Goal: Task Accomplishment & Management: Use online tool/utility

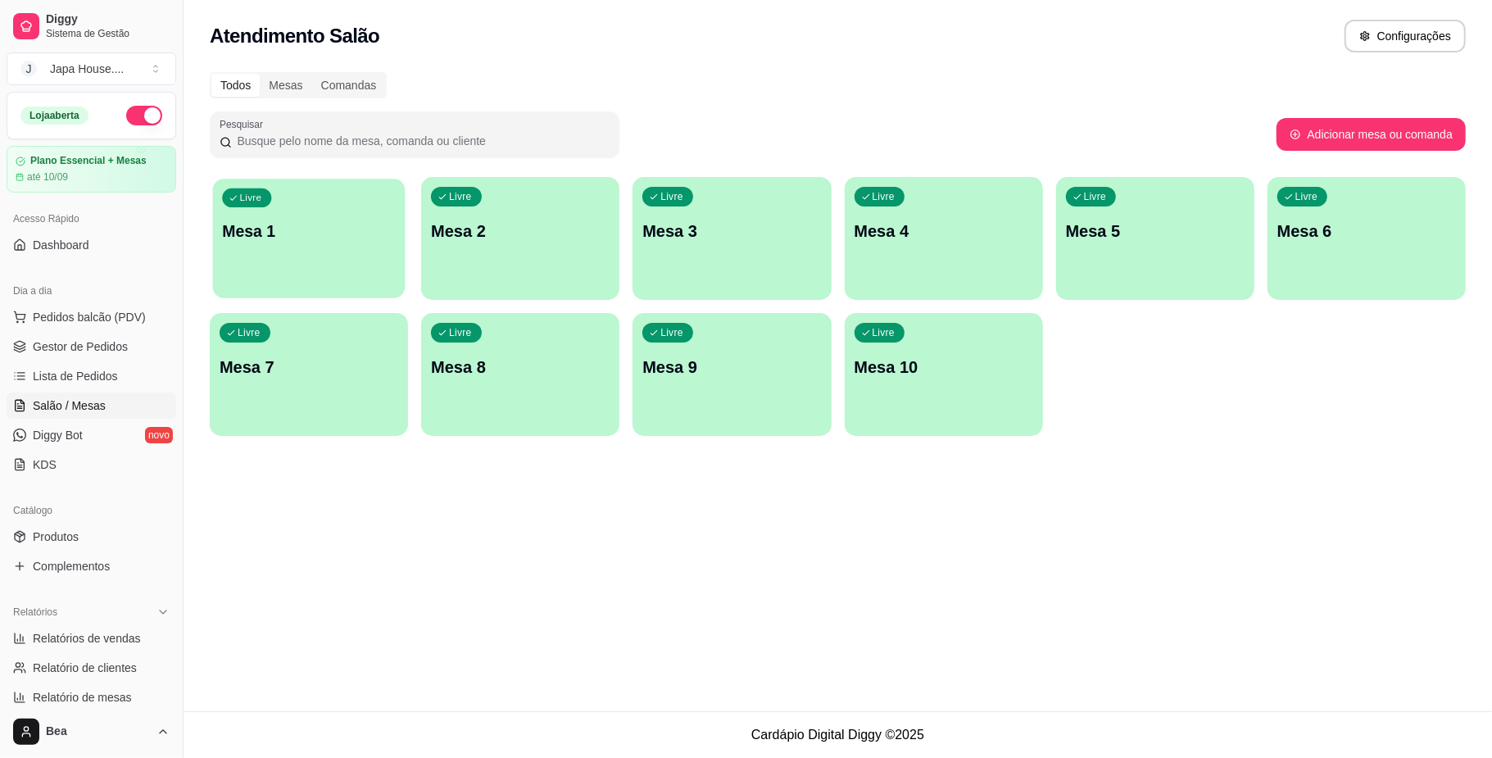
click at [356, 239] on p "Mesa 1" at bounding box center [309, 231] width 174 height 22
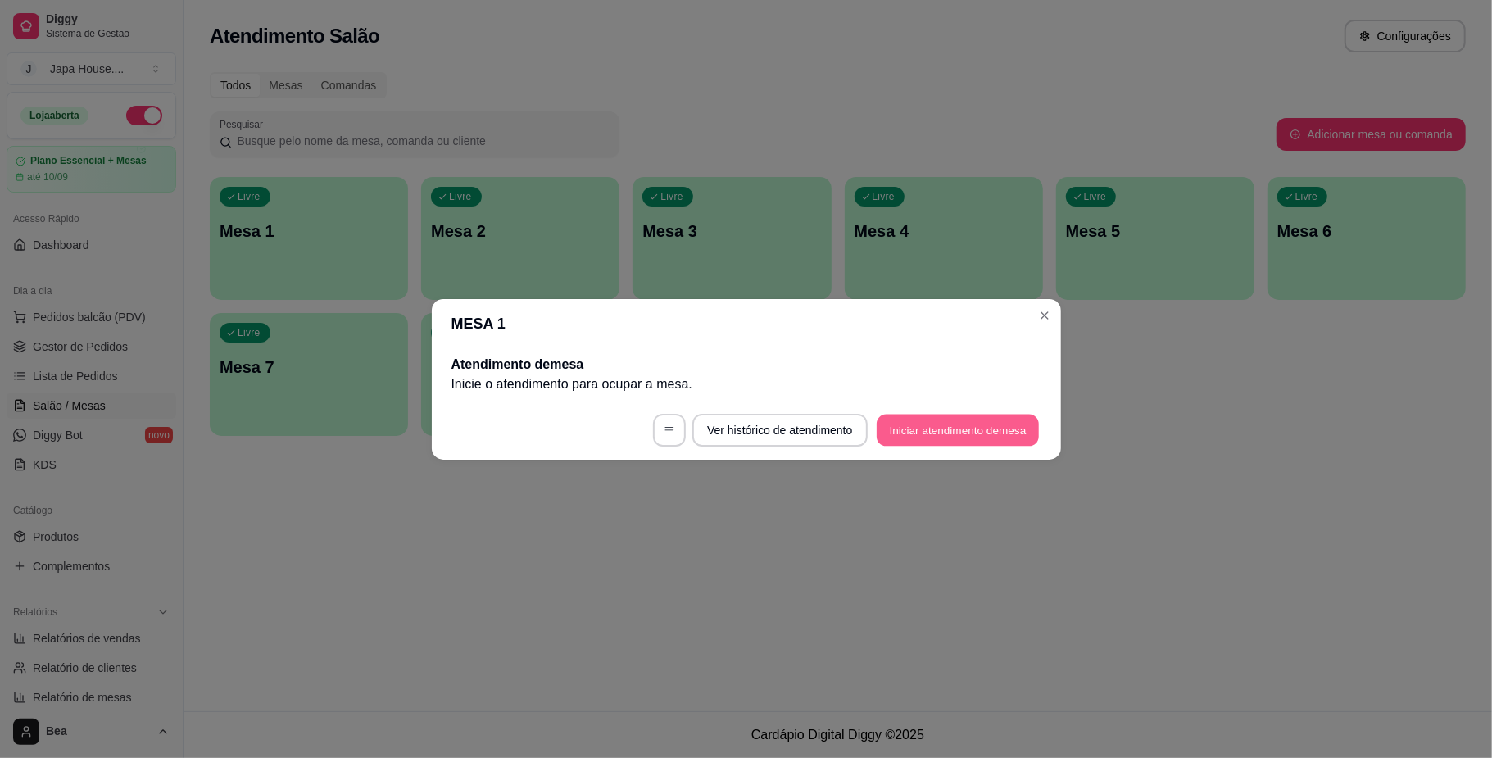
click at [932, 428] on button "Iniciar atendimento de mesa" at bounding box center [958, 430] width 162 height 32
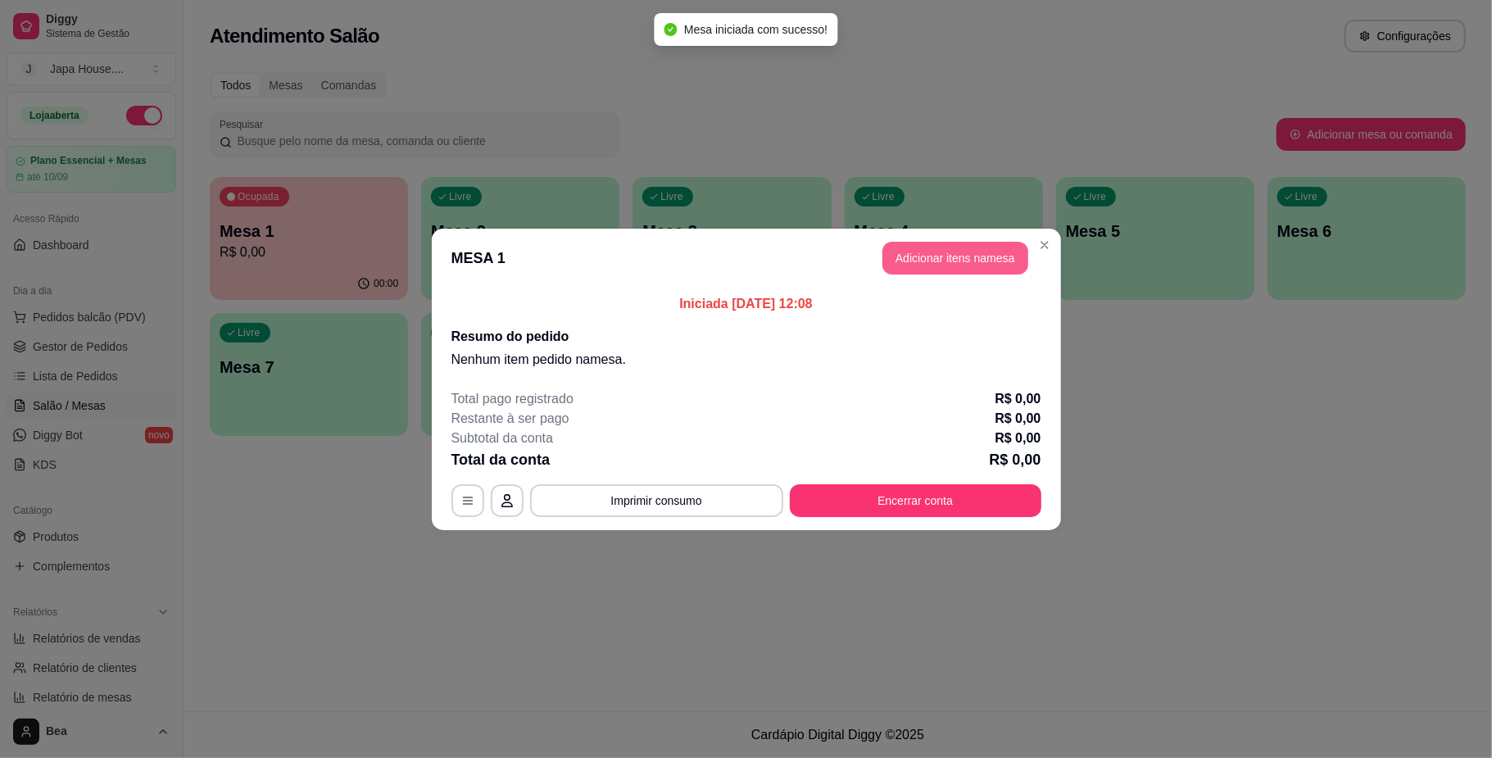
click at [954, 272] on button "Adicionar itens na mesa" at bounding box center [955, 258] width 146 height 33
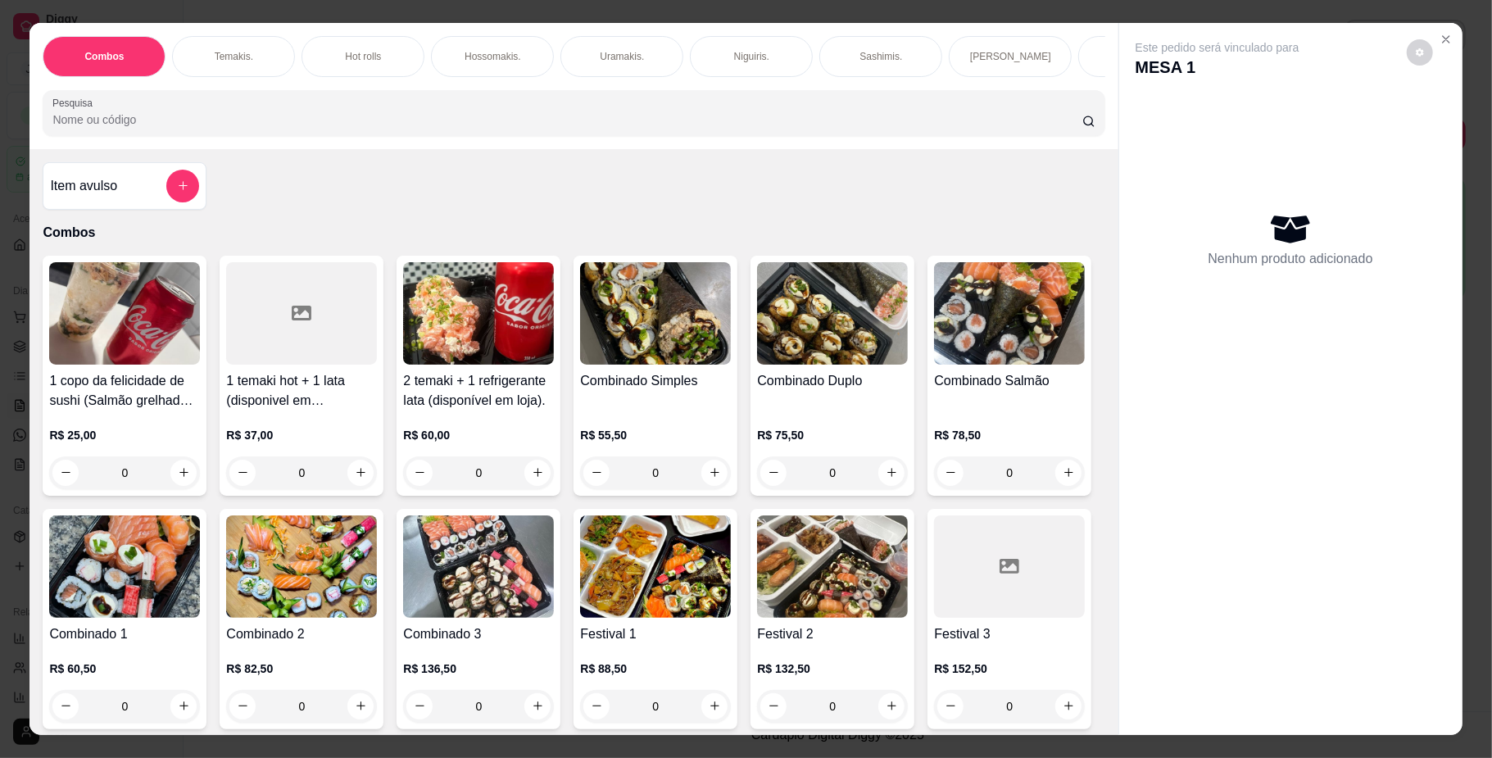
scroll to position [0, 552]
click at [942, 63] on div "Yakisoba" at bounding box center [975, 56] width 123 height 41
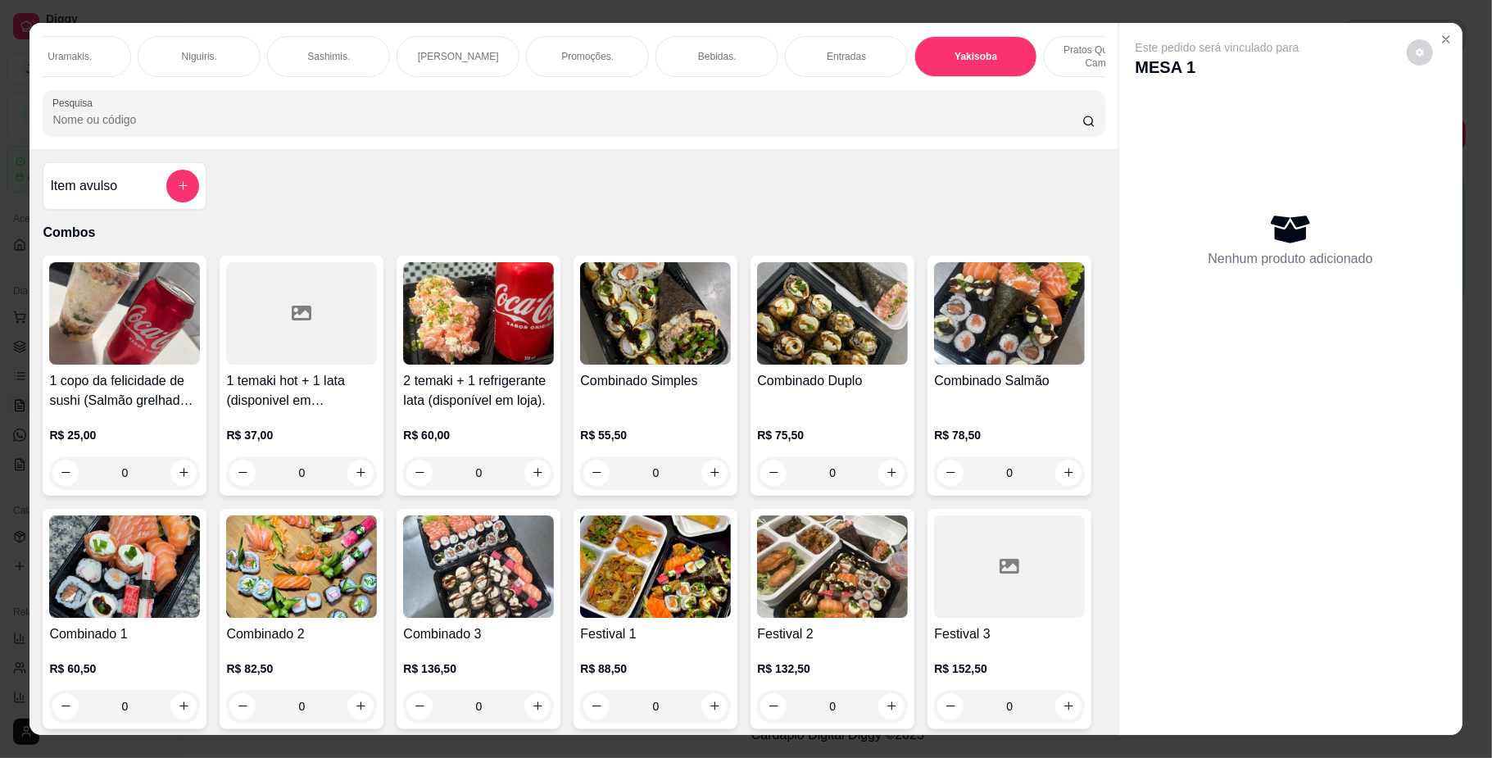
scroll to position [29, 0]
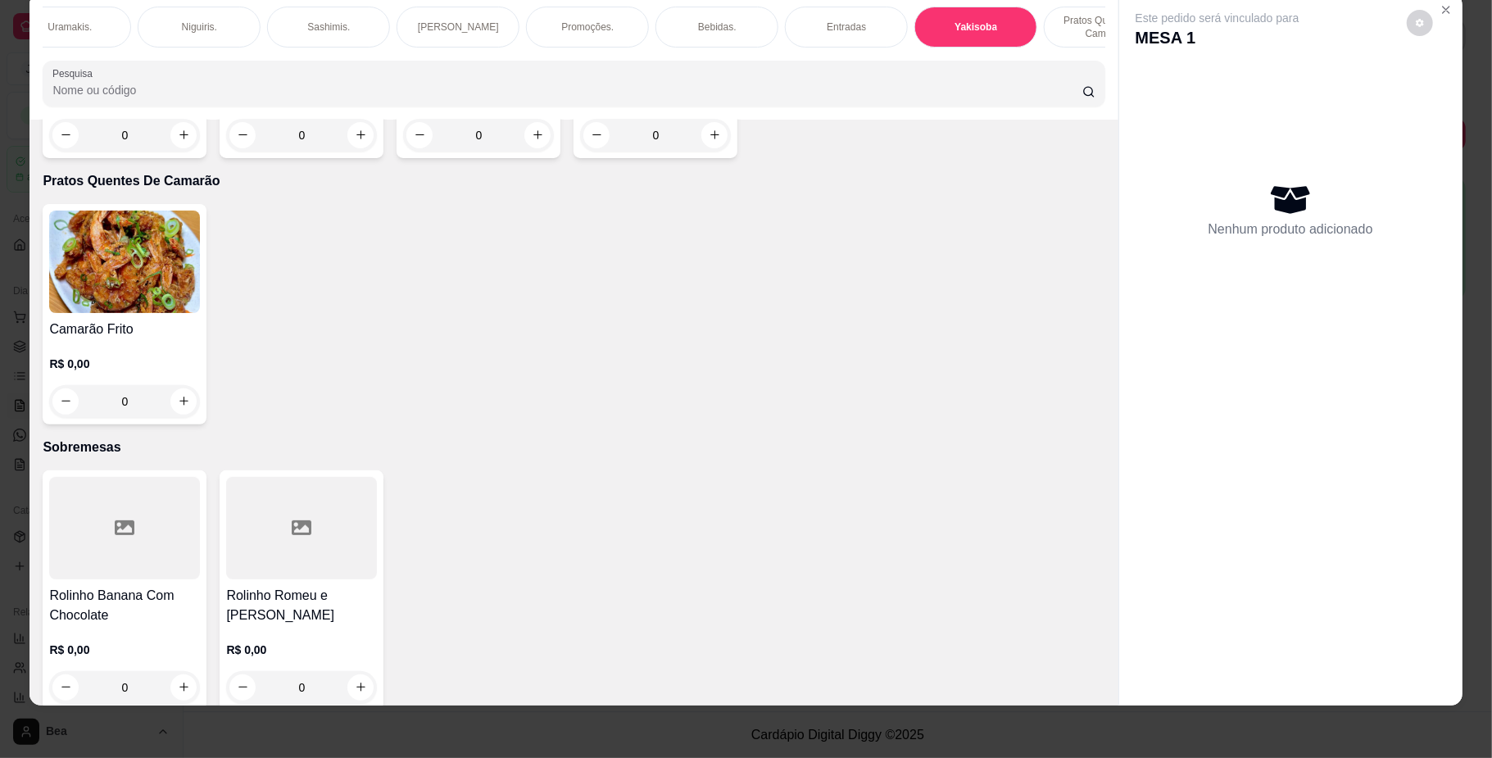
click at [364, 152] on div "0" at bounding box center [301, 135] width 151 height 33
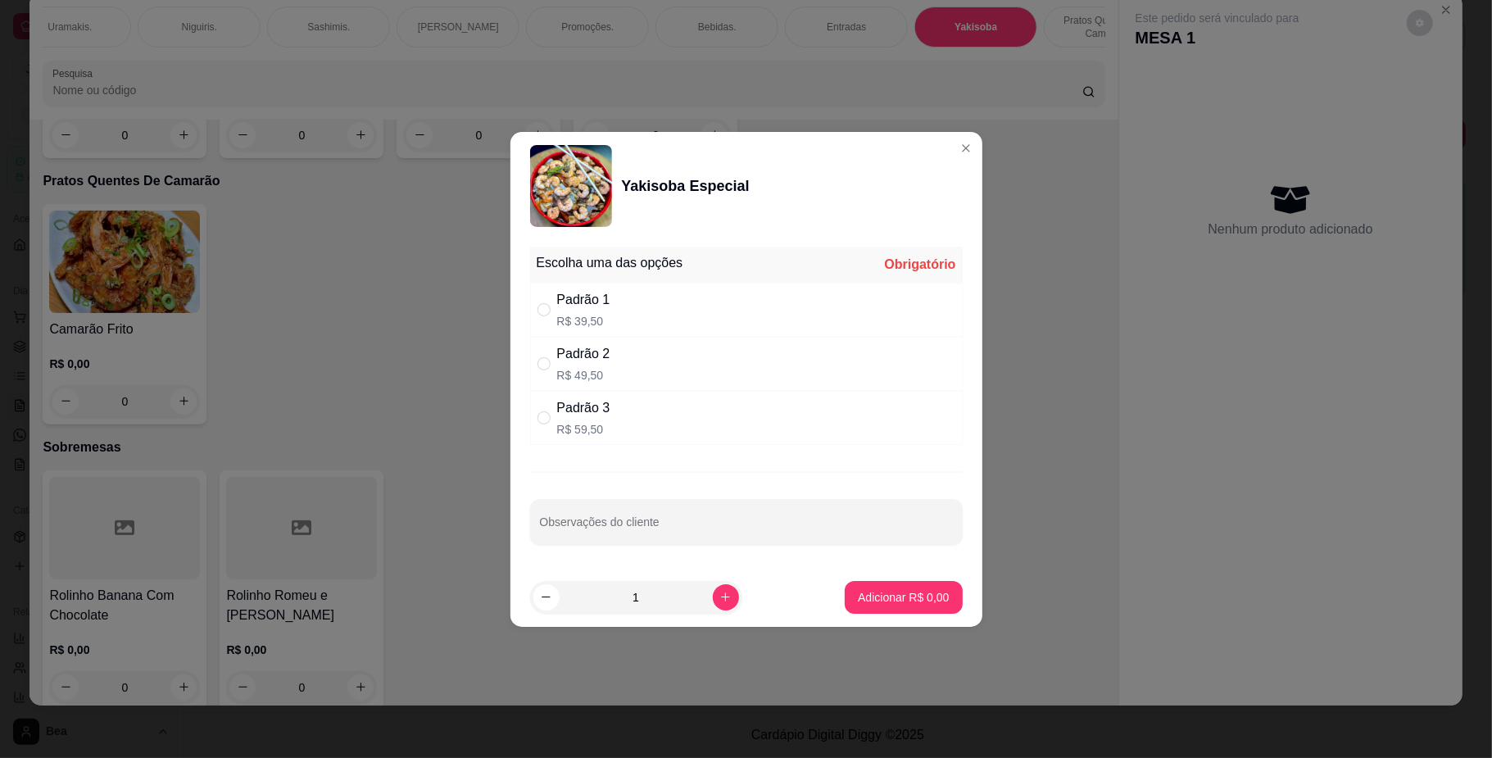
click at [742, 416] on div "Padrão 3 R$ 59,50" at bounding box center [745, 418] width 433 height 54
radio input "true"
click at [928, 605] on p "Adicionar R$ 59,50" at bounding box center [899, 597] width 97 height 16
type input "1"
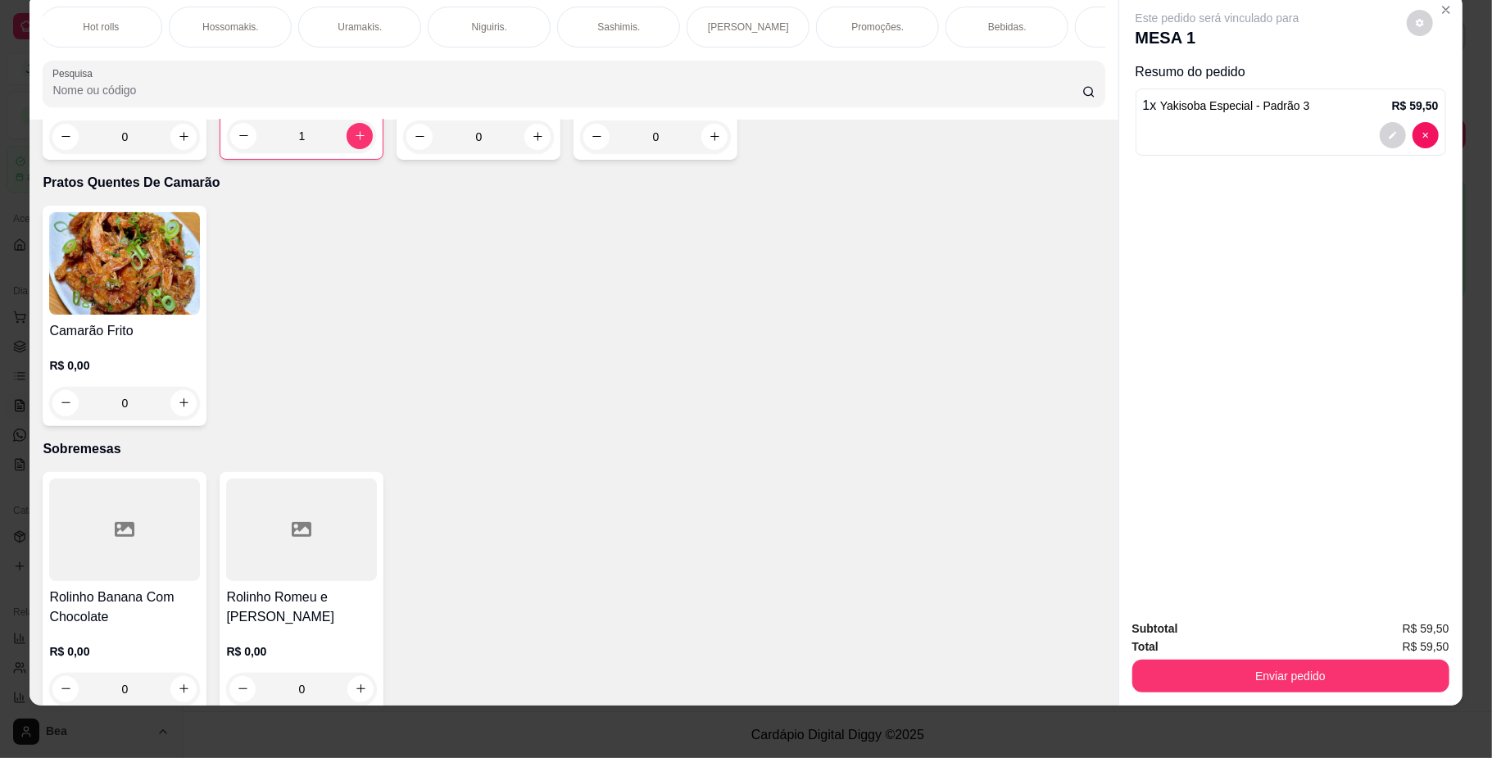
scroll to position [0, 476]
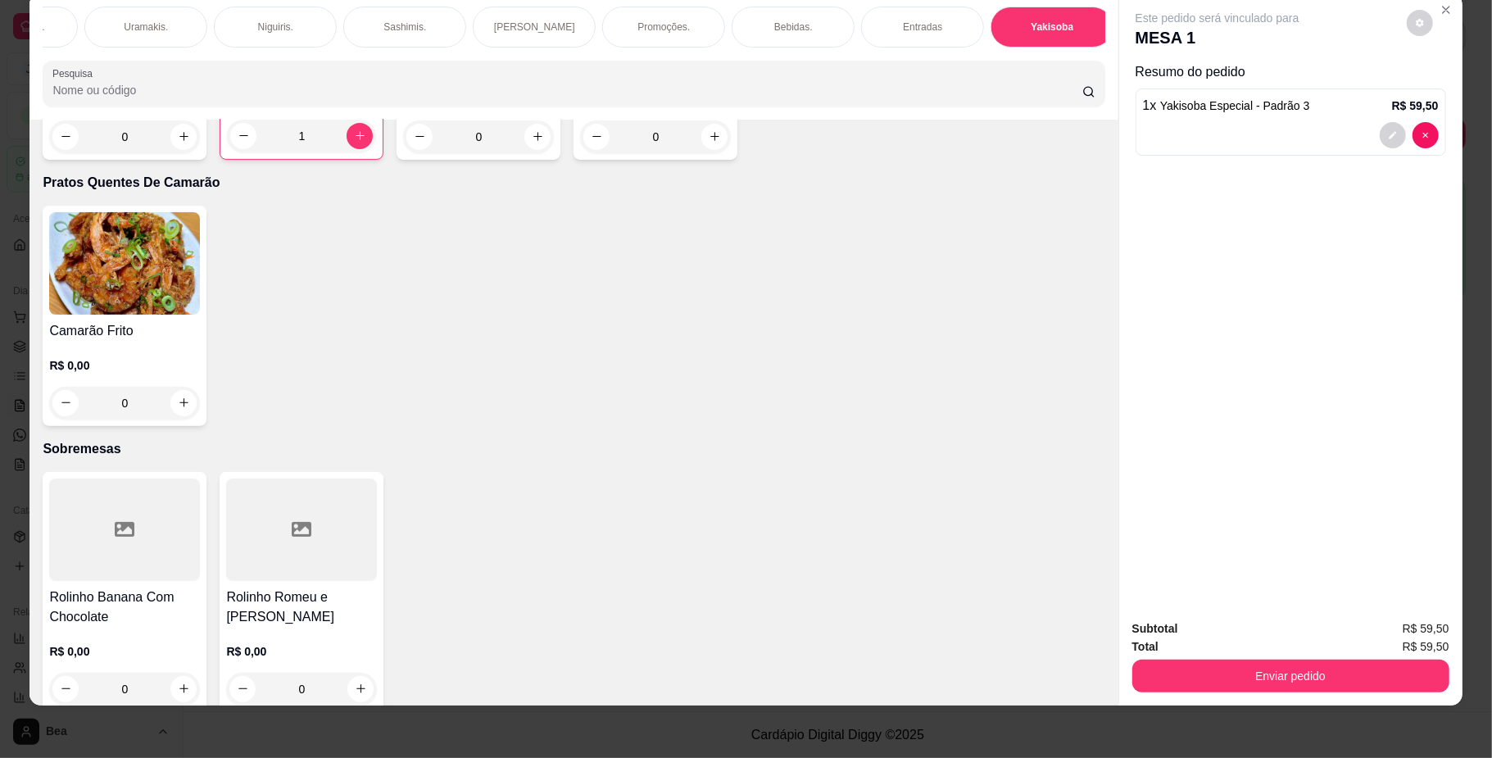
click at [820, 20] on div "Bebidas." at bounding box center [793, 27] width 123 height 41
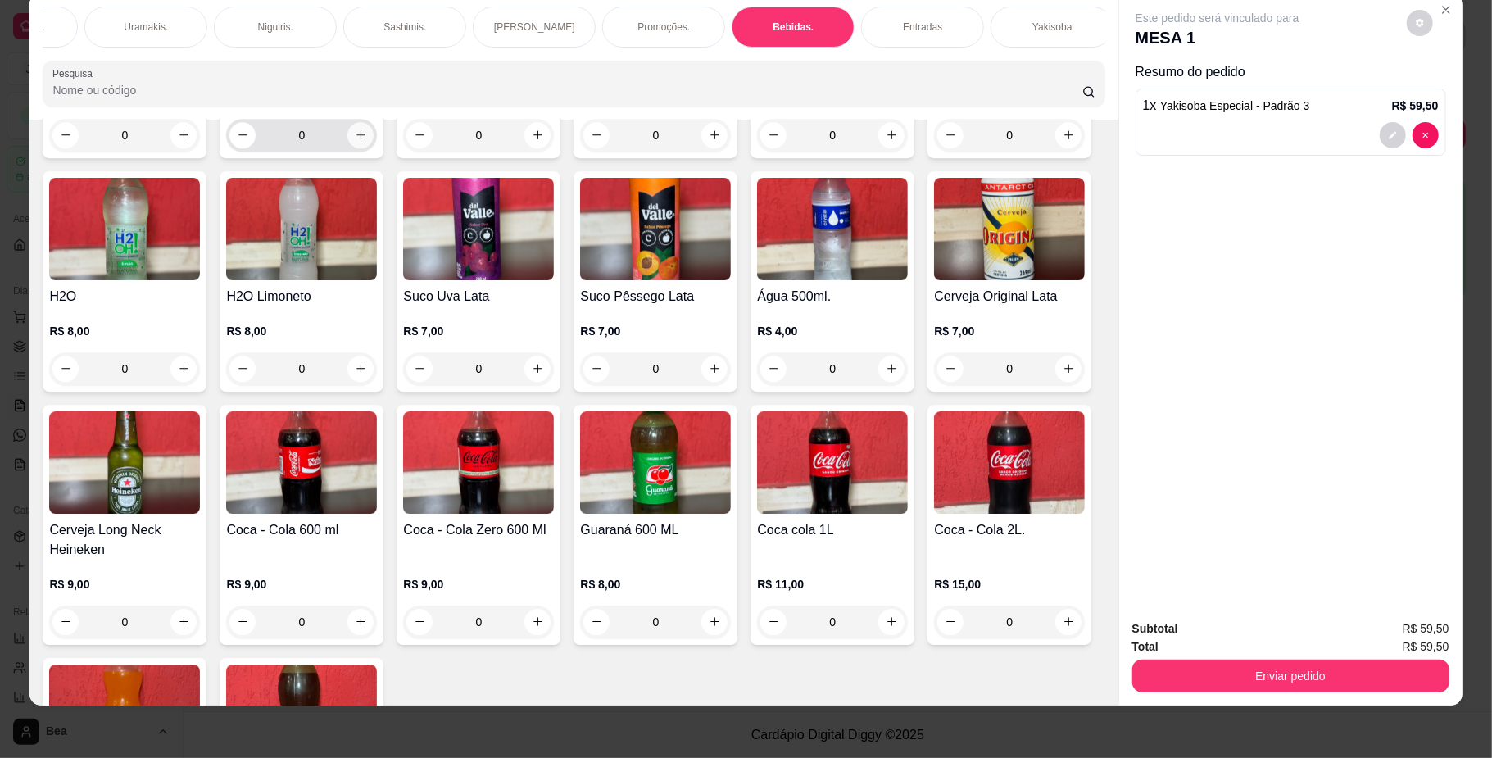
click at [355, 141] on icon "increase-product-quantity" at bounding box center [361, 135] width 12 height 12
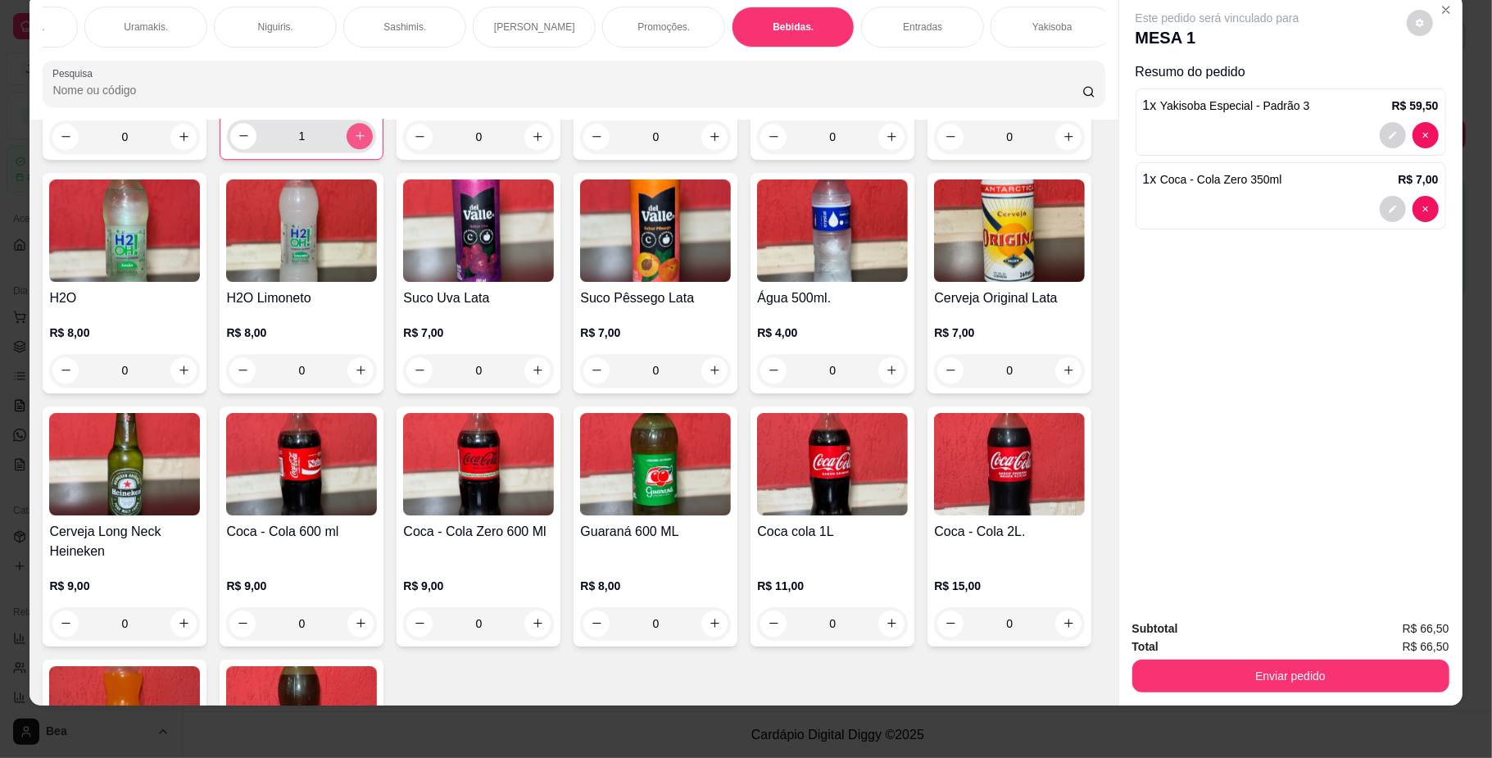
type input "1"
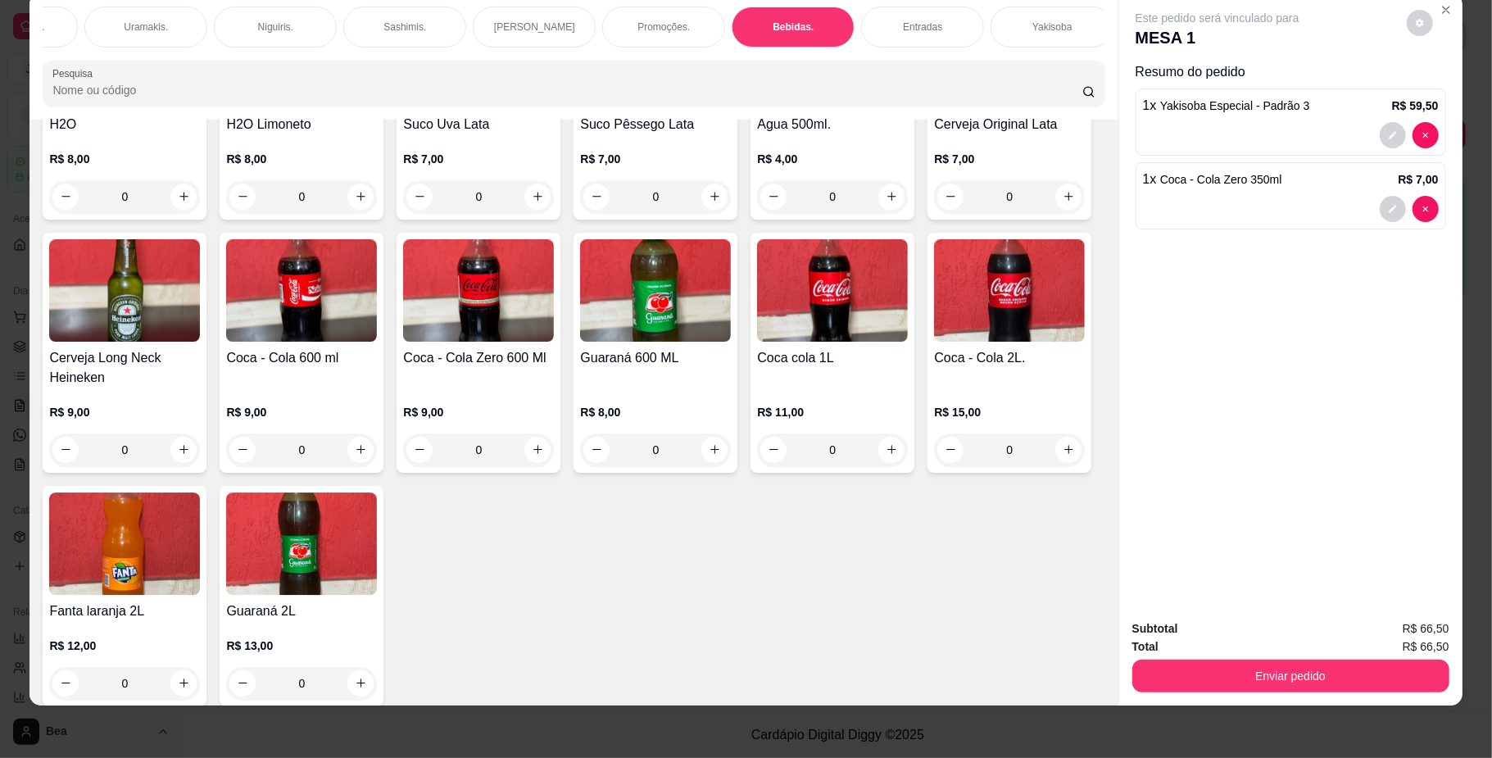
scroll to position [3741, 0]
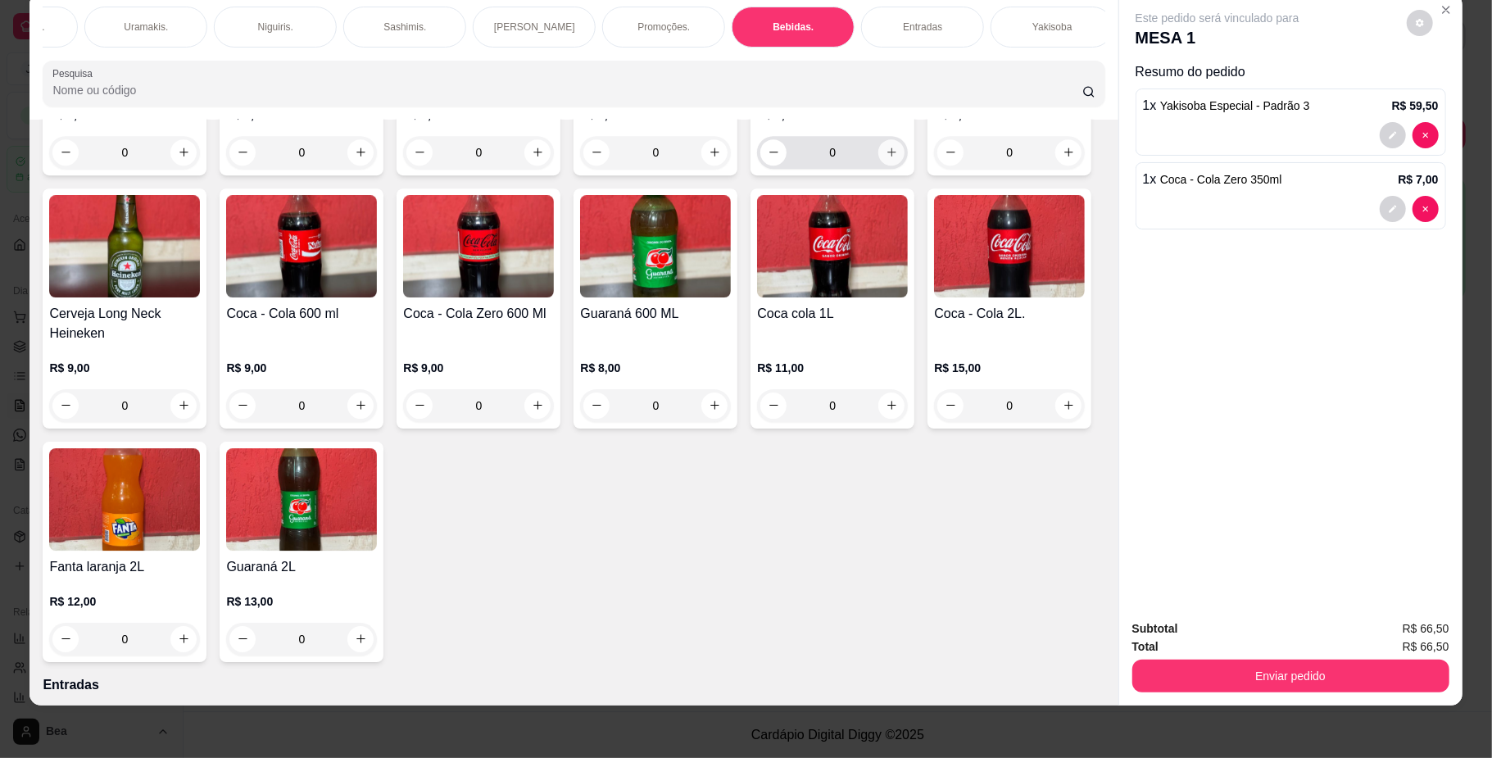
click at [886, 158] on icon "increase-product-quantity" at bounding box center [892, 152] width 12 height 12
type input "1"
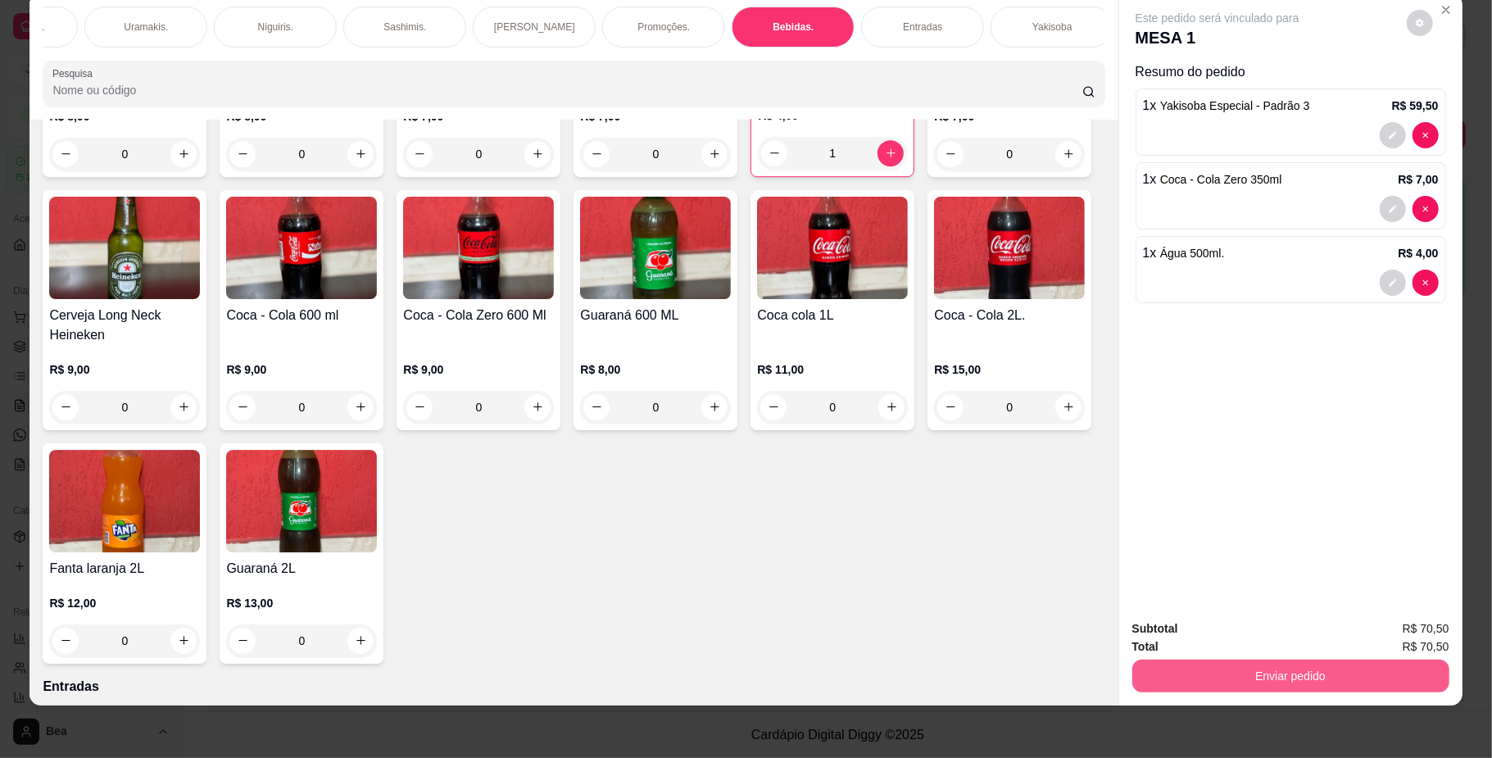
click at [1309, 676] on button "Enviar pedido" at bounding box center [1290, 676] width 317 height 33
click at [919, 17] on div "Entradas" at bounding box center [922, 27] width 123 height 41
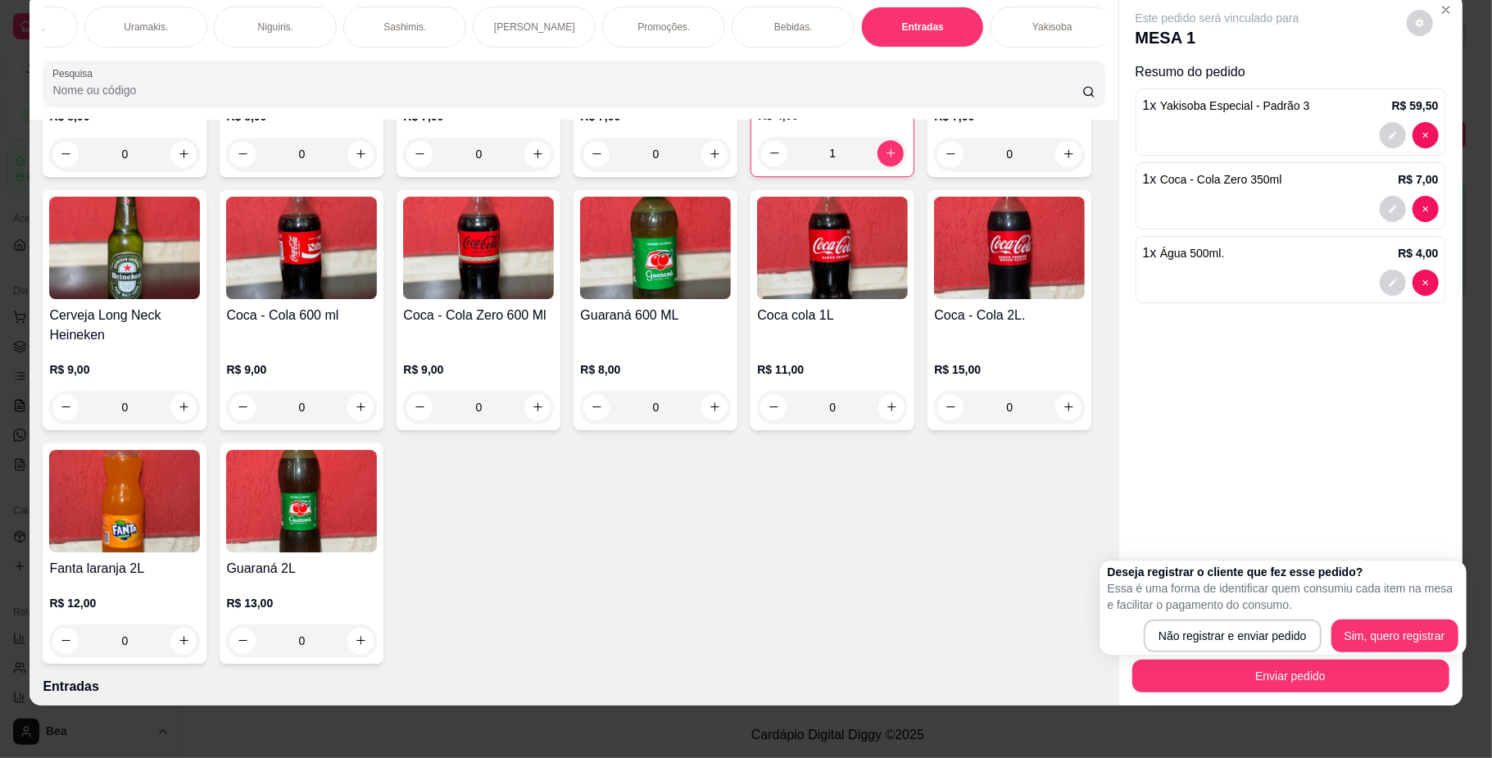
scroll to position [4511, 0]
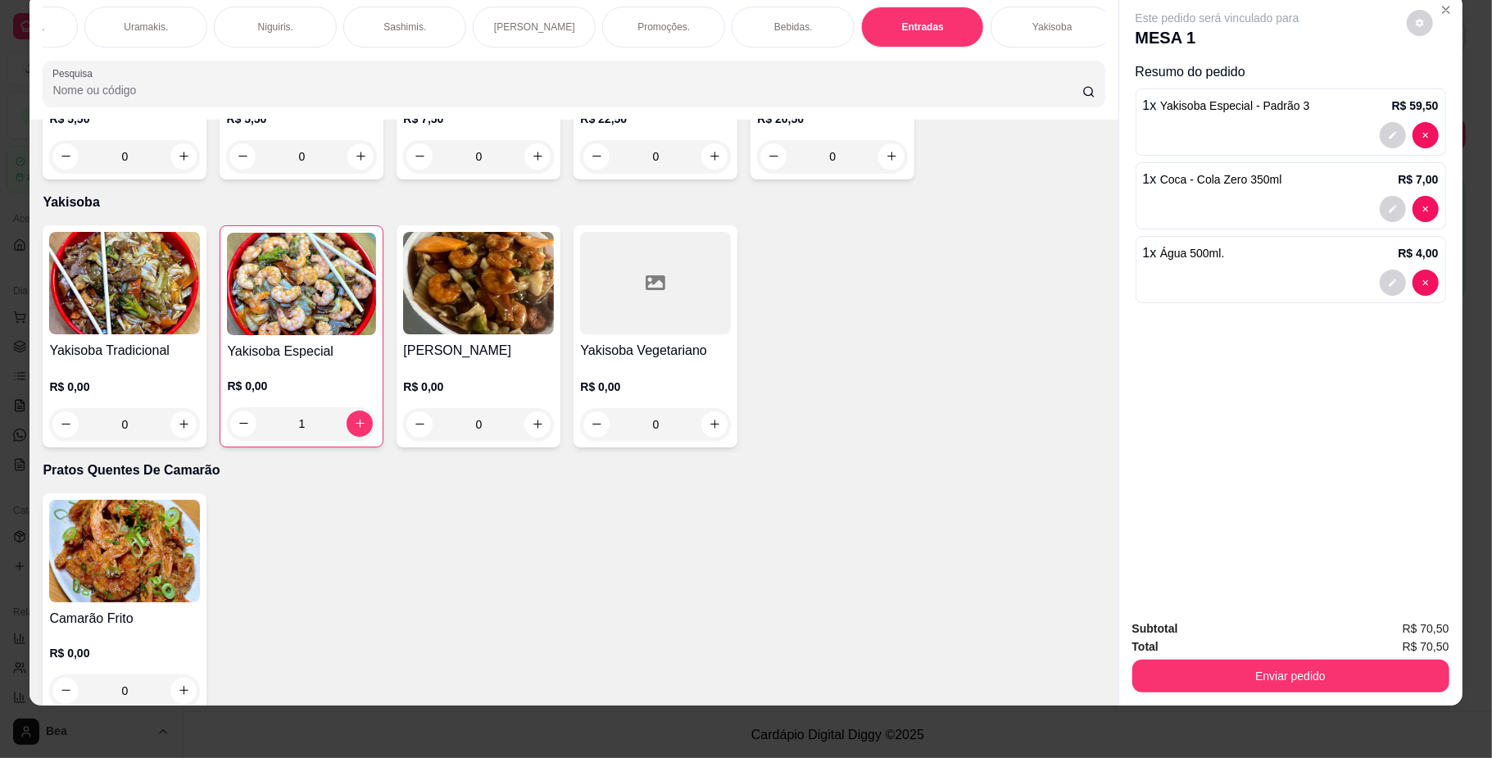
click at [534, 173] on div "0" at bounding box center [478, 156] width 151 height 33
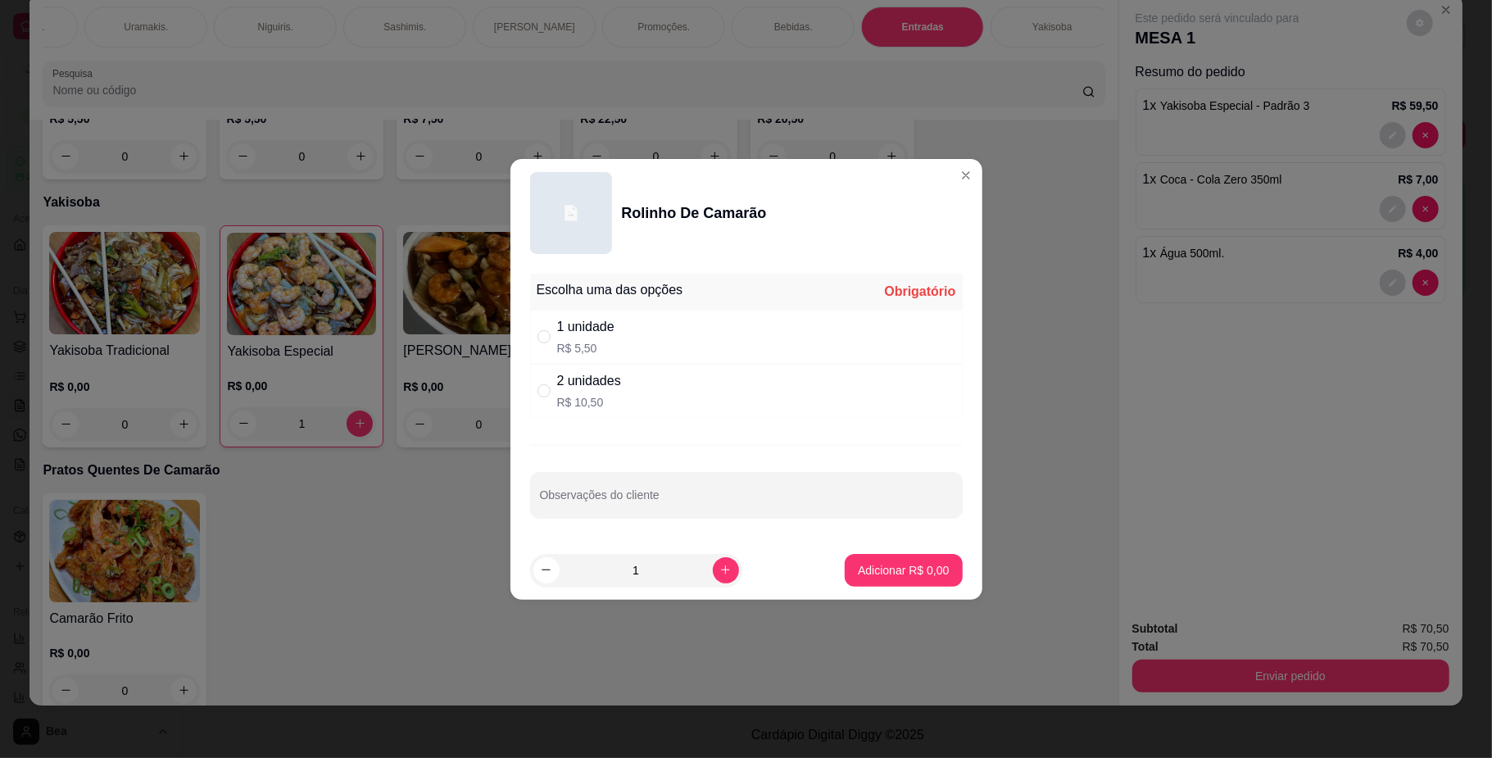
click at [575, 400] on p "R$ 10,50" at bounding box center [589, 402] width 64 height 16
radio input "true"
click at [854, 575] on p "Adicionar R$ 10,50" at bounding box center [900, 570] width 95 height 16
type input "1"
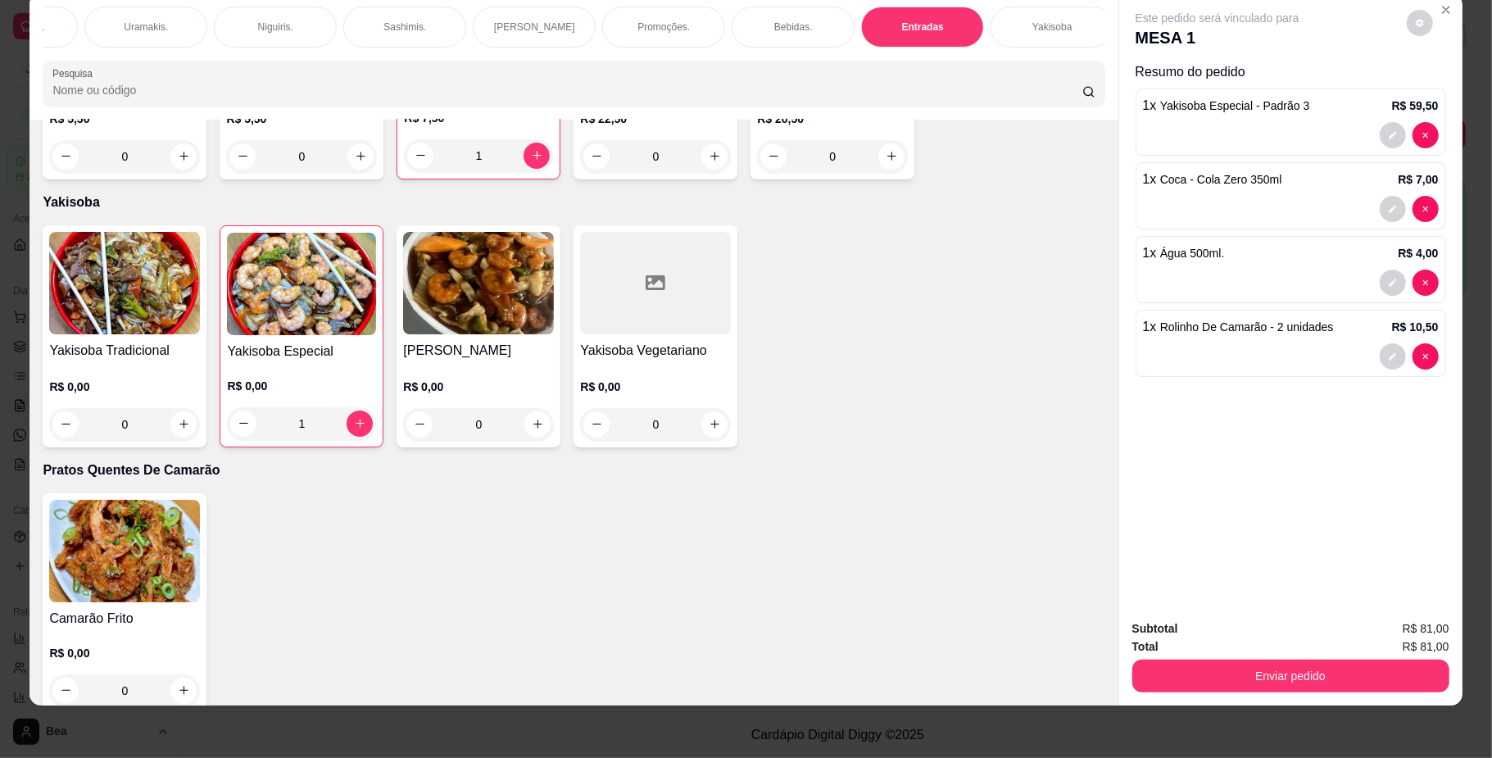
click at [534, 172] on div "1" at bounding box center [478, 155] width 149 height 33
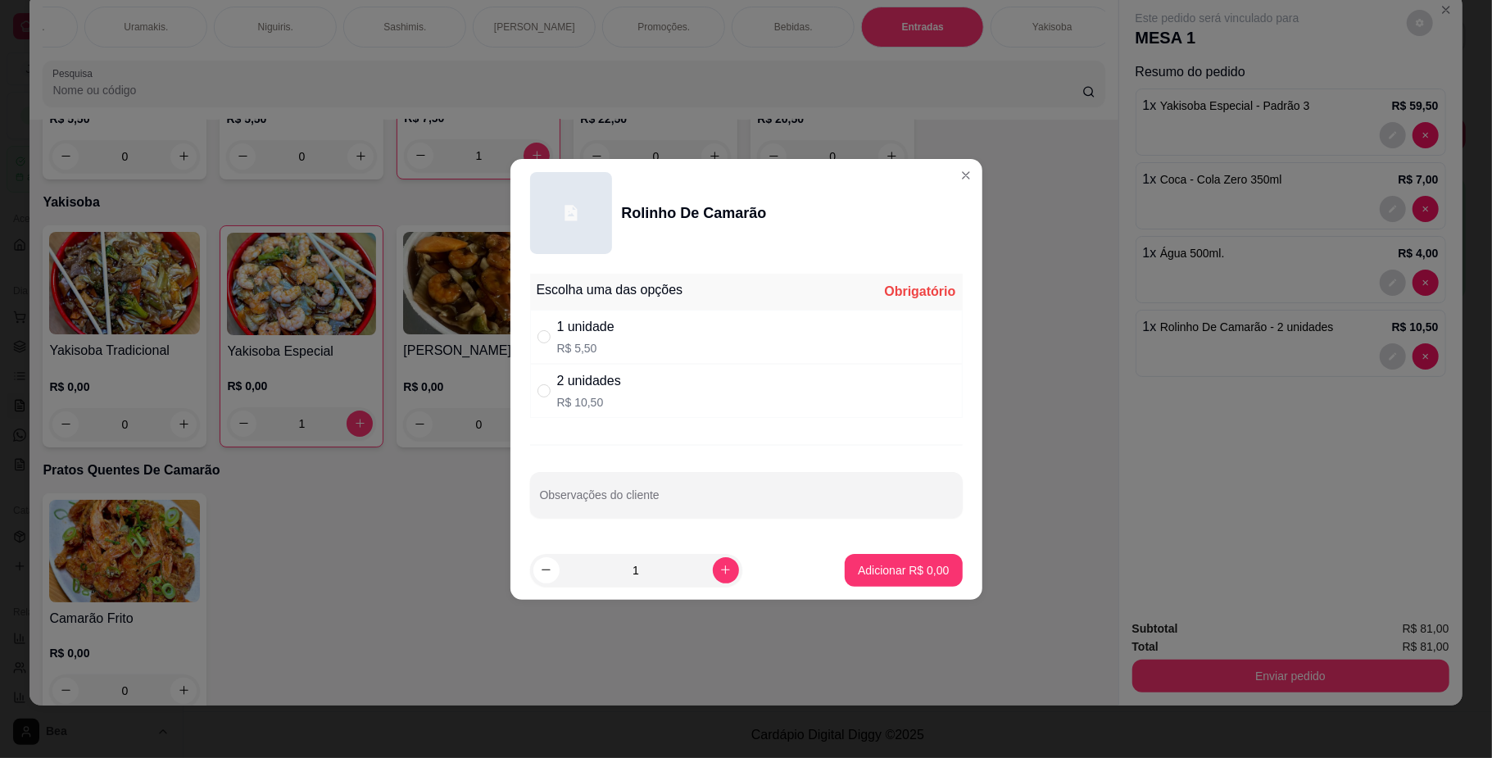
click at [646, 348] on div "1 unidade R$ 5,50" at bounding box center [746, 337] width 433 height 54
radio input "true"
click at [868, 571] on p "Adicionar R$ 5,50" at bounding box center [903, 570] width 88 height 16
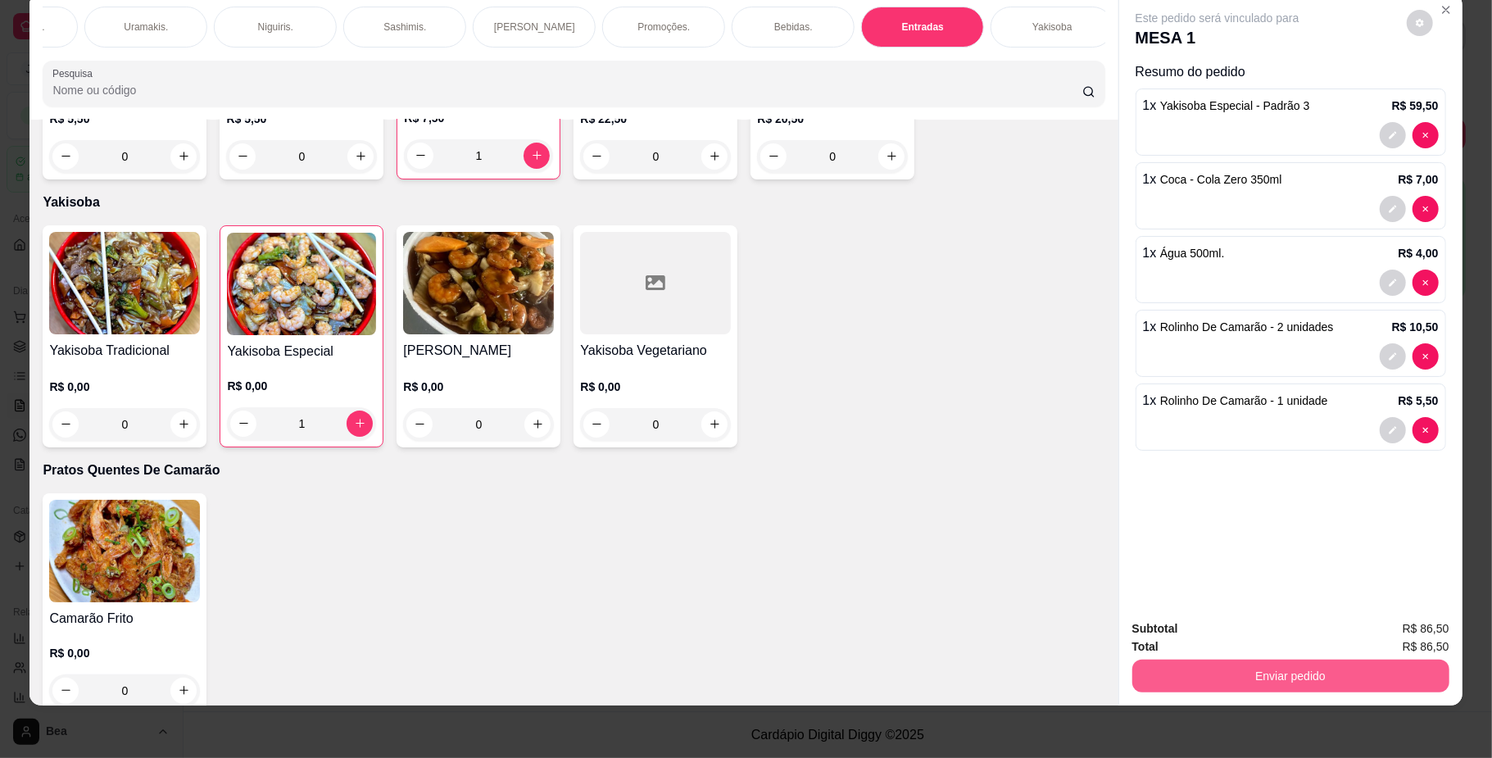
click at [1232, 676] on button "Enviar pedido" at bounding box center [1290, 676] width 317 height 33
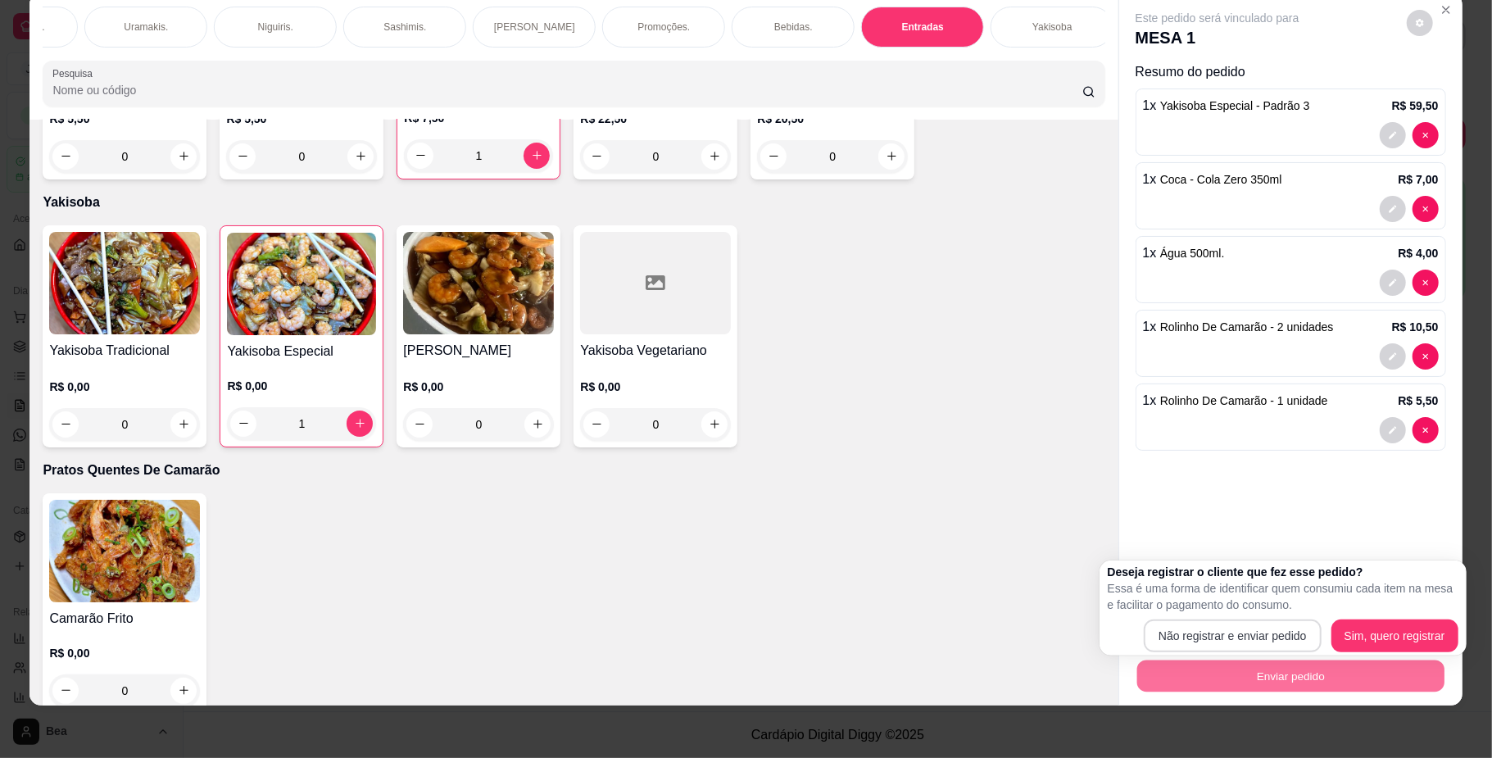
click at [1177, 619] on button "Não registrar e enviar pedido" at bounding box center [1233, 635] width 178 height 33
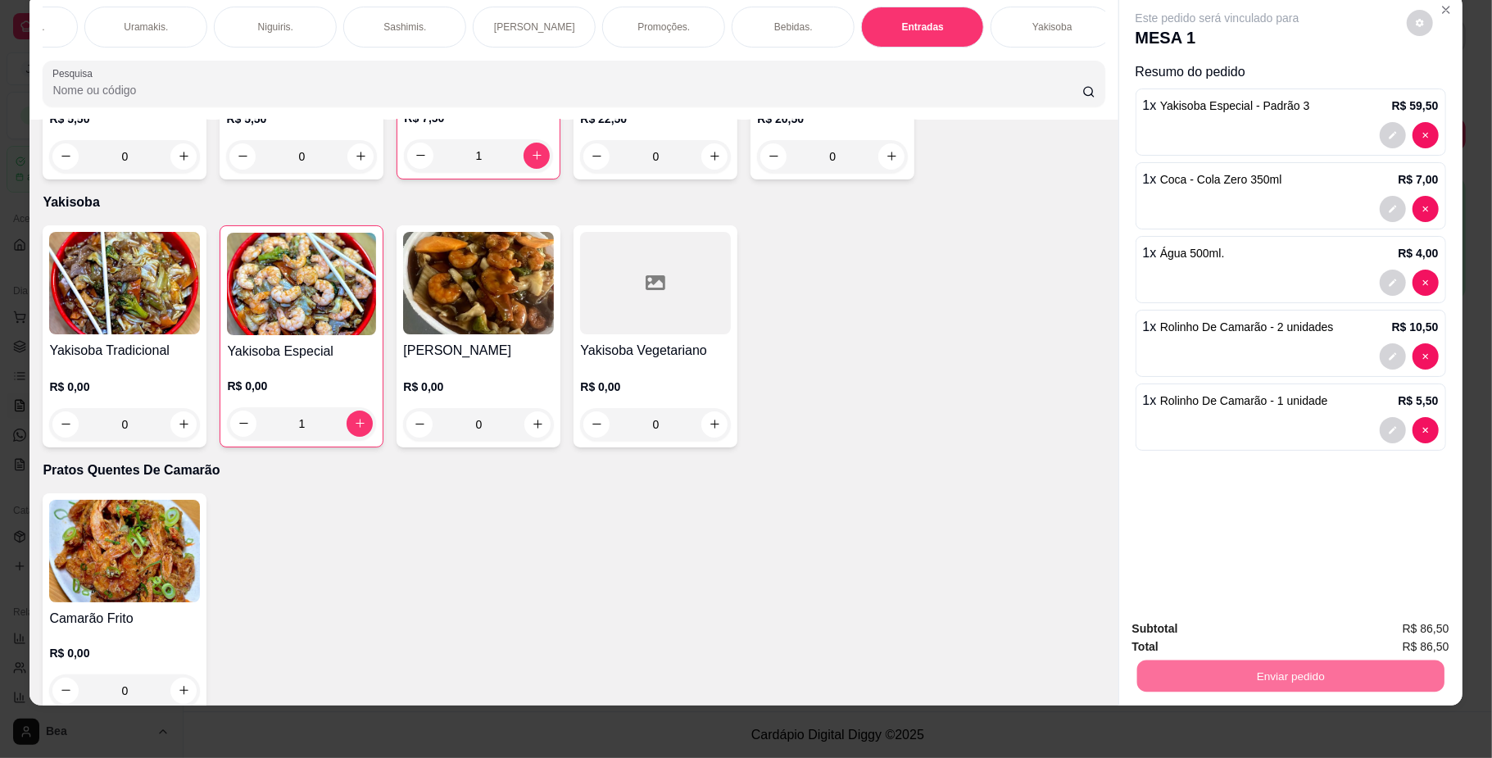
click at [1181, 633] on button "Não registrar e enviar pedido" at bounding box center [1234, 636] width 165 height 30
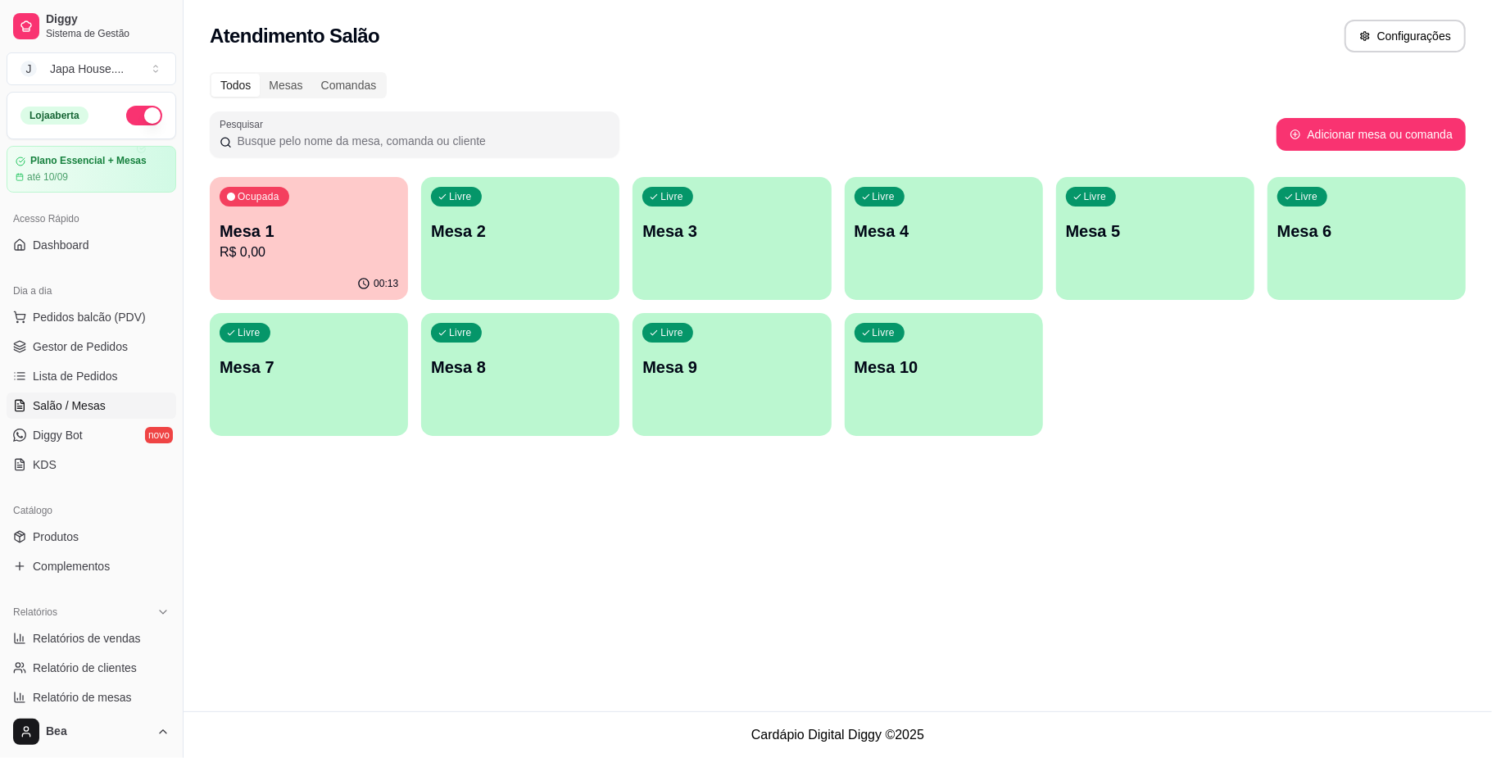
click at [886, 352] on div "Livre Mesa 10" at bounding box center [944, 364] width 198 height 103
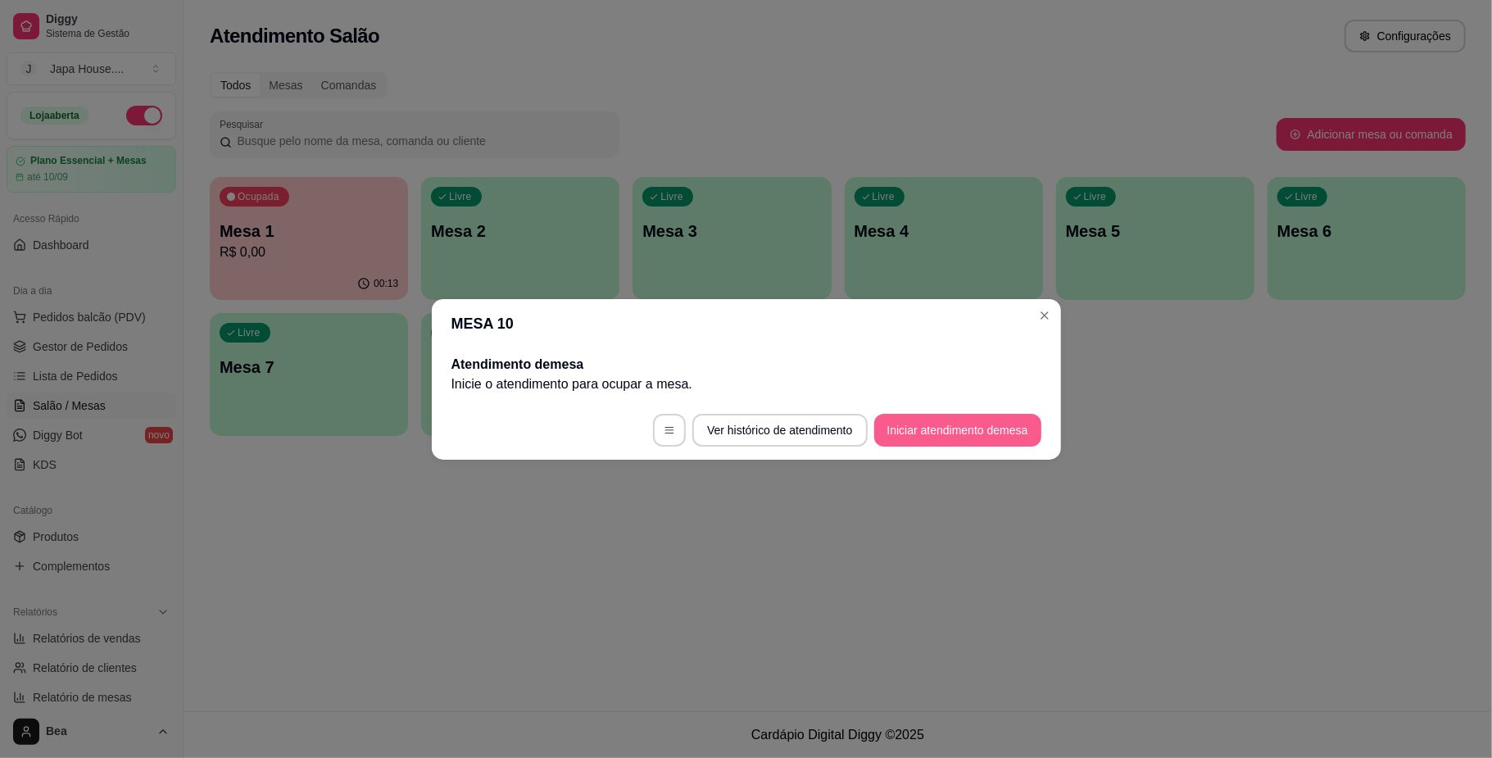
click at [882, 424] on button "Iniciar atendimento de mesa" at bounding box center [957, 430] width 167 height 33
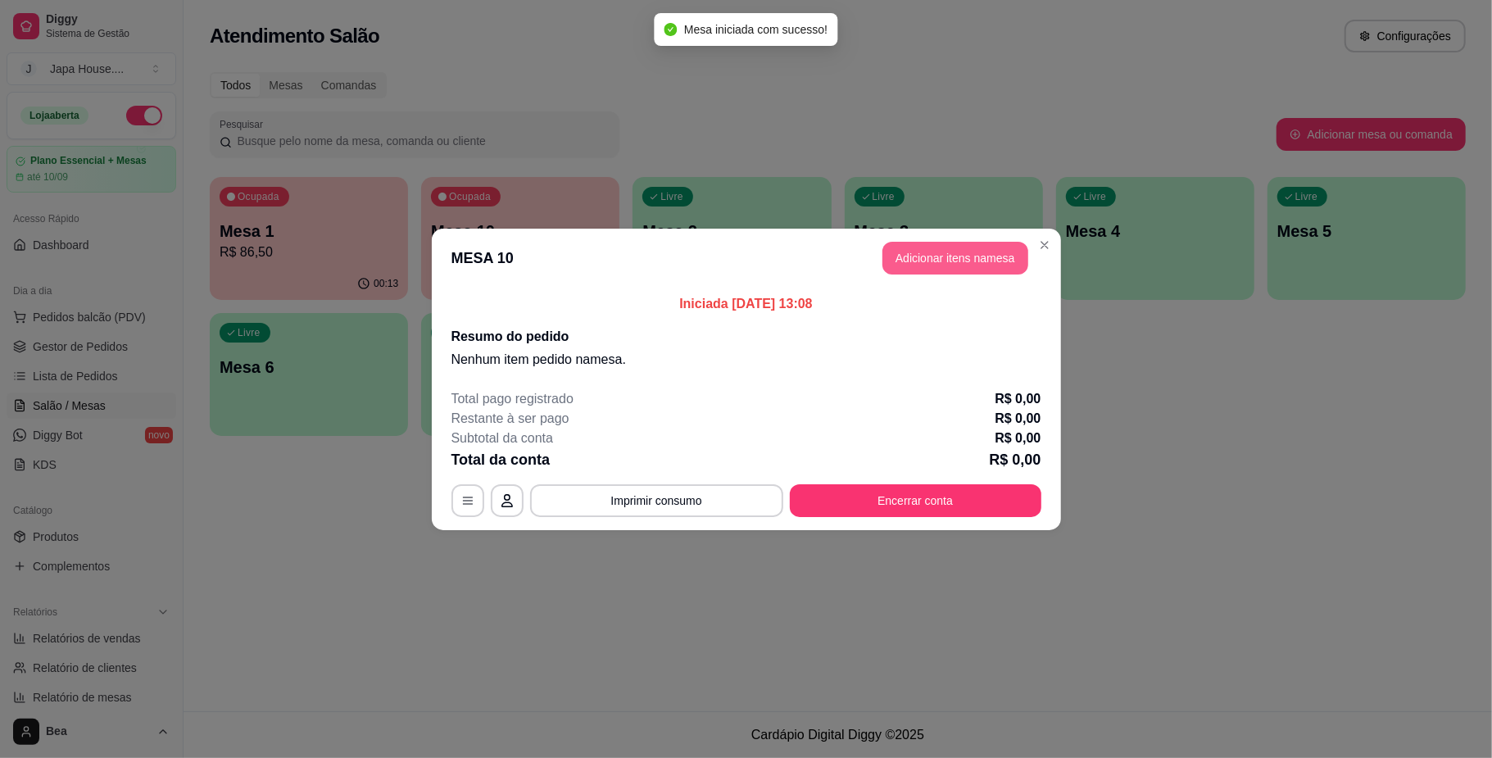
click at [994, 263] on button "Adicionar itens na mesa" at bounding box center [955, 258] width 146 height 33
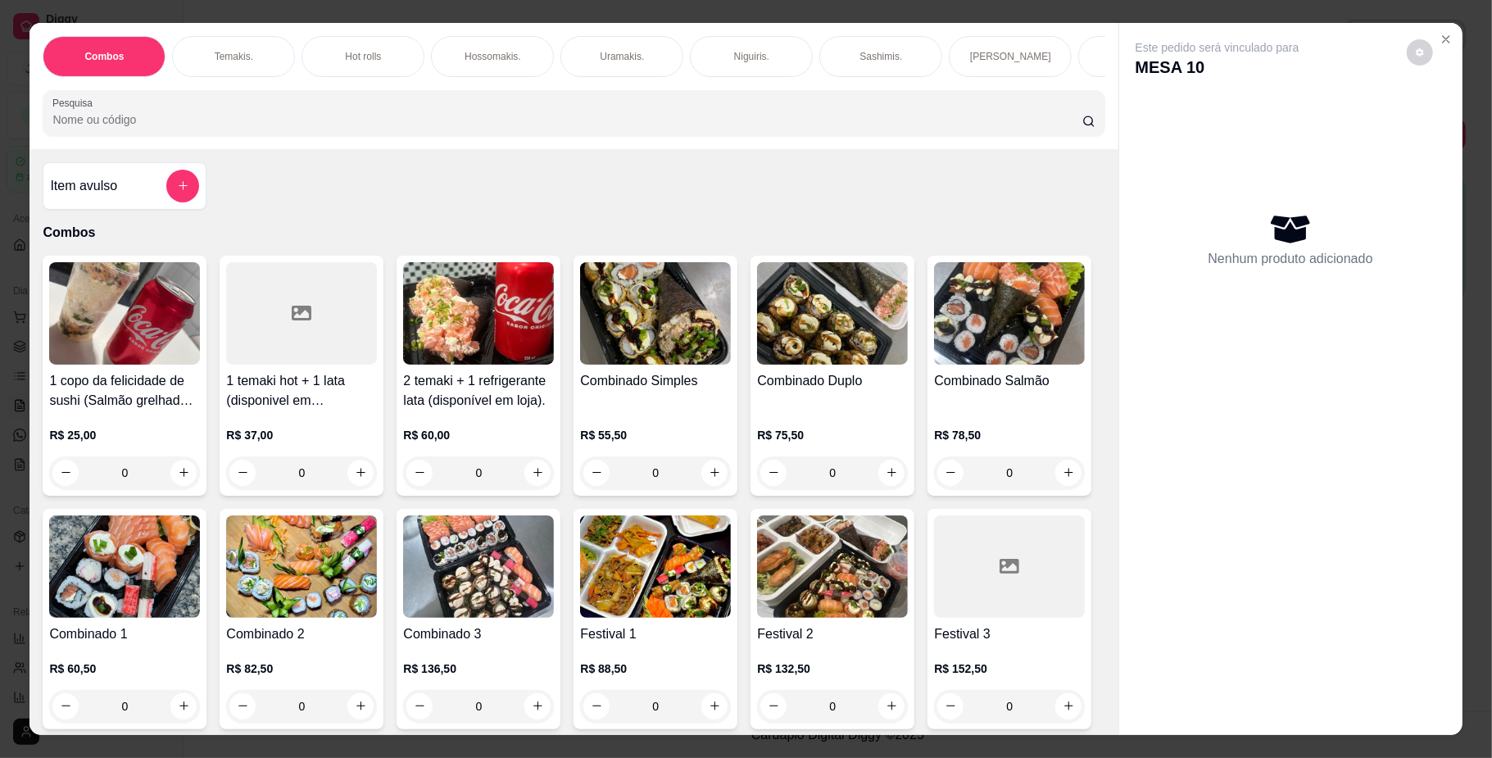
scroll to position [0, 1131]
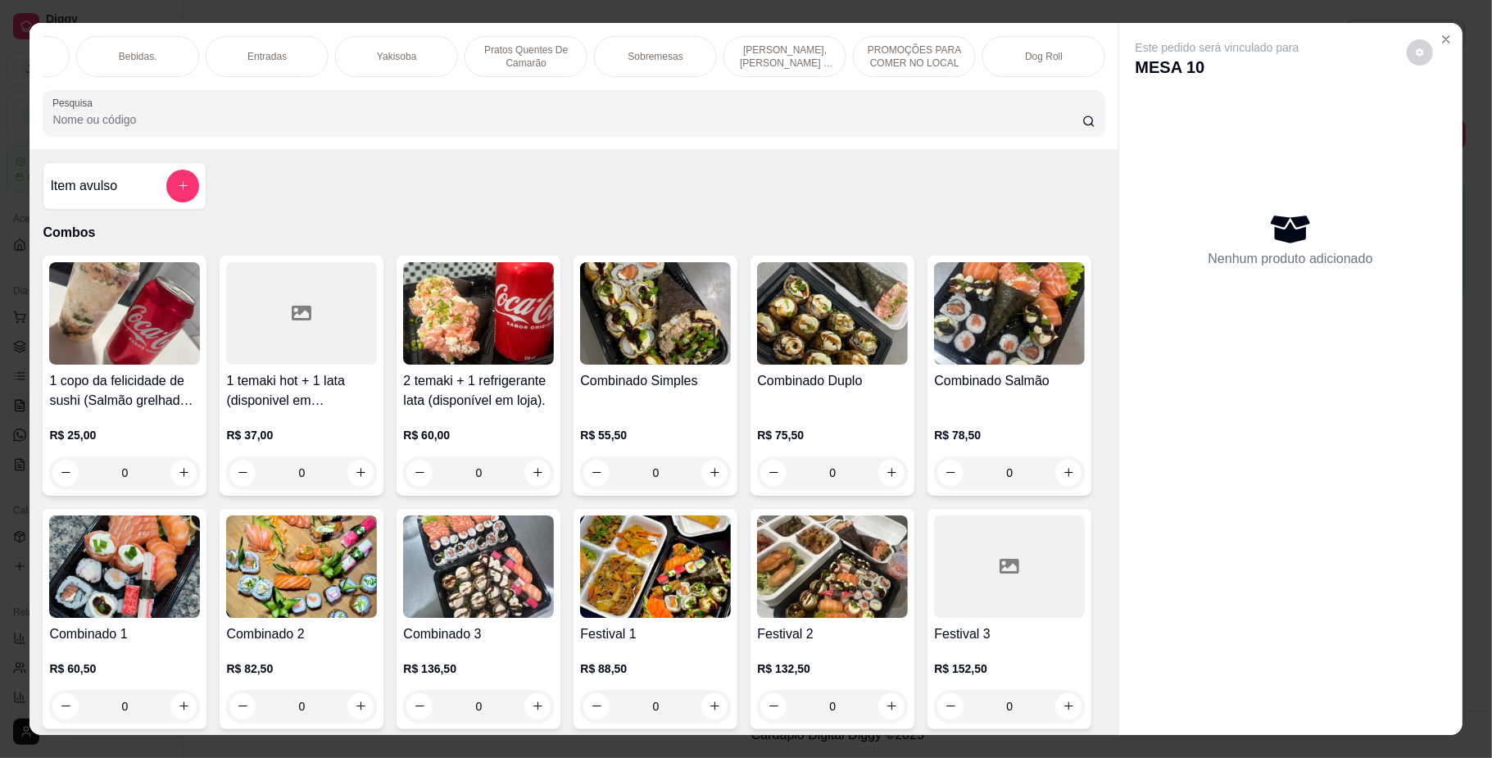
click at [528, 44] on p "Pratos Quentes De Camarão" at bounding box center [525, 56] width 95 height 26
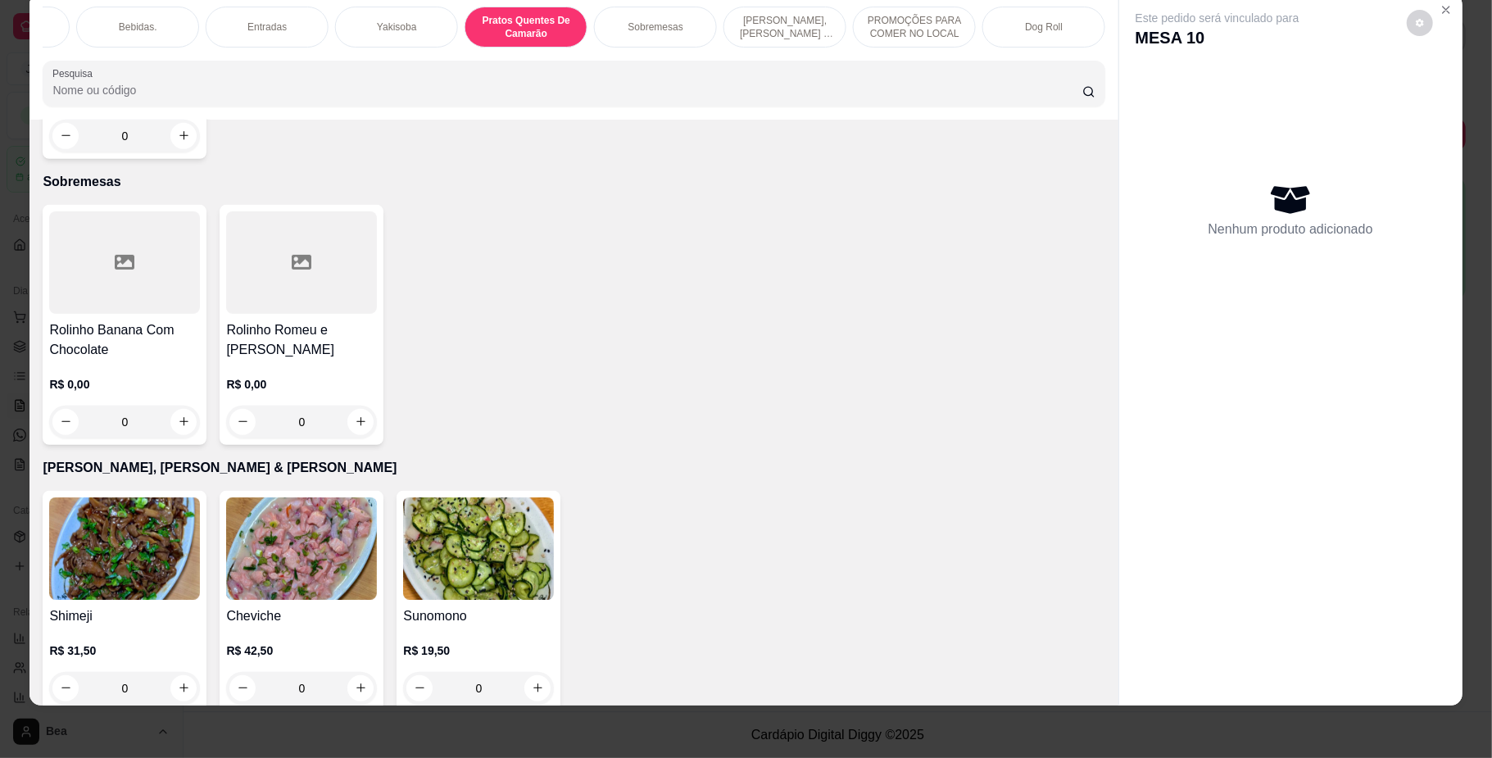
click at [365, 28] on div "Yakisoba" at bounding box center [396, 27] width 123 height 41
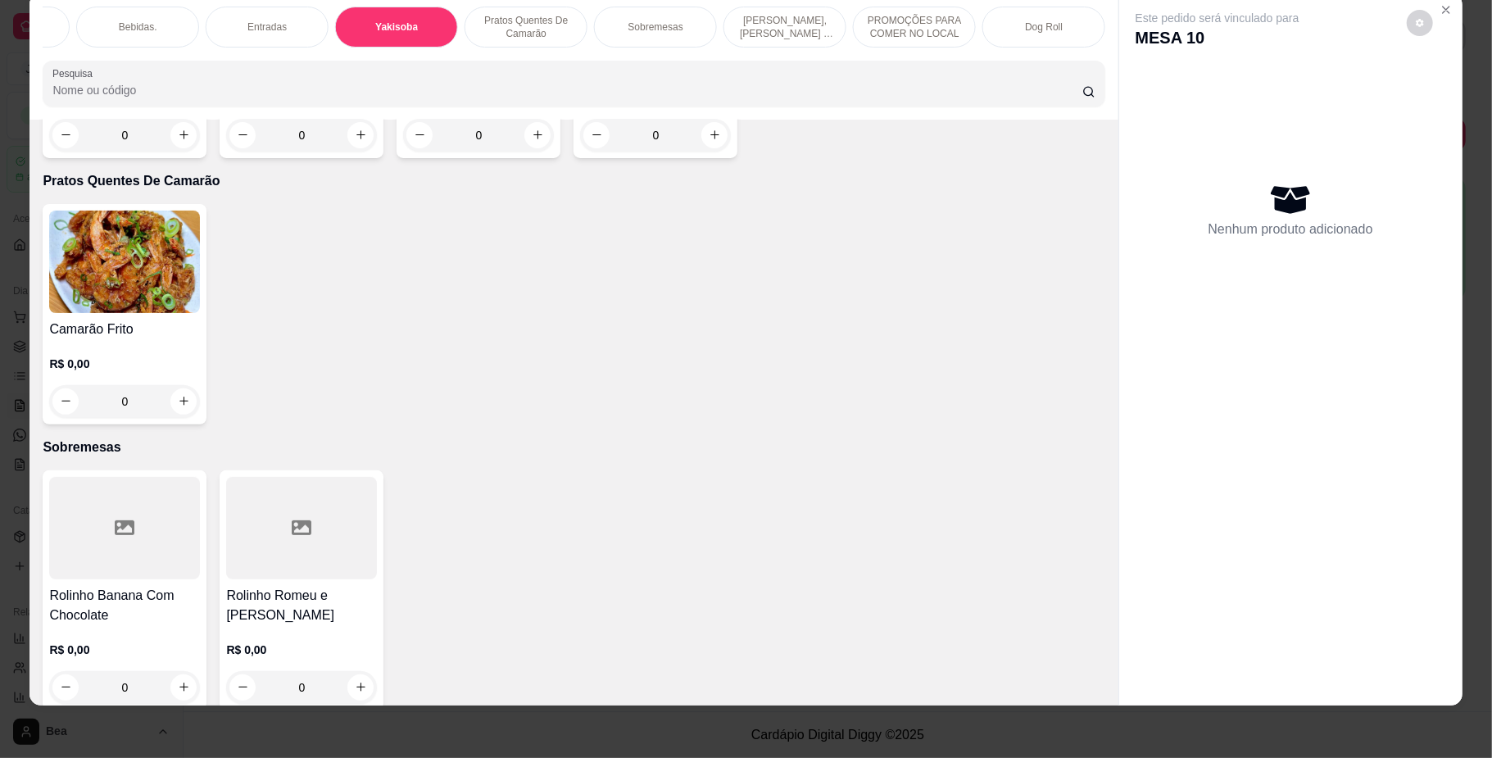
click at [867, 34] on p "PROMOÇÕES PARA COMER NO LOCAL" at bounding box center [914, 27] width 95 height 26
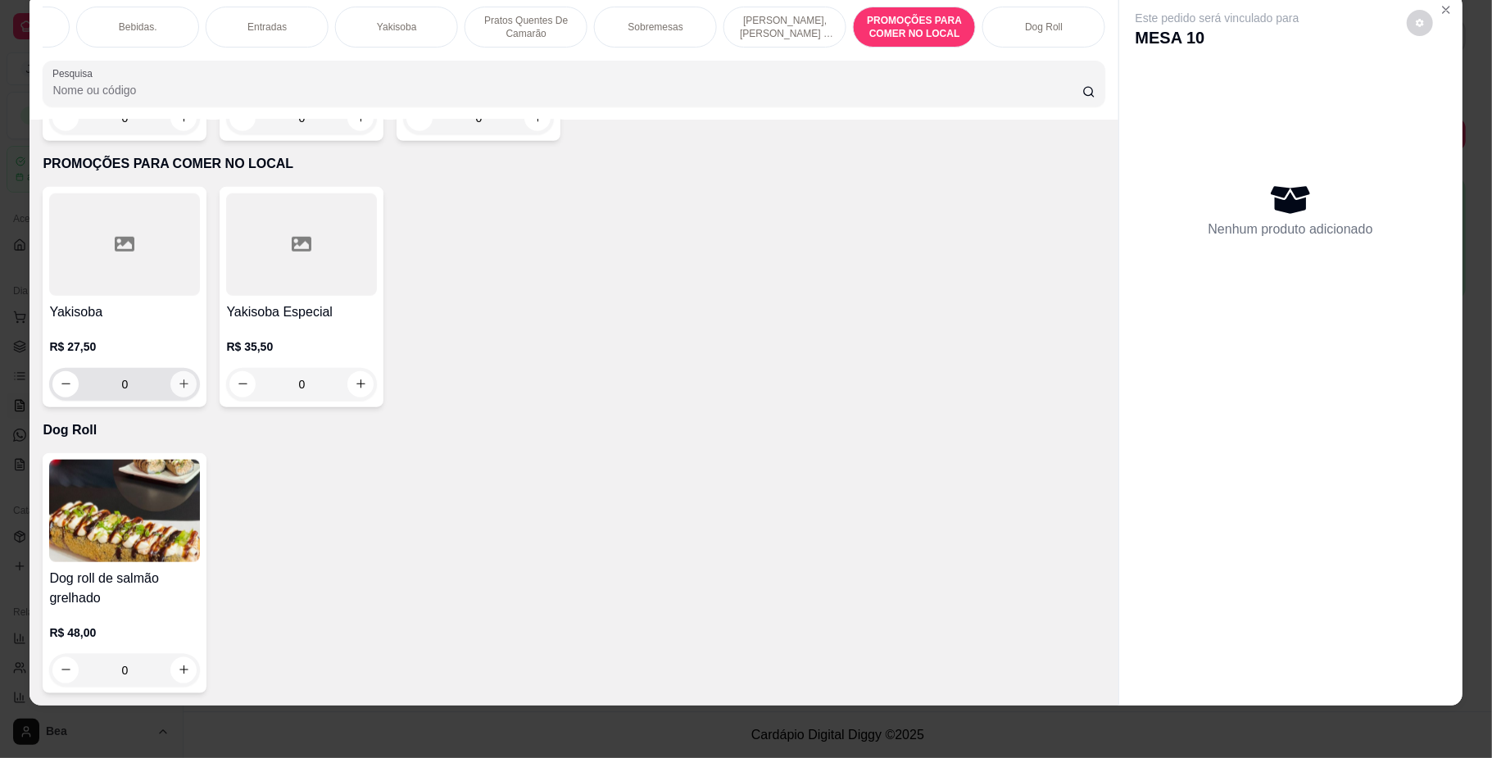
click at [180, 383] on icon "increase-product-quantity" at bounding box center [184, 384] width 12 height 12
type input "1"
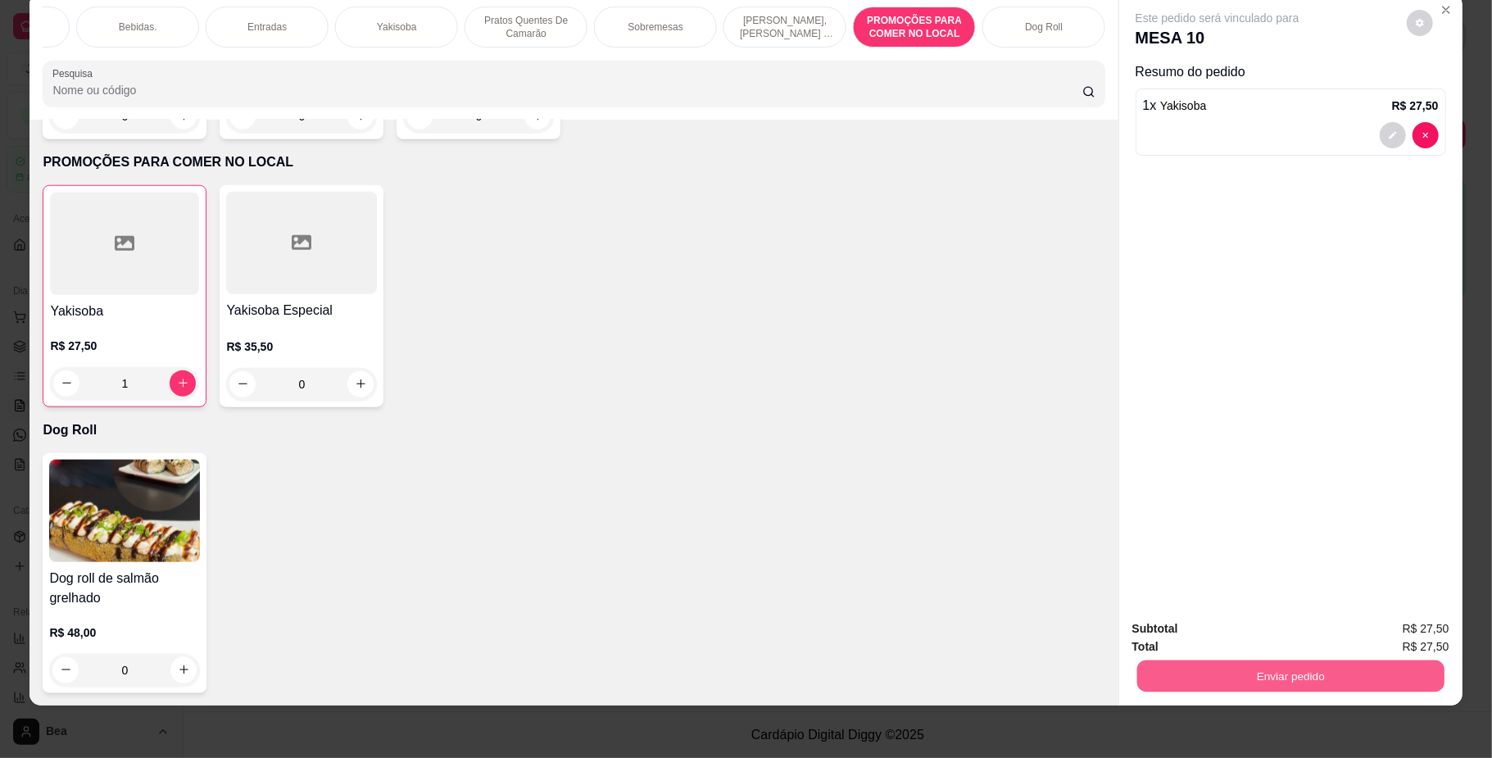
click at [1257, 669] on button "Enviar pedido" at bounding box center [1289, 676] width 307 height 32
click at [1253, 630] on button "Não registrar e enviar pedido" at bounding box center [1234, 636] width 170 height 31
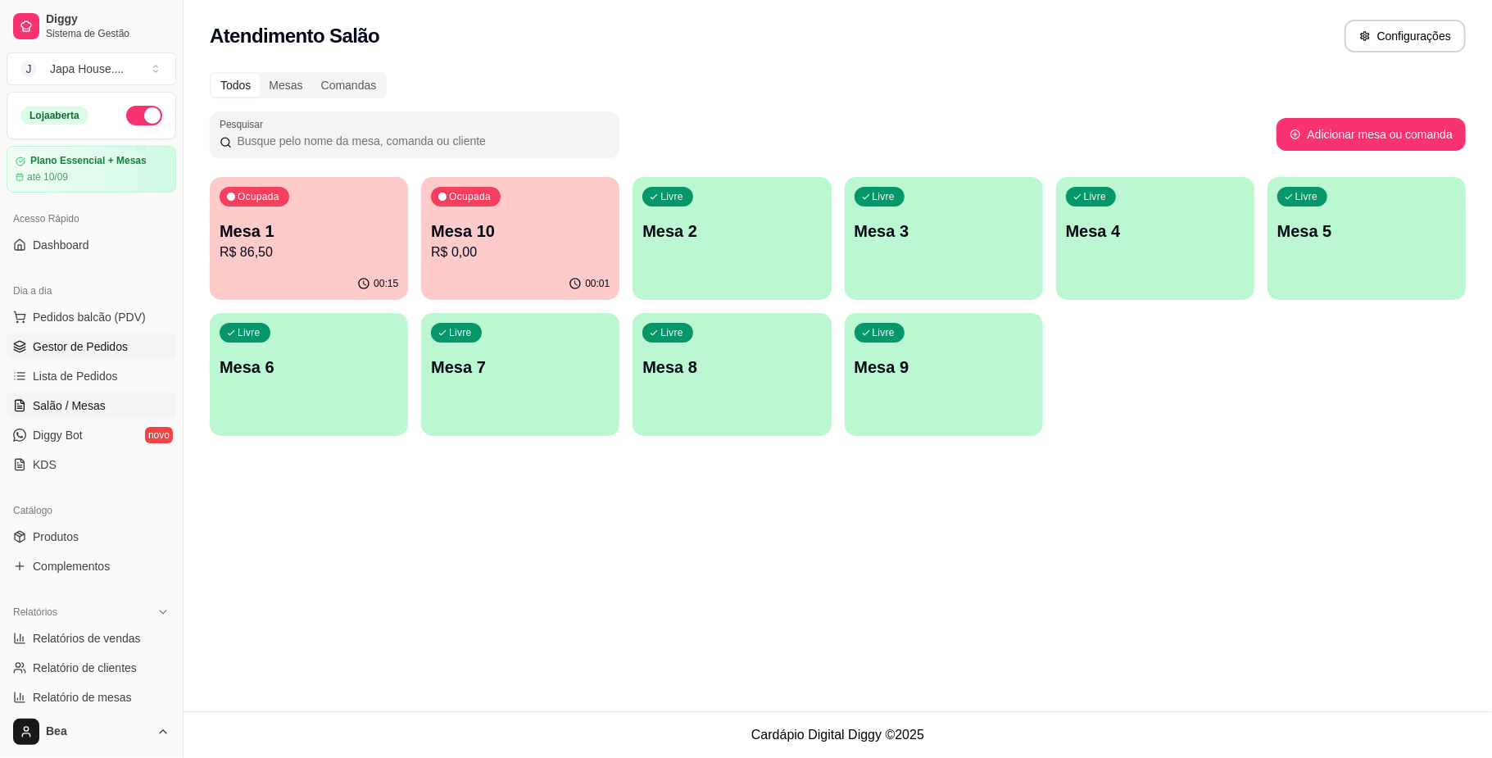
click at [90, 351] on span "Gestor de Pedidos" at bounding box center [80, 346] width 95 height 16
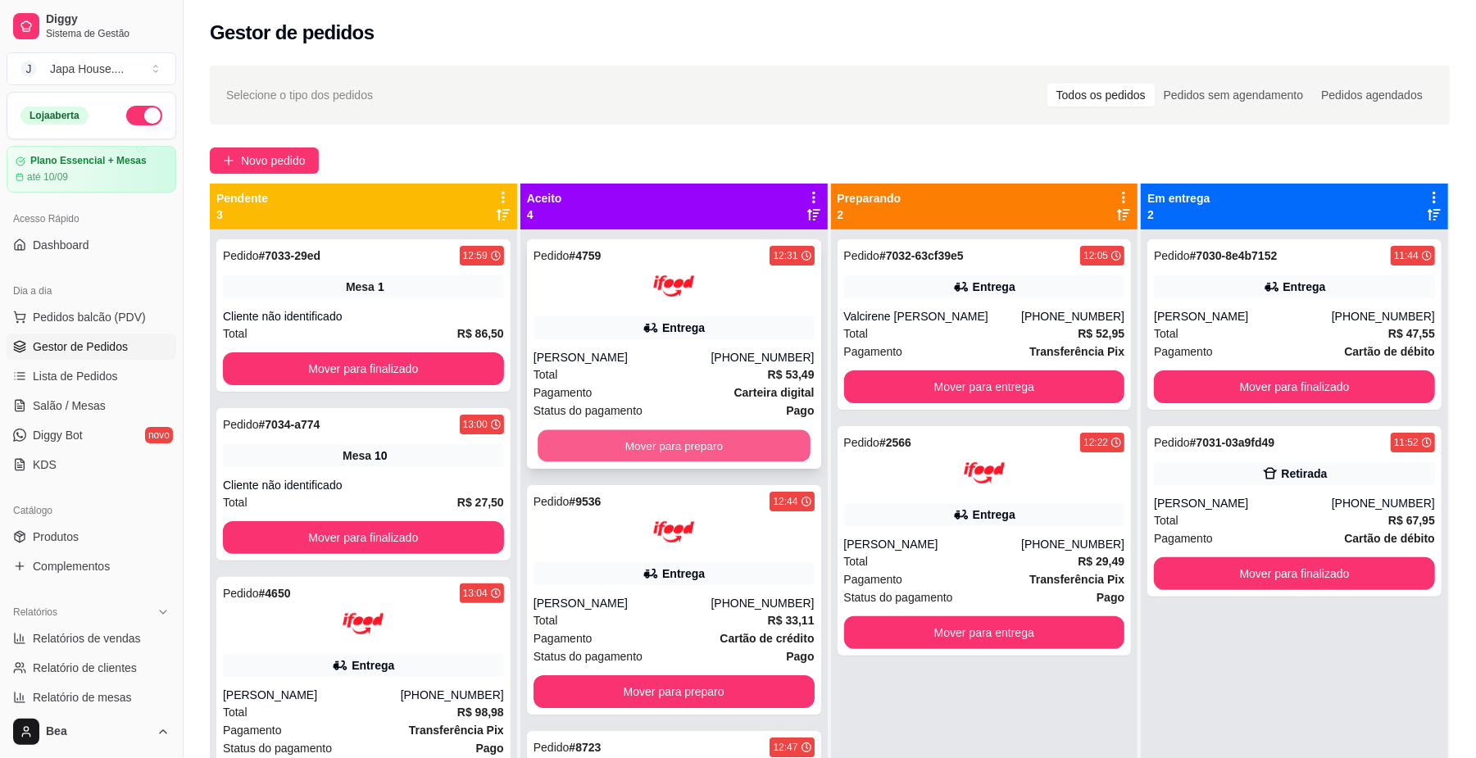
click at [745, 447] on button "Mover para preparo" at bounding box center [673, 446] width 272 height 32
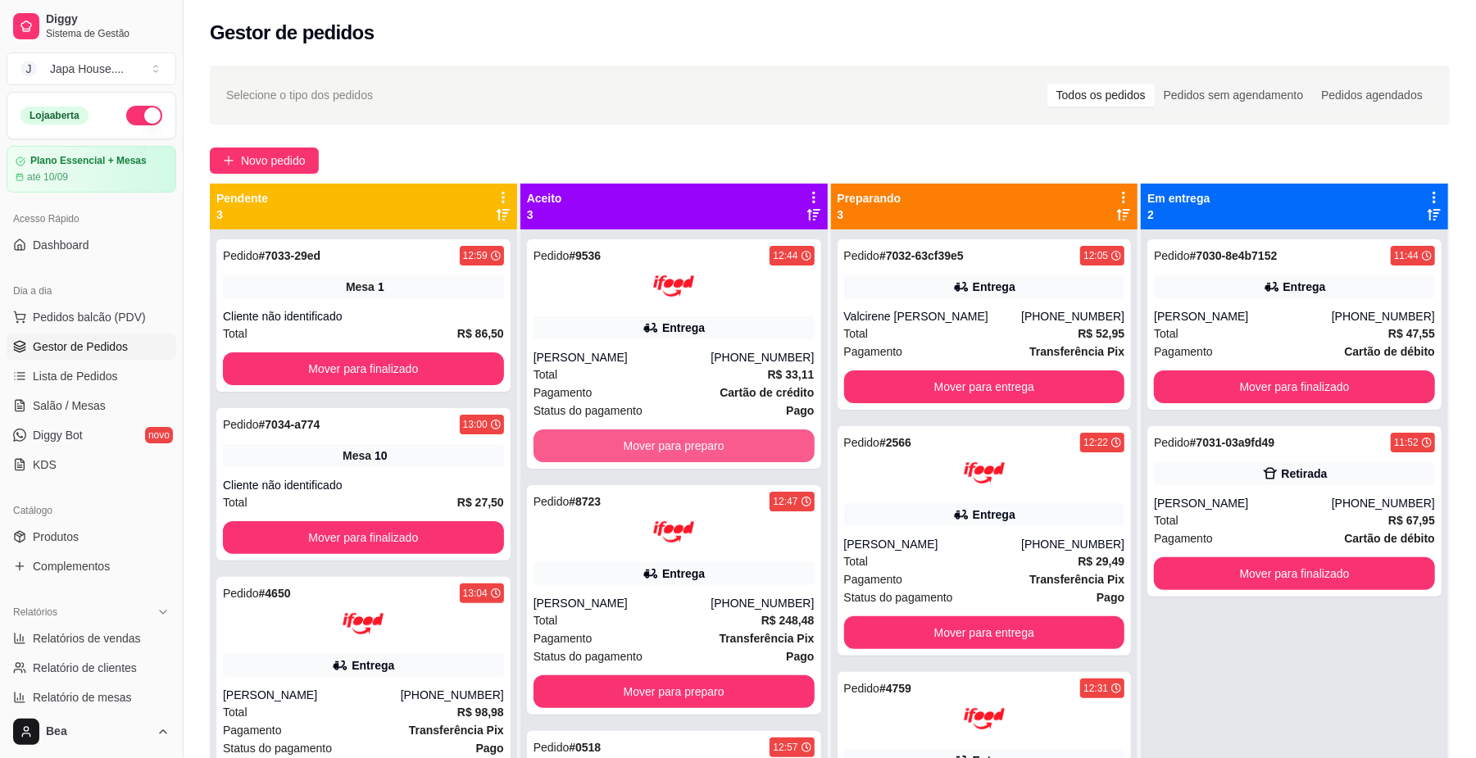
click at [745, 447] on button "Mover para preparo" at bounding box center [673, 445] width 281 height 33
click at [738, 442] on button "Mover para preparo" at bounding box center [673, 446] width 272 height 32
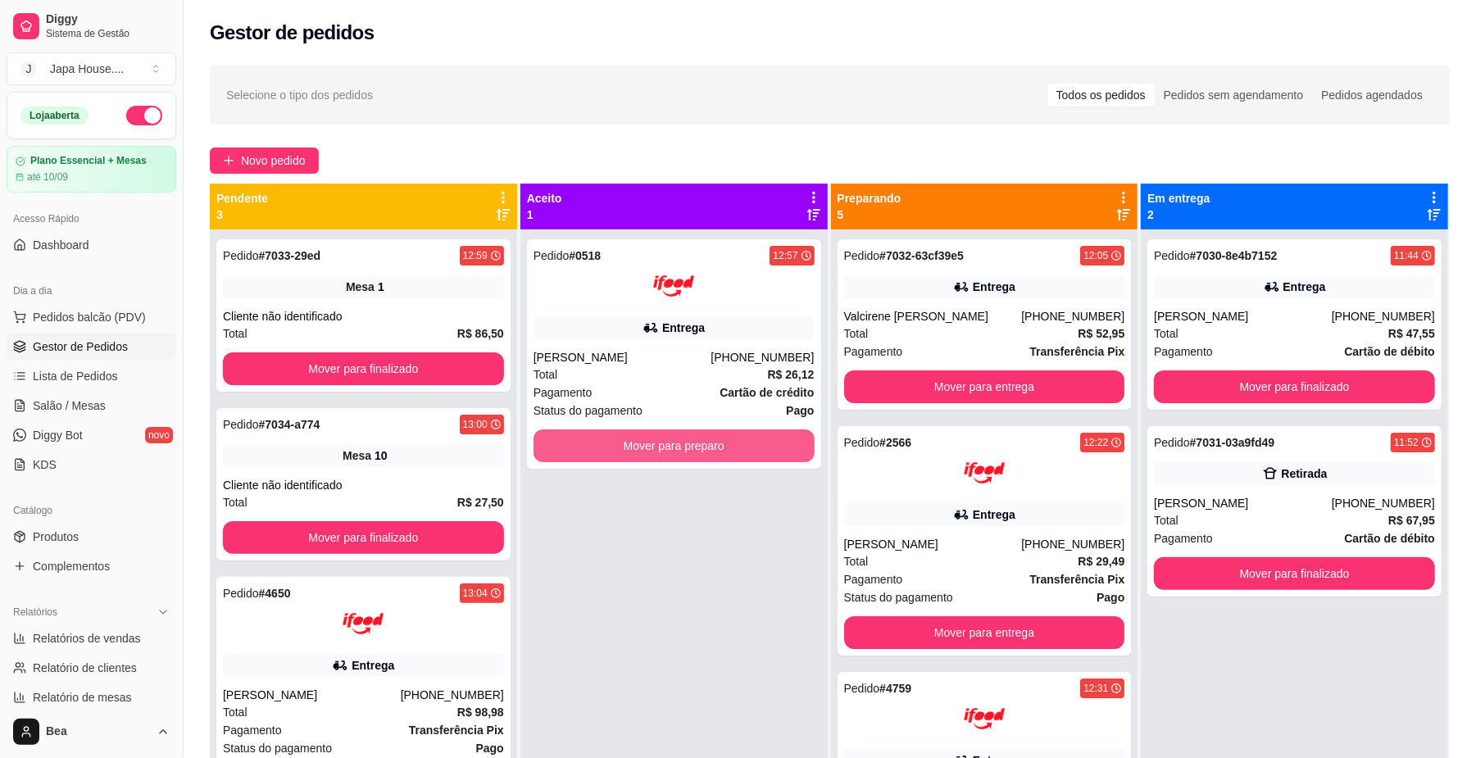
click at [738, 442] on button "Mover para preparo" at bounding box center [673, 445] width 281 height 33
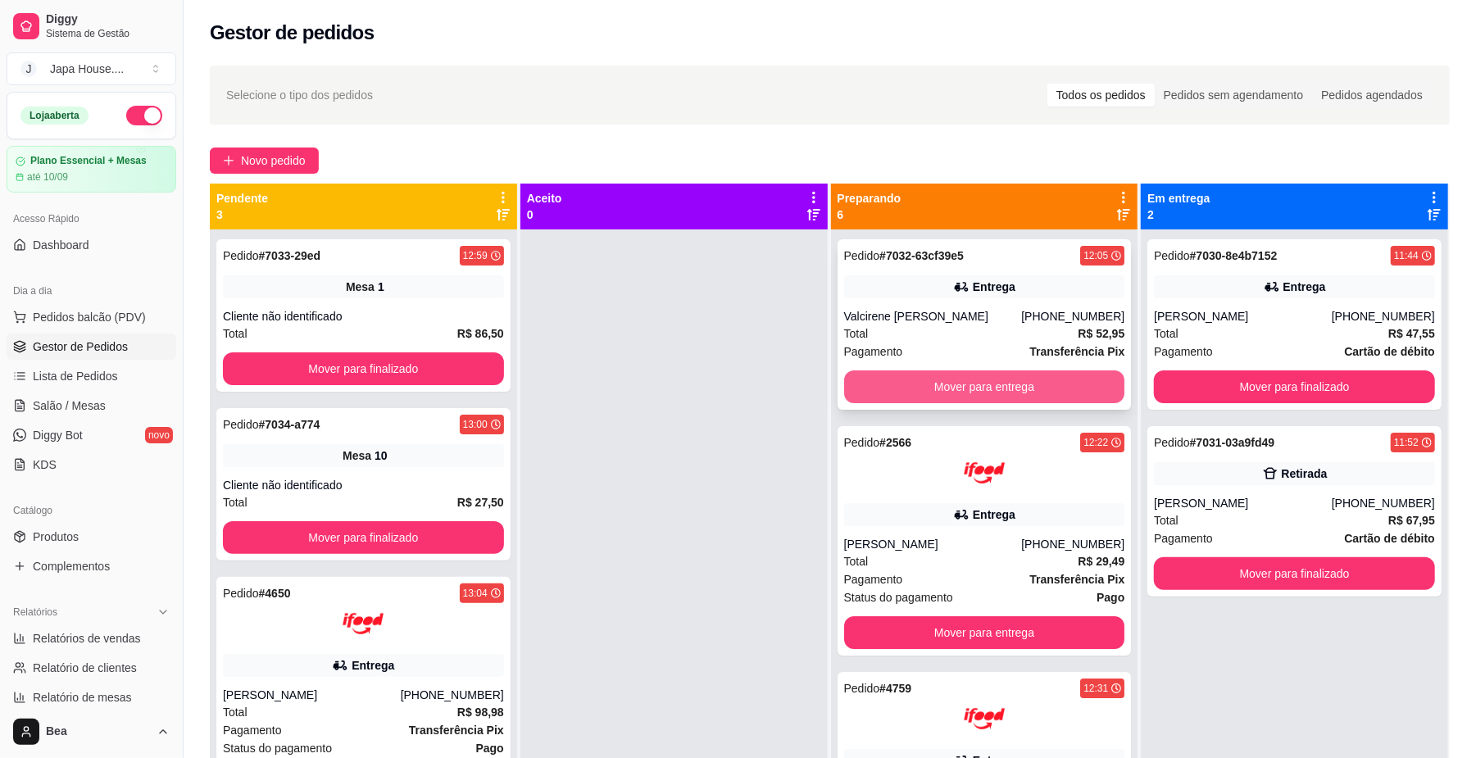
click at [990, 380] on button "Mover para entrega" at bounding box center [984, 386] width 281 height 33
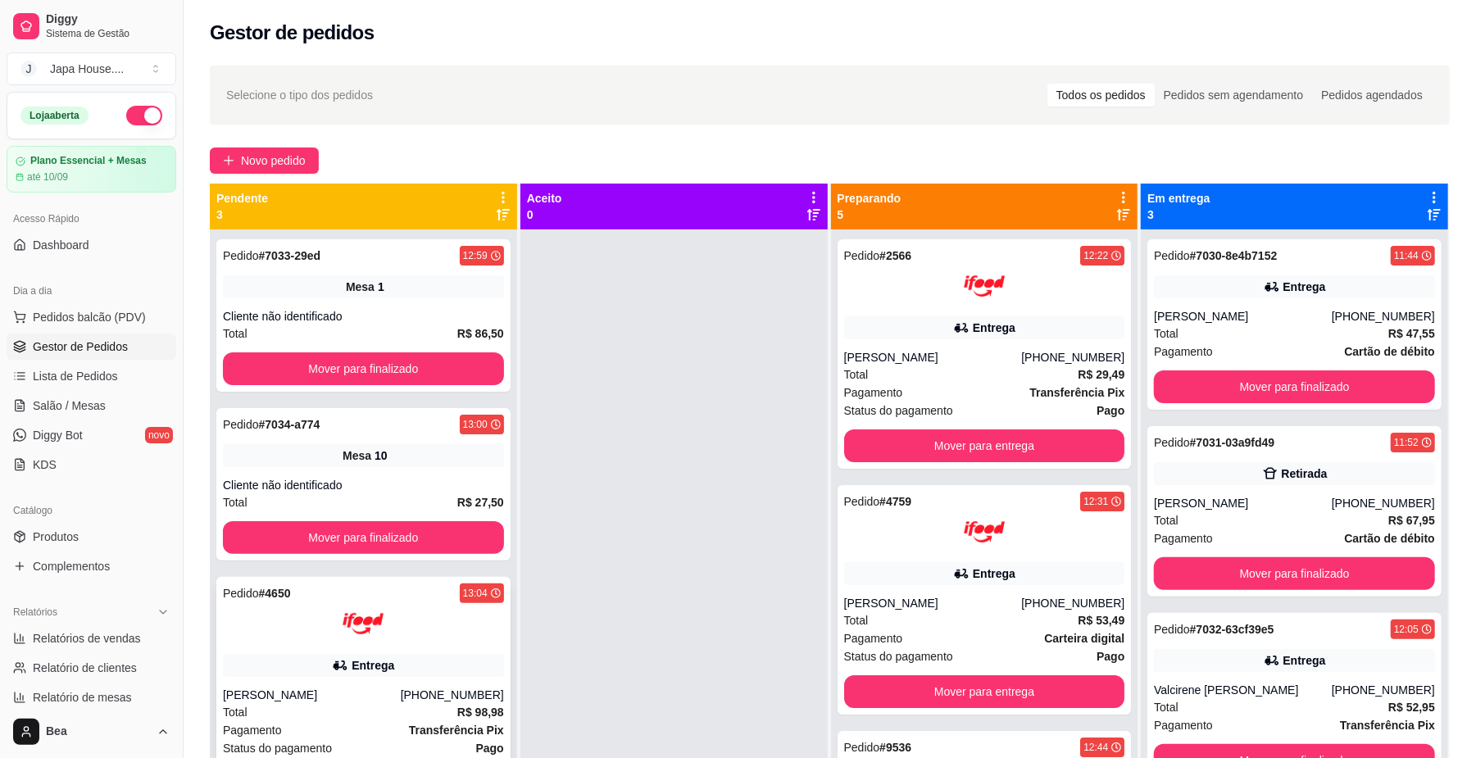
click at [428, 666] on div "Entrega" at bounding box center [363, 665] width 281 height 23
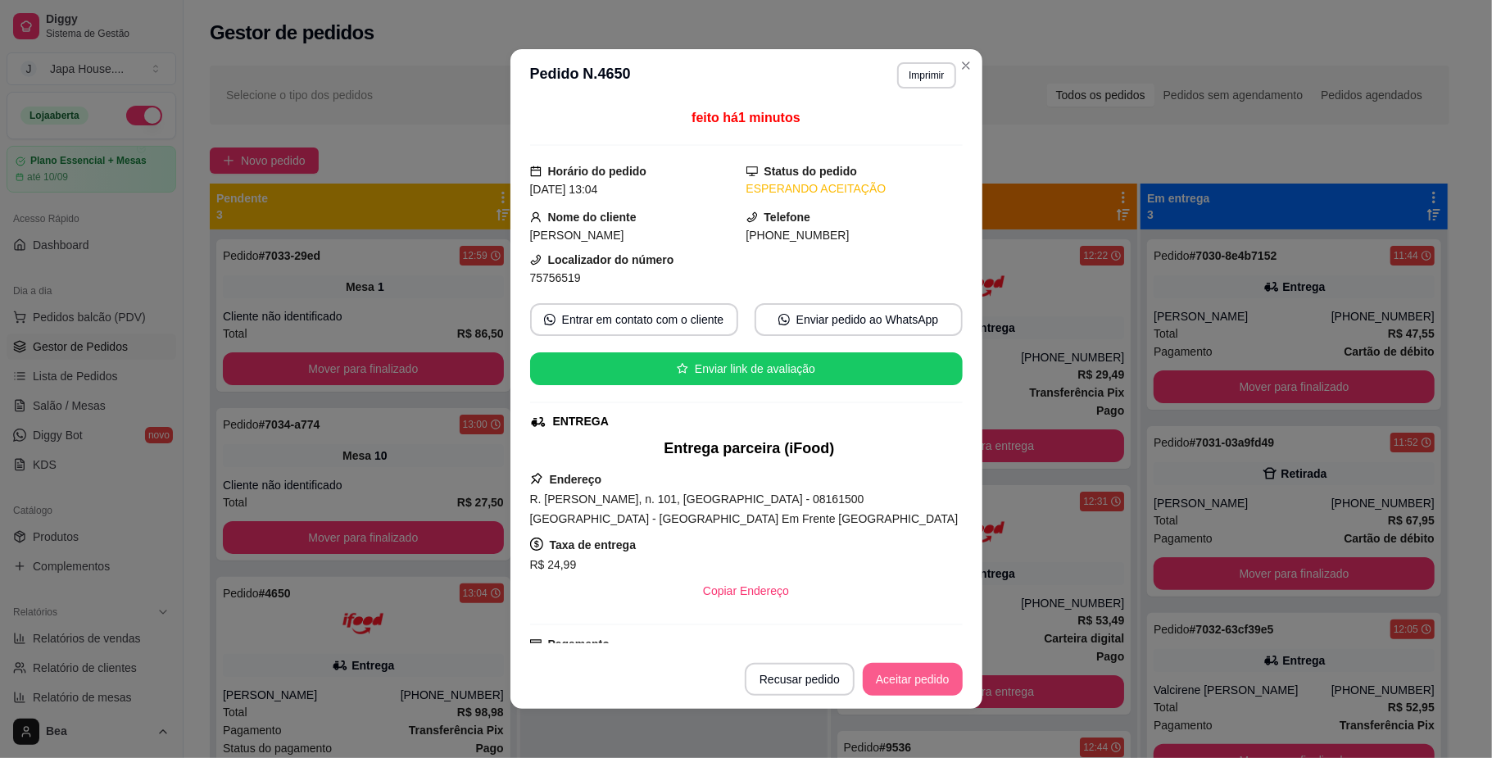
click at [896, 683] on button "Aceitar pedido" at bounding box center [913, 679] width 100 height 33
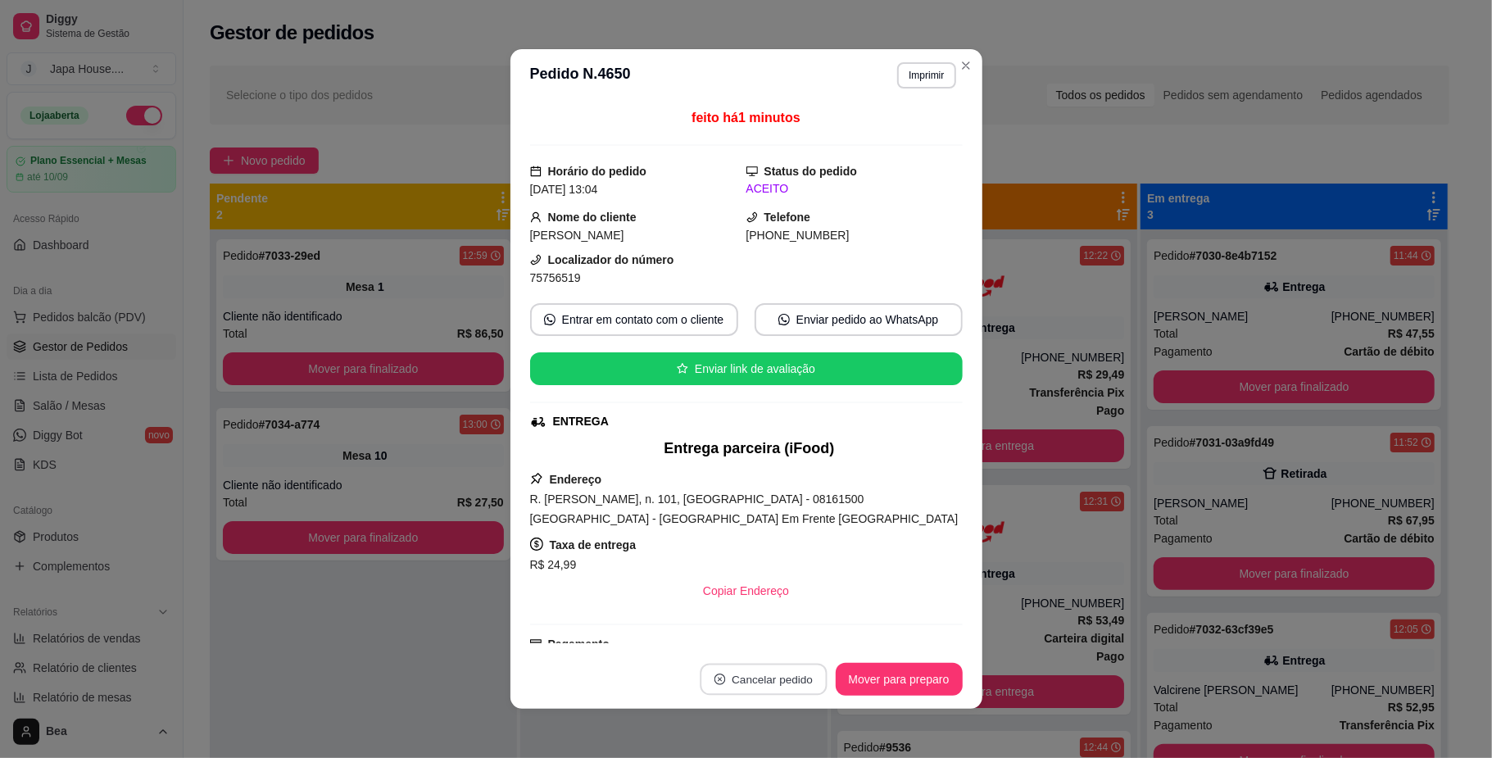
click at [814, 666] on button "Cancelar pedido" at bounding box center [763, 680] width 127 height 32
click at [864, 669] on button "Mover para preparo" at bounding box center [899, 679] width 127 height 33
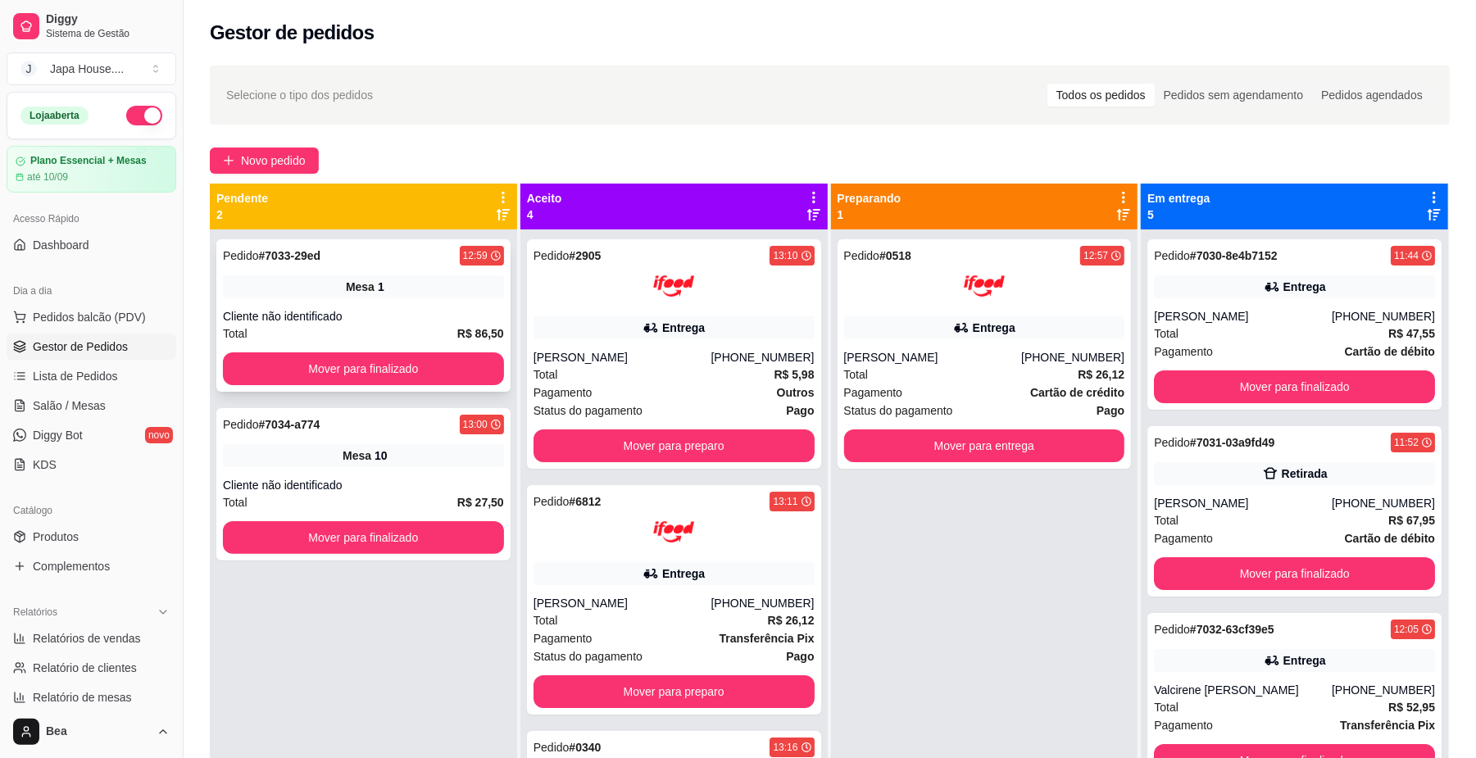
click at [407, 312] on div "Cliente não identificado" at bounding box center [363, 316] width 281 height 16
click at [72, 401] on span "Salão / Mesas" at bounding box center [69, 405] width 73 height 16
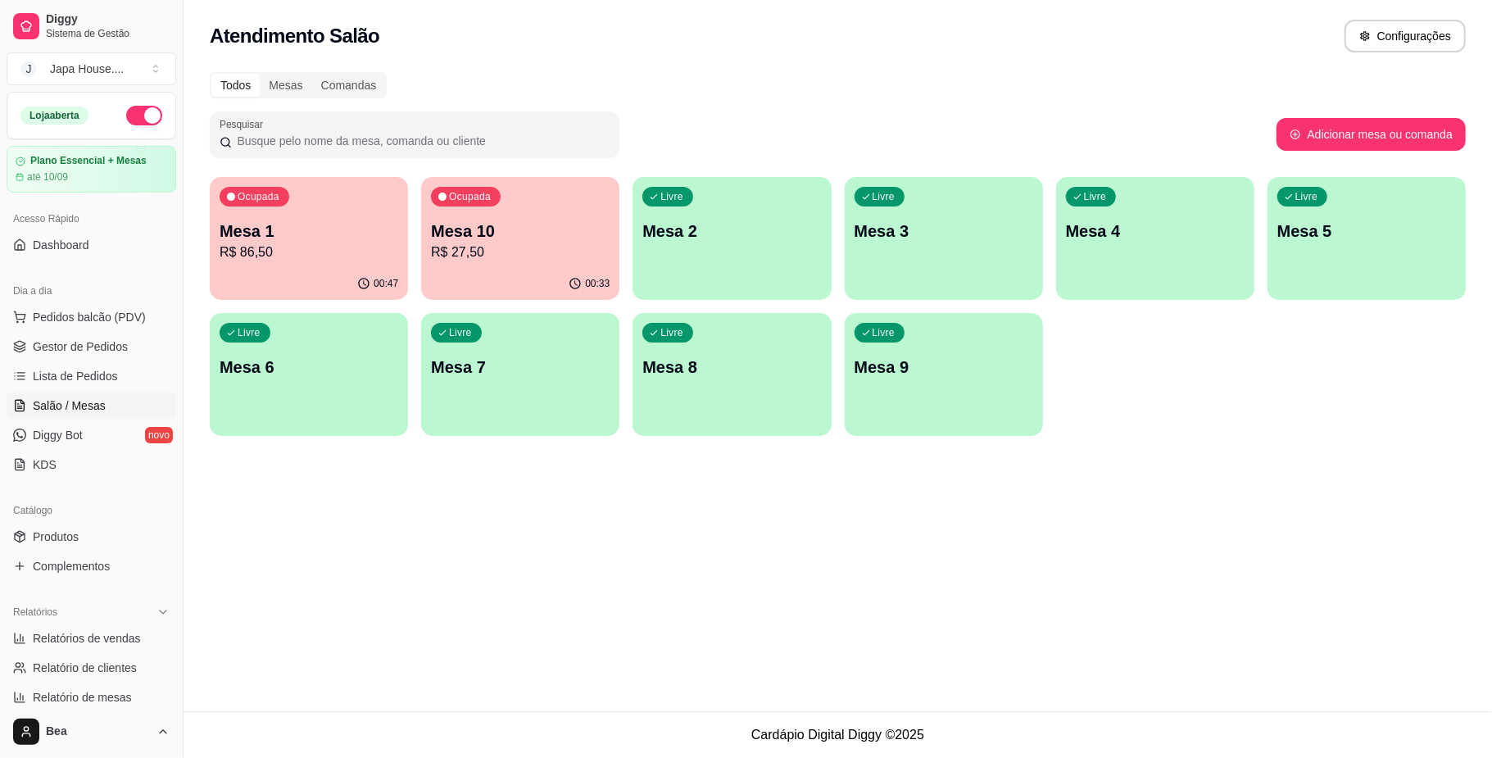
click at [282, 239] on p "Mesa 1" at bounding box center [309, 231] width 179 height 23
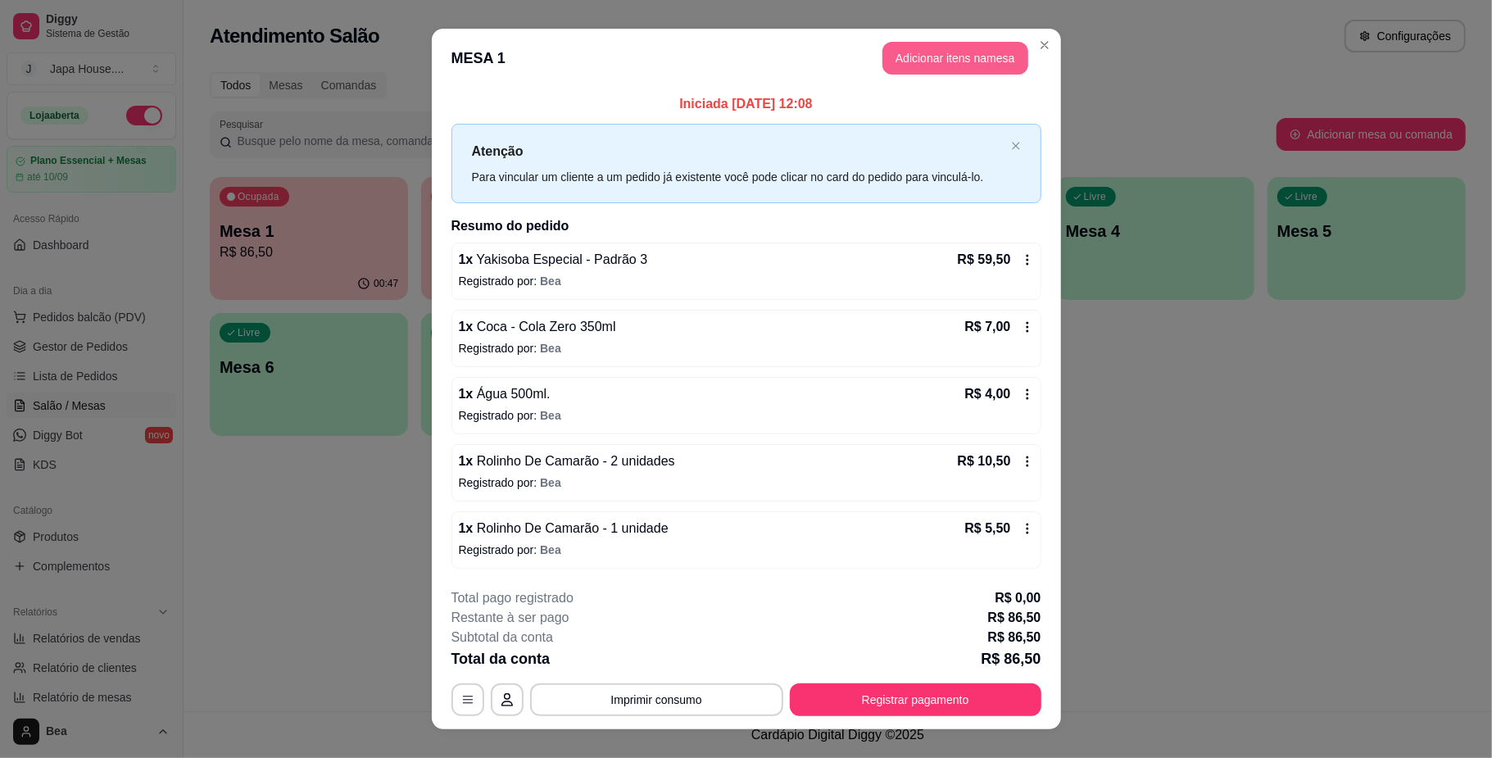
click at [971, 63] on button "Adicionar itens na mesa" at bounding box center [955, 58] width 146 height 33
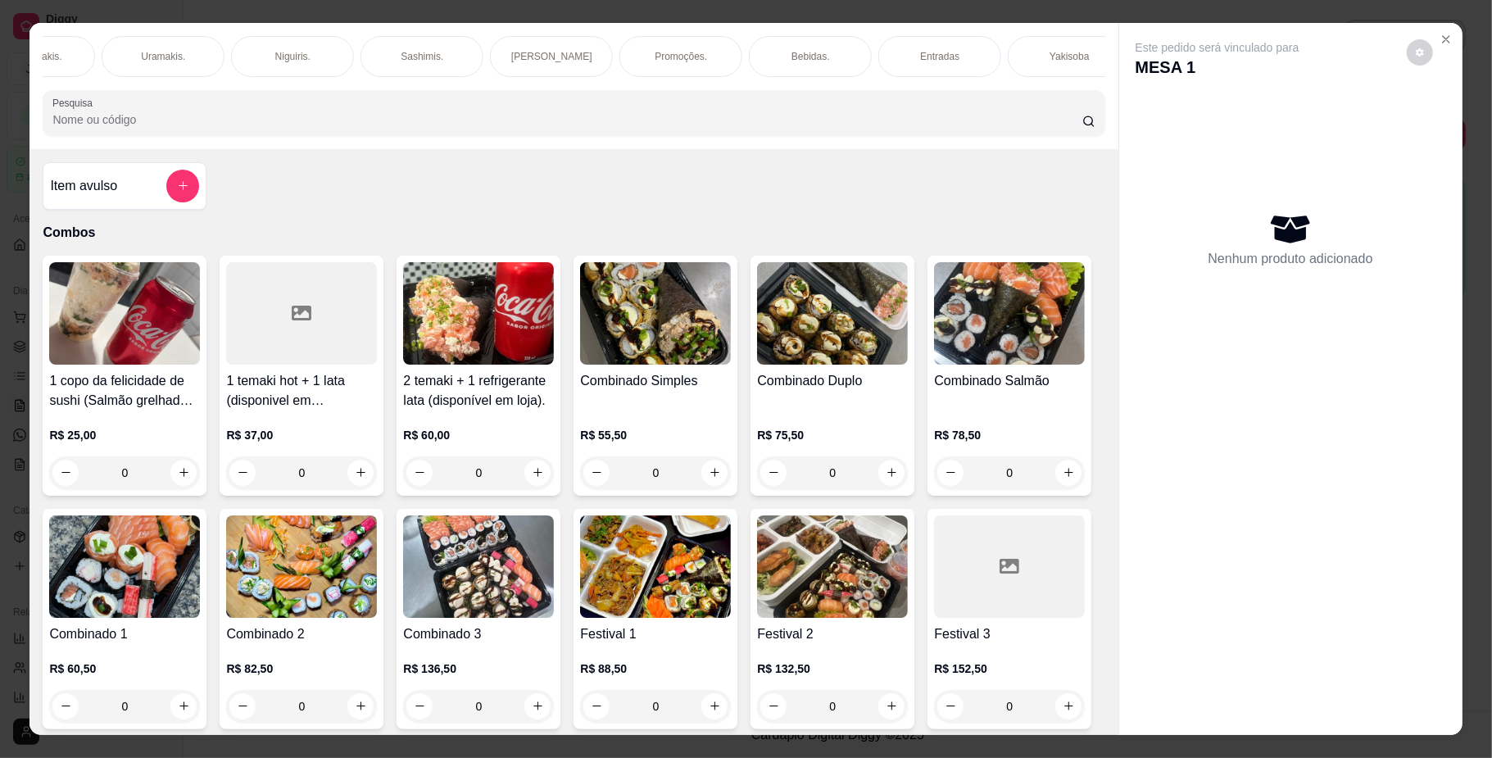
scroll to position [0, 539]
click at [696, 60] on div "Bebidas." at bounding box center [730, 56] width 123 height 41
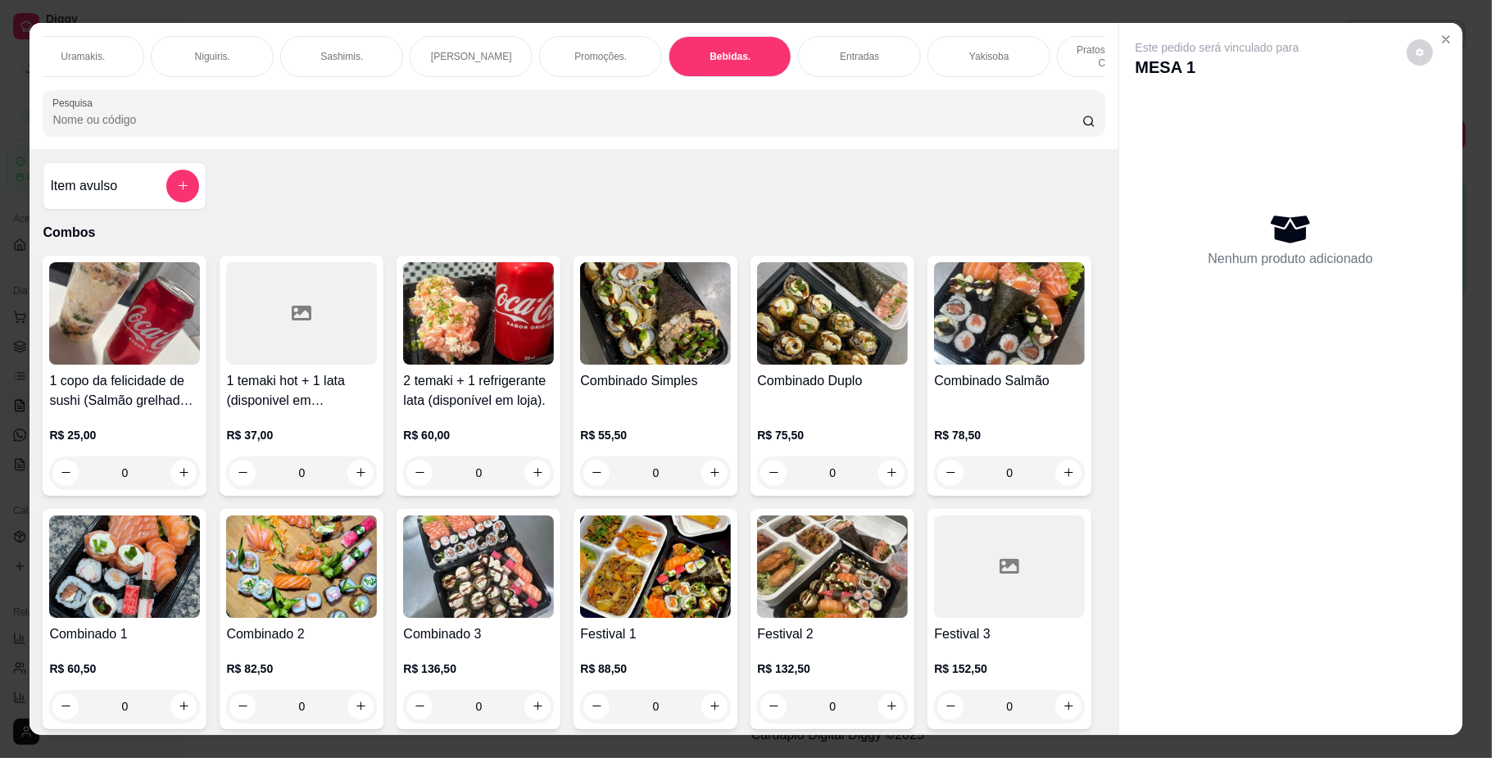
scroll to position [29, 0]
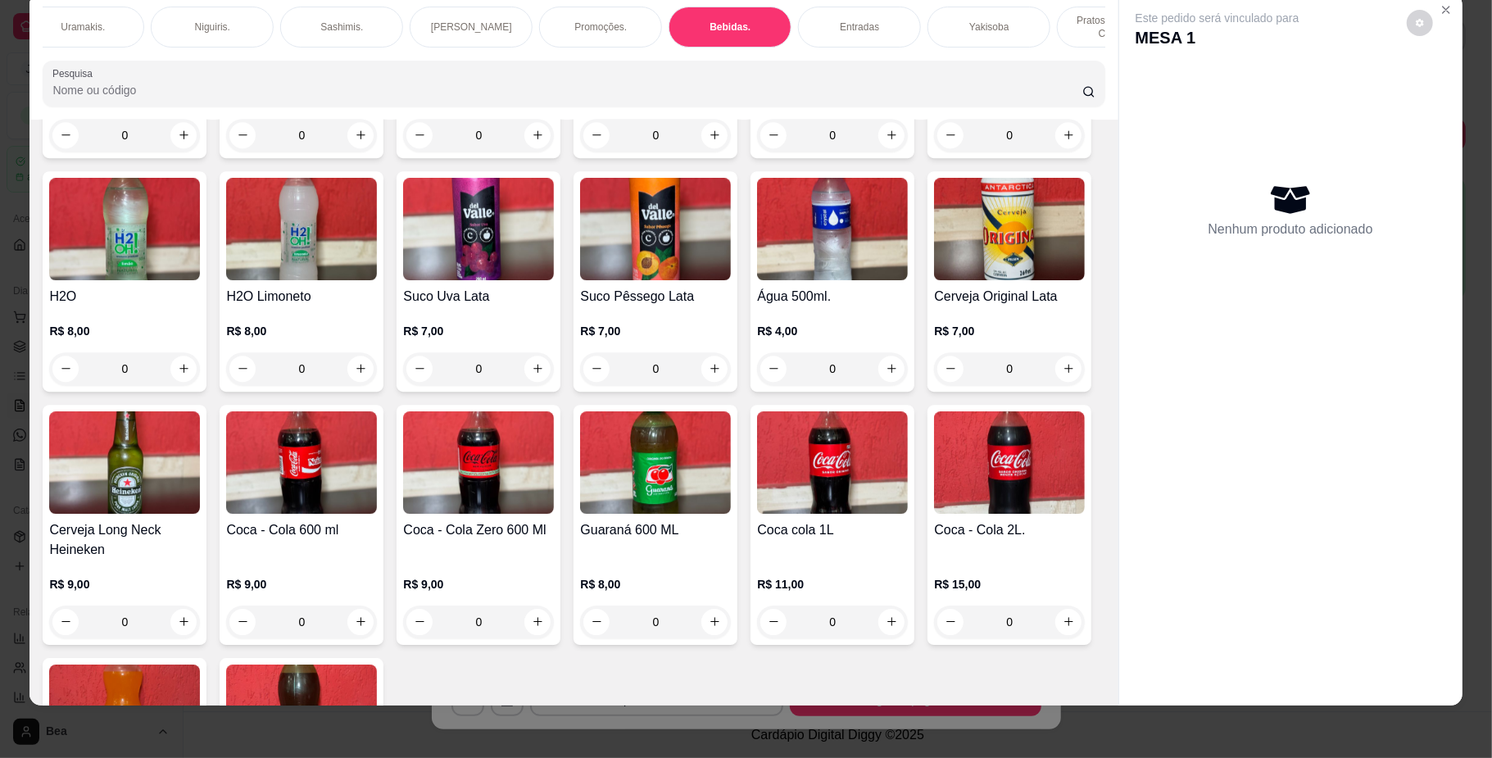
click at [757, 280] on img at bounding box center [832, 229] width 151 height 102
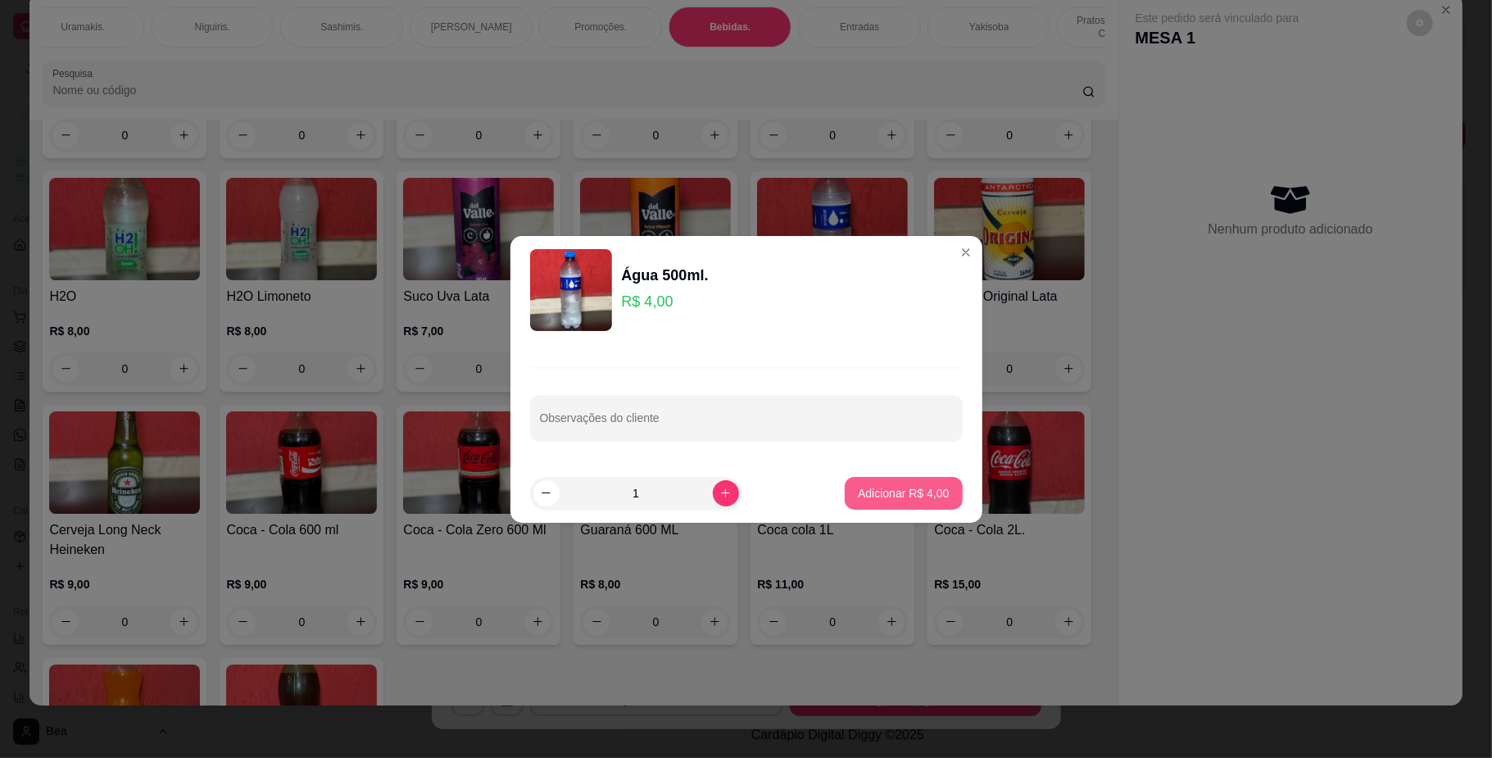
click at [858, 492] on p "Adicionar R$ 4,00" at bounding box center [903, 493] width 91 height 16
type input "1"
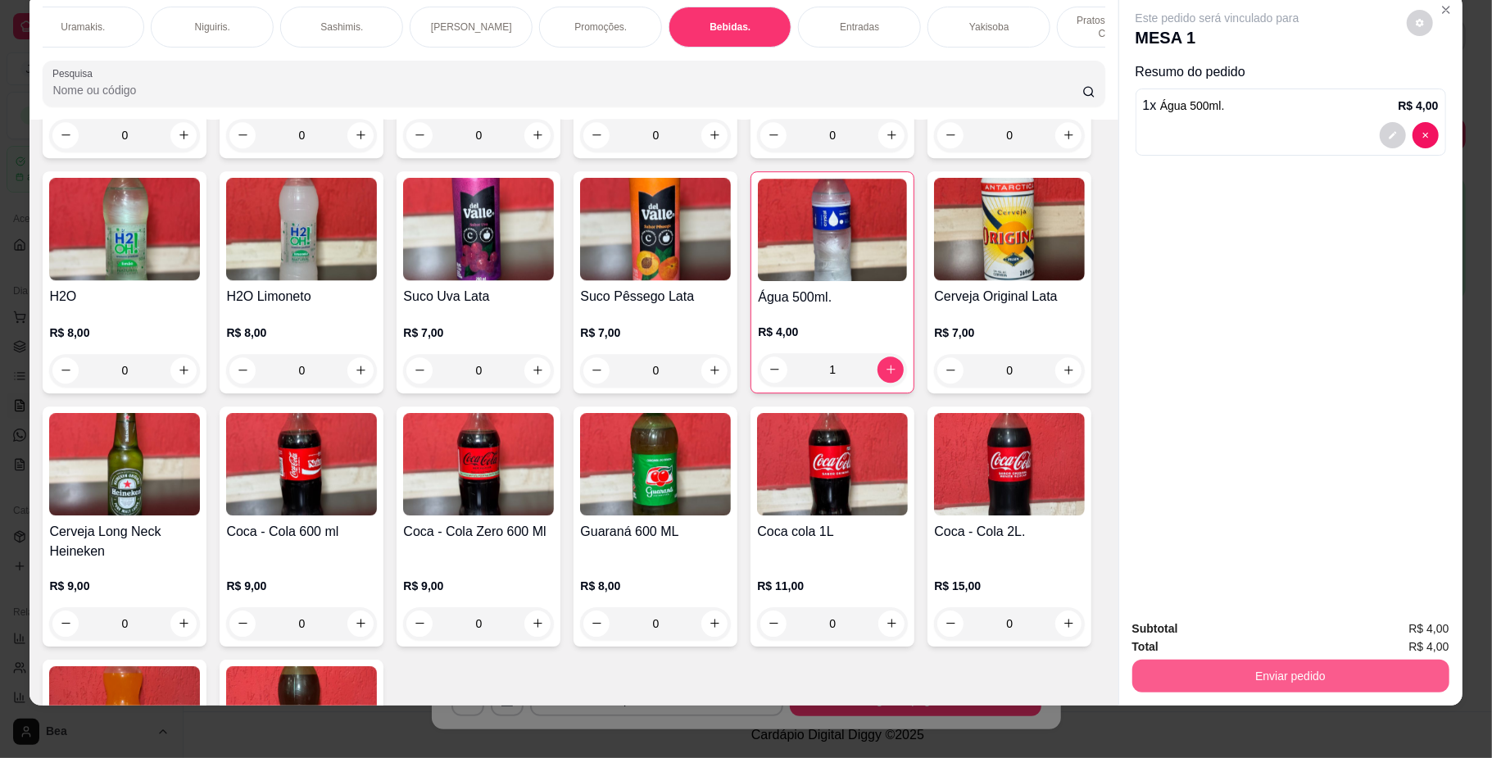
click at [1344, 679] on button "Enviar pedido" at bounding box center [1290, 676] width 317 height 33
click at [1281, 639] on button "Não registrar e enviar pedido" at bounding box center [1234, 636] width 170 height 31
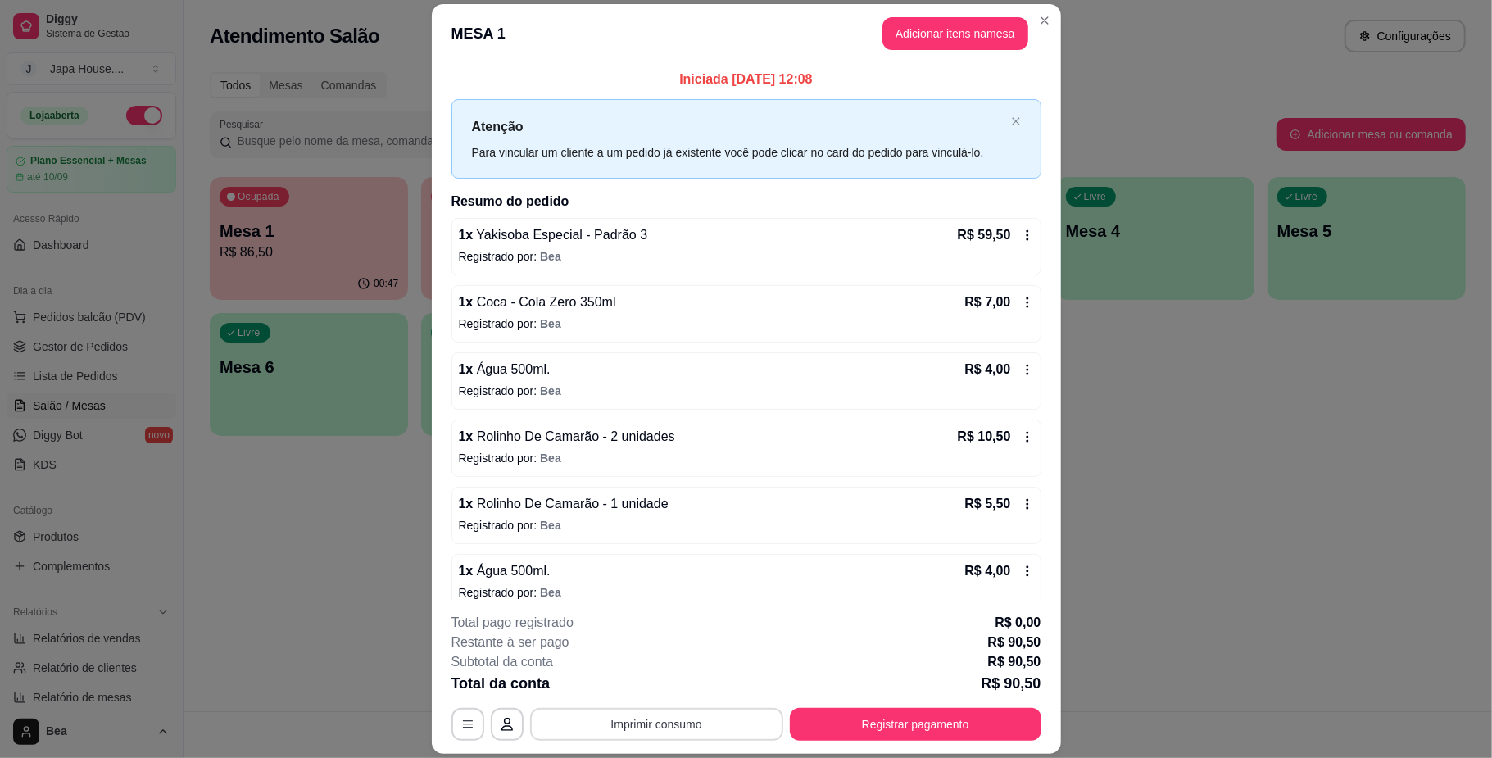
click at [758, 713] on button "Imprimir consumo" at bounding box center [656, 724] width 253 height 33
click at [688, 689] on button "IMPRESSORA" at bounding box center [653, 687] width 119 height 26
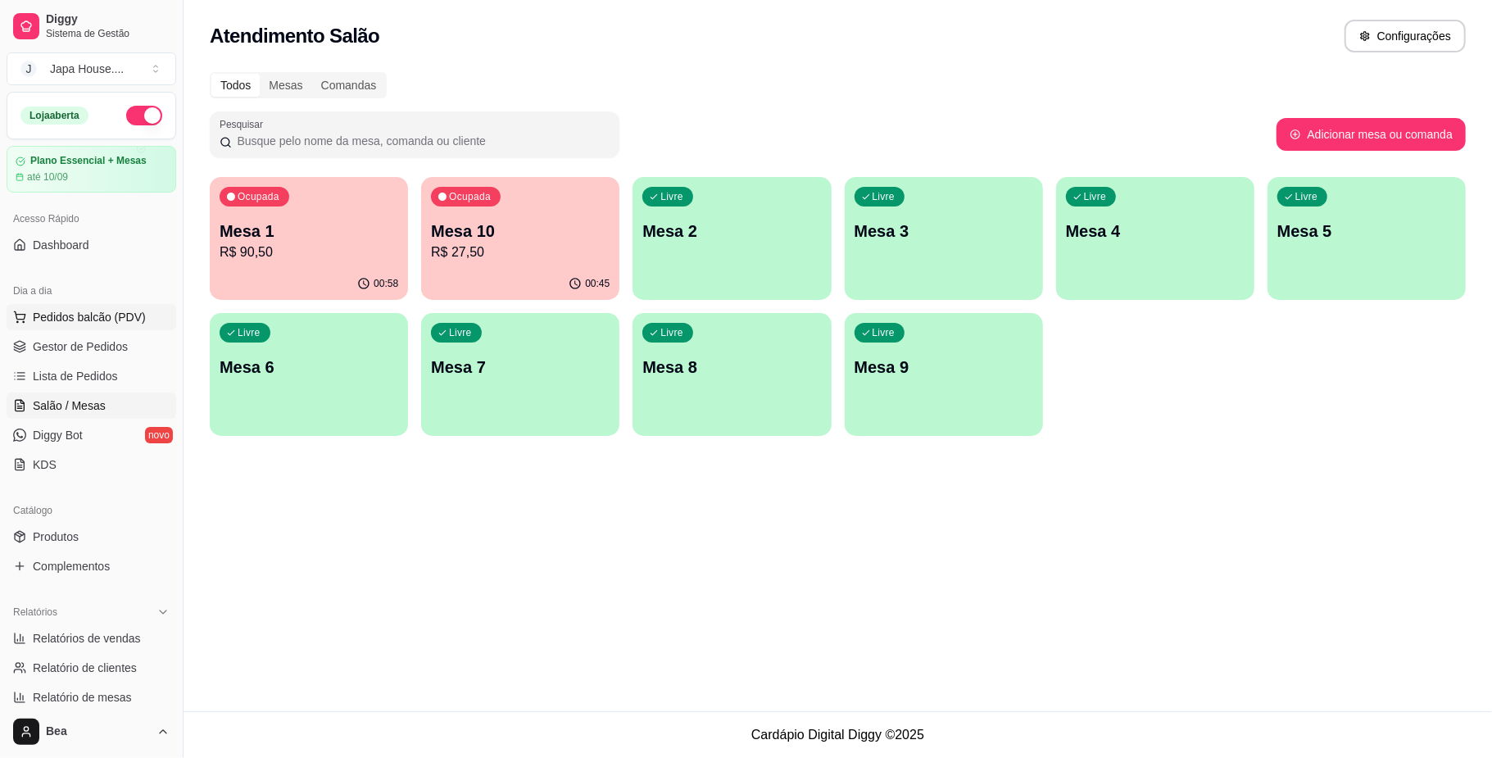
click at [79, 322] on span "Pedidos balcão (PDV)" at bounding box center [89, 317] width 113 height 16
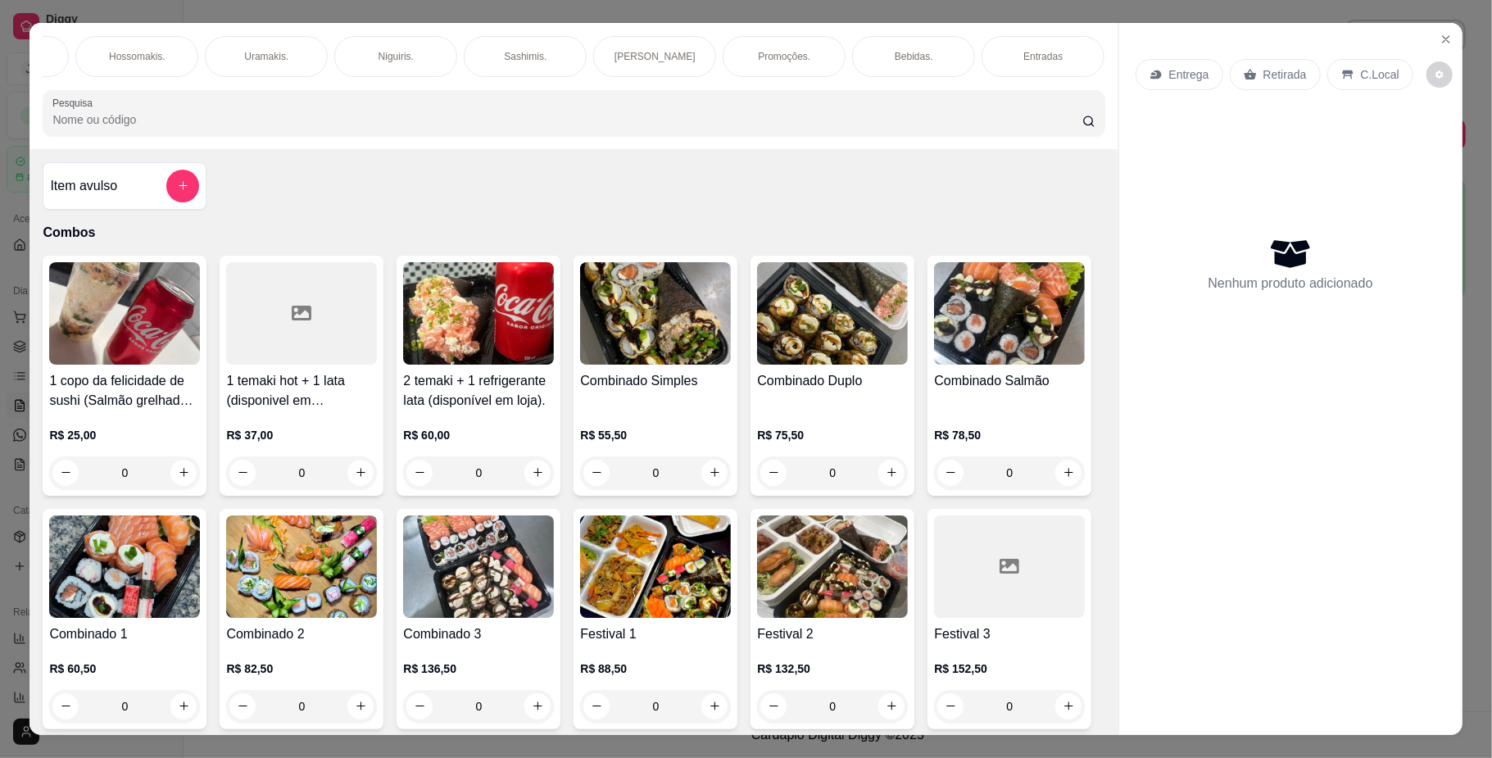
scroll to position [0, 521]
click at [990, 60] on p "Yakisoba" at bounding box center [1006, 56] width 39 height 13
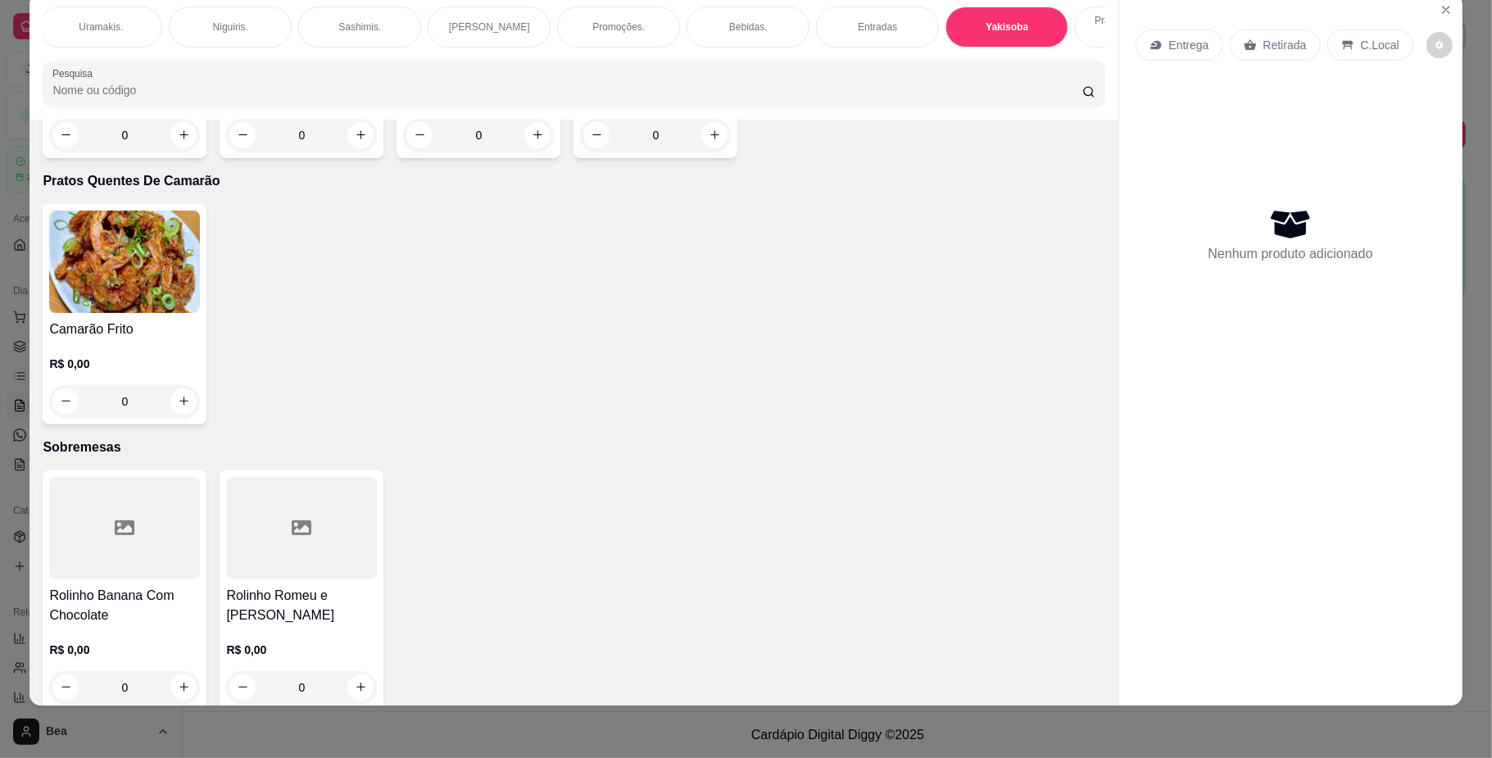
click at [181, 152] on div "0" at bounding box center [124, 135] width 151 height 33
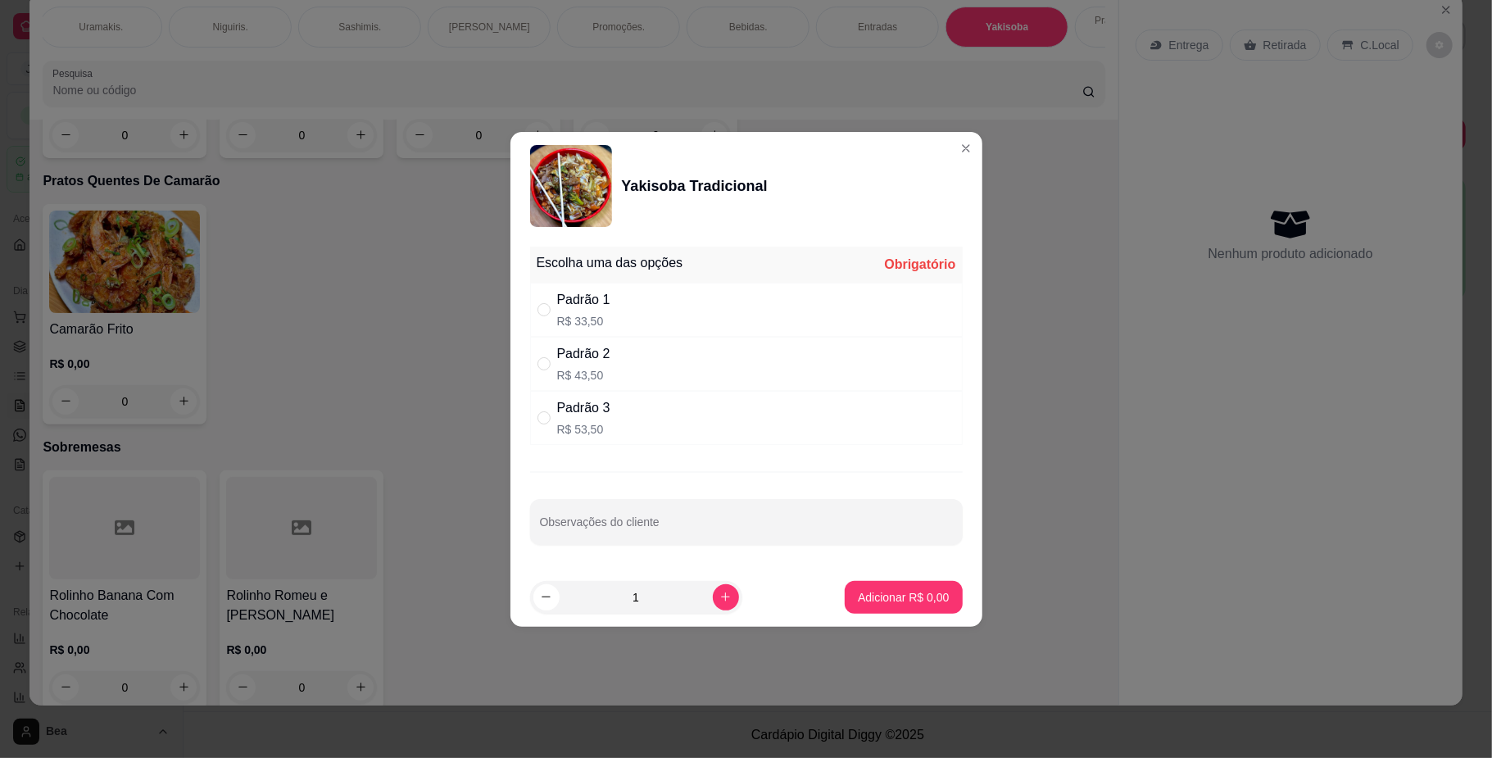
click at [633, 368] on div "Padrão 2 R$ 43,50" at bounding box center [746, 364] width 433 height 54
radio input "true"
click at [921, 592] on p "Adicionar R$ 43,50" at bounding box center [900, 597] width 95 height 16
type input "1"
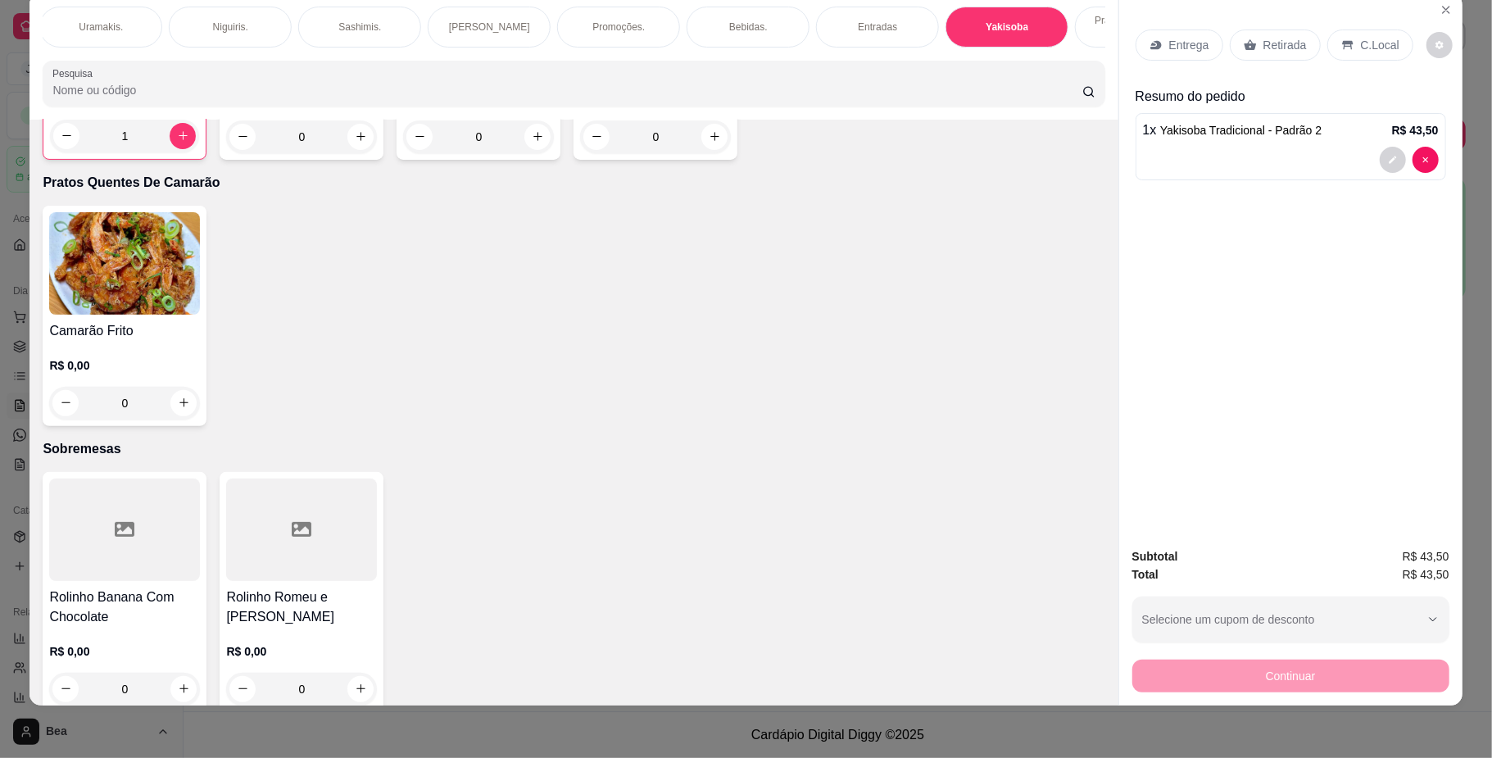
click at [1298, 43] on div "Retirada" at bounding box center [1275, 44] width 91 height 31
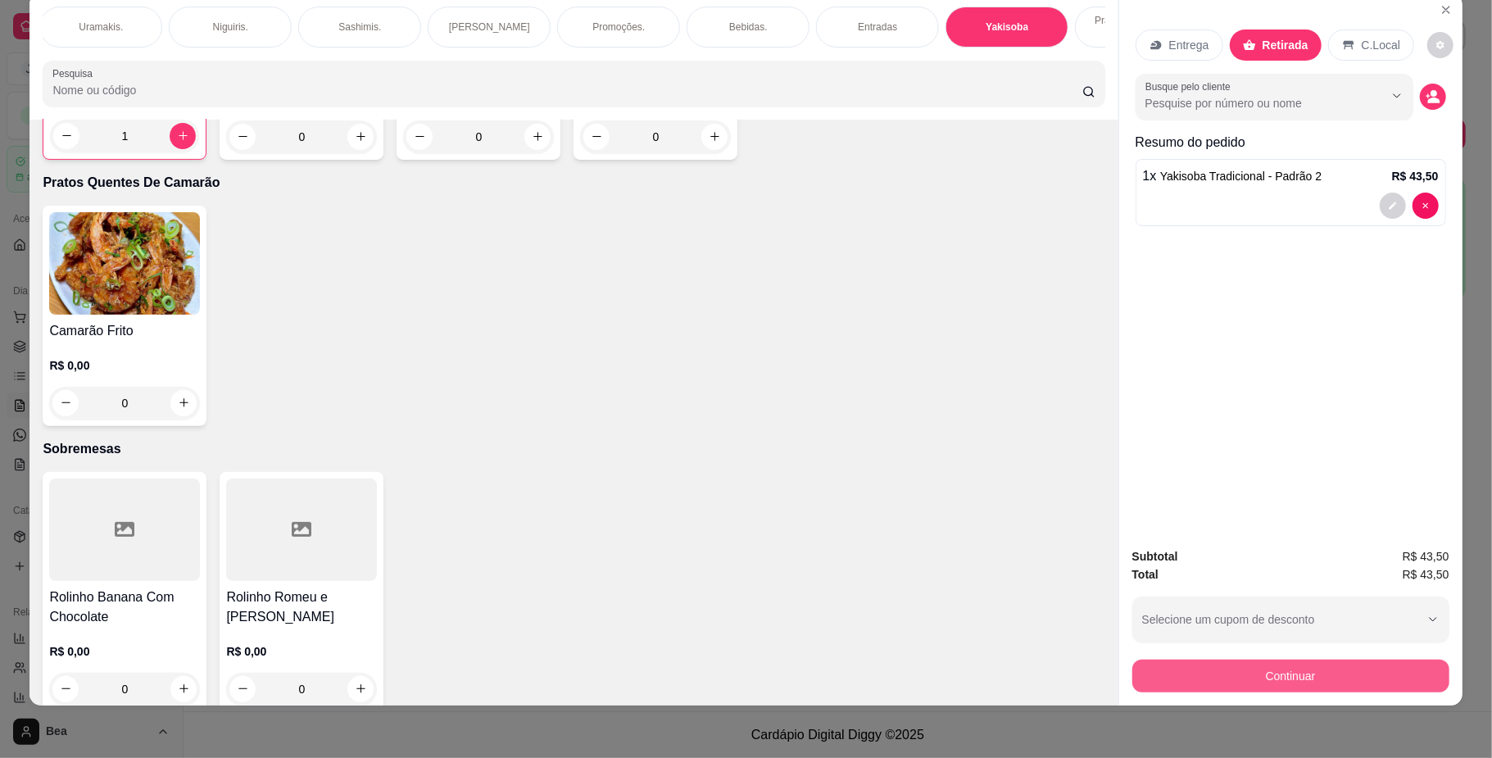
click at [1362, 686] on button "Continuar" at bounding box center [1290, 676] width 317 height 33
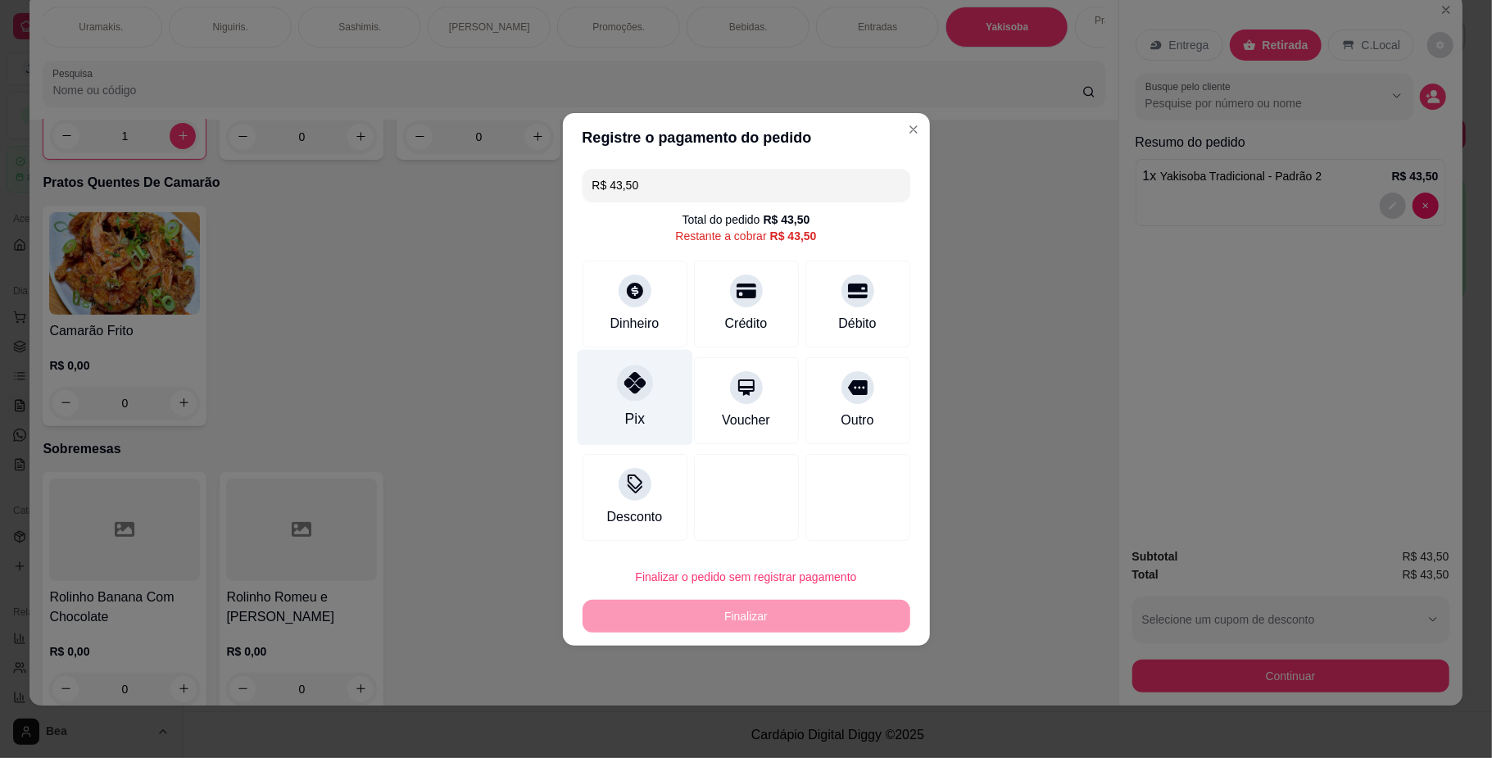
click at [644, 374] on div at bounding box center [635, 383] width 36 height 36
type input "R$ 0,00"
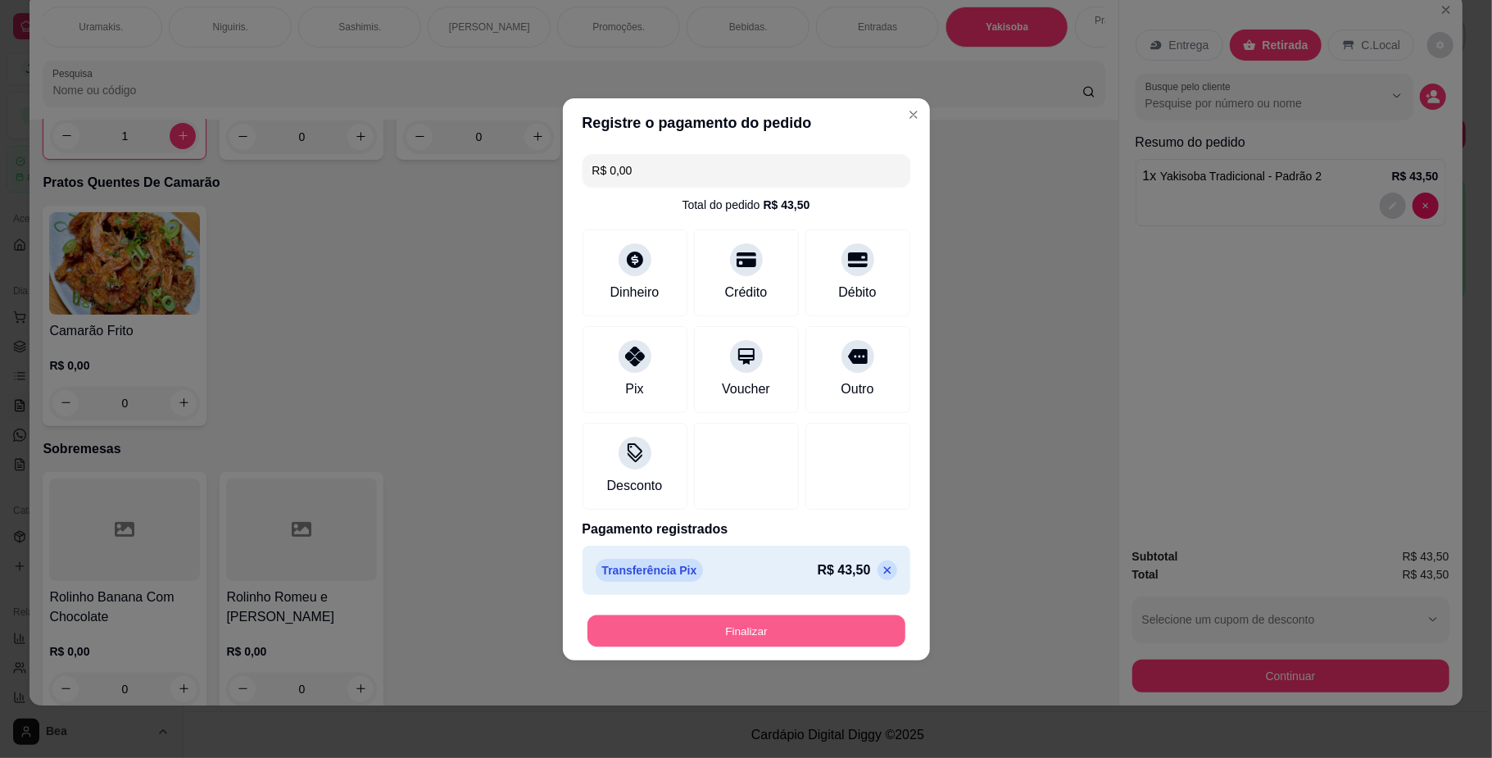
click at [843, 640] on button "Finalizar" at bounding box center [746, 630] width 318 height 32
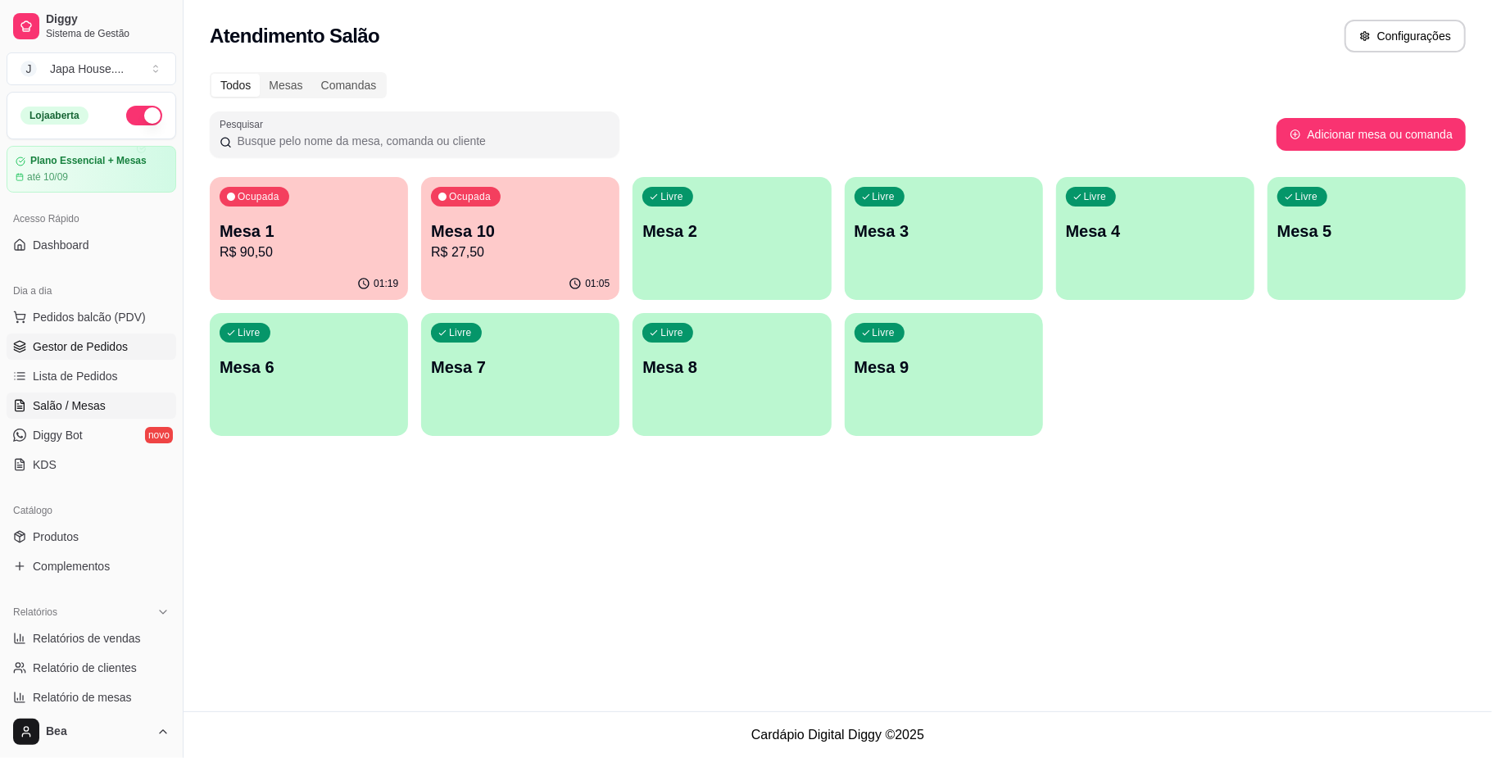
click at [105, 351] on span "Gestor de Pedidos" at bounding box center [80, 346] width 95 height 16
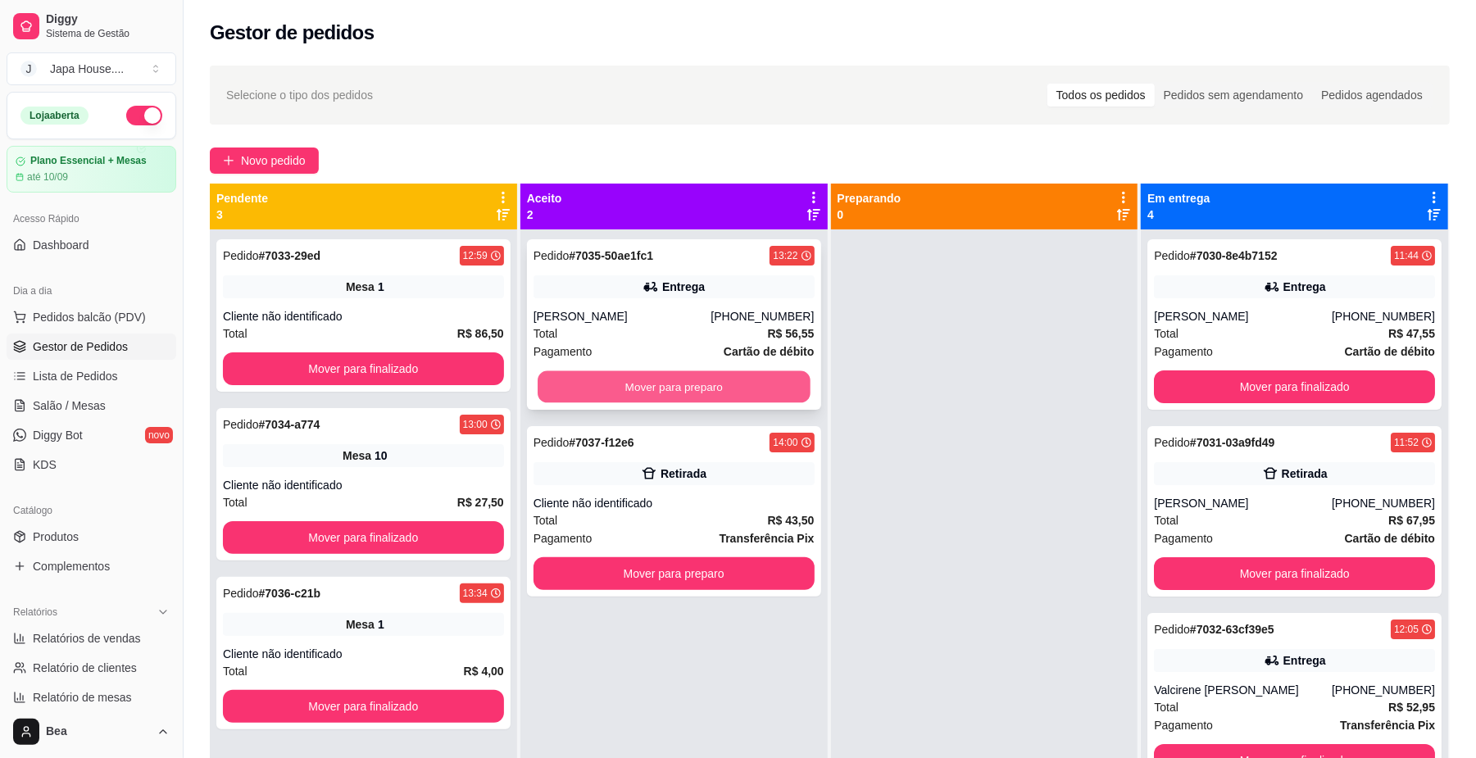
click at [708, 395] on button "Mover para preparo" at bounding box center [673, 387] width 272 height 32
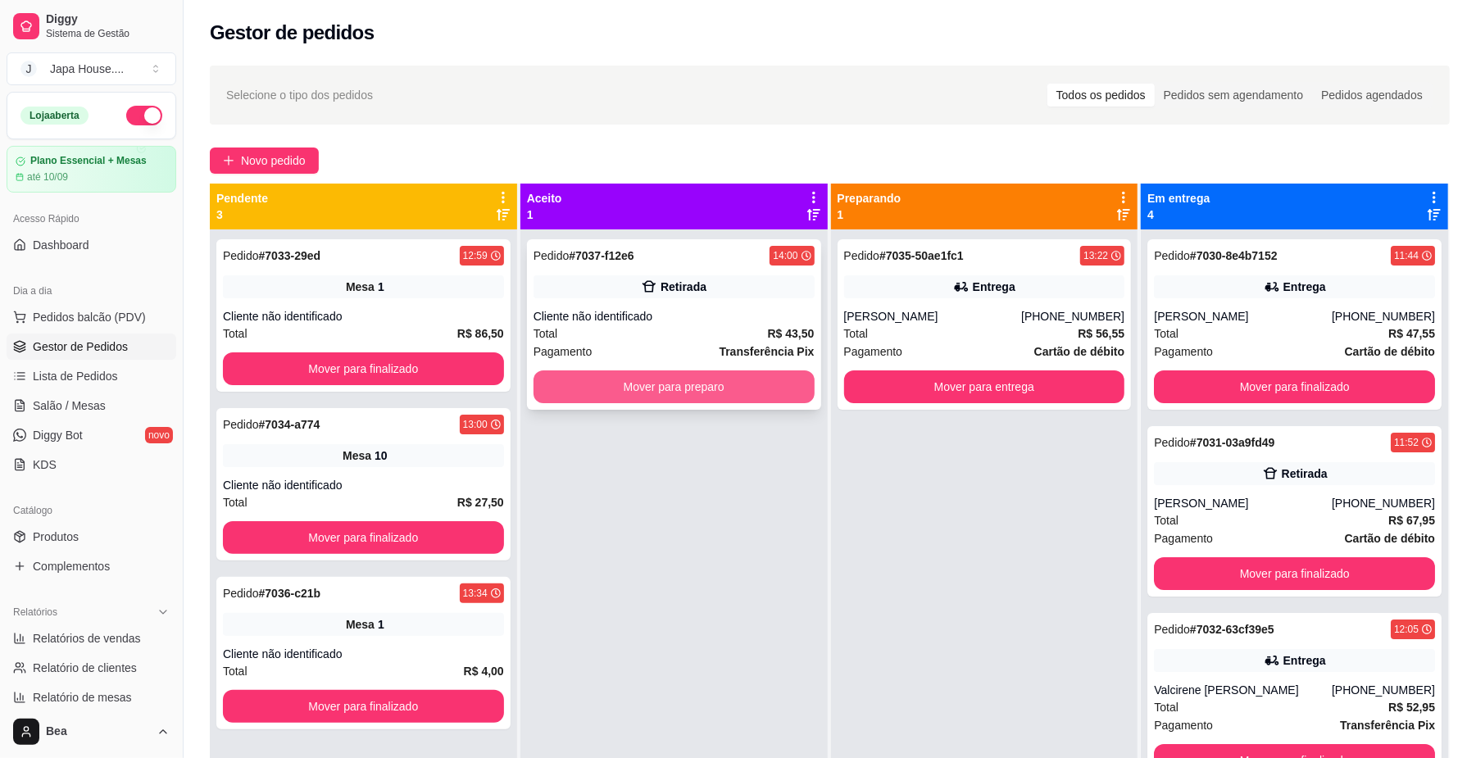
click at [775, 397] on button "Mover para preparo" at bounding box center [673, 386] width 281 height 33
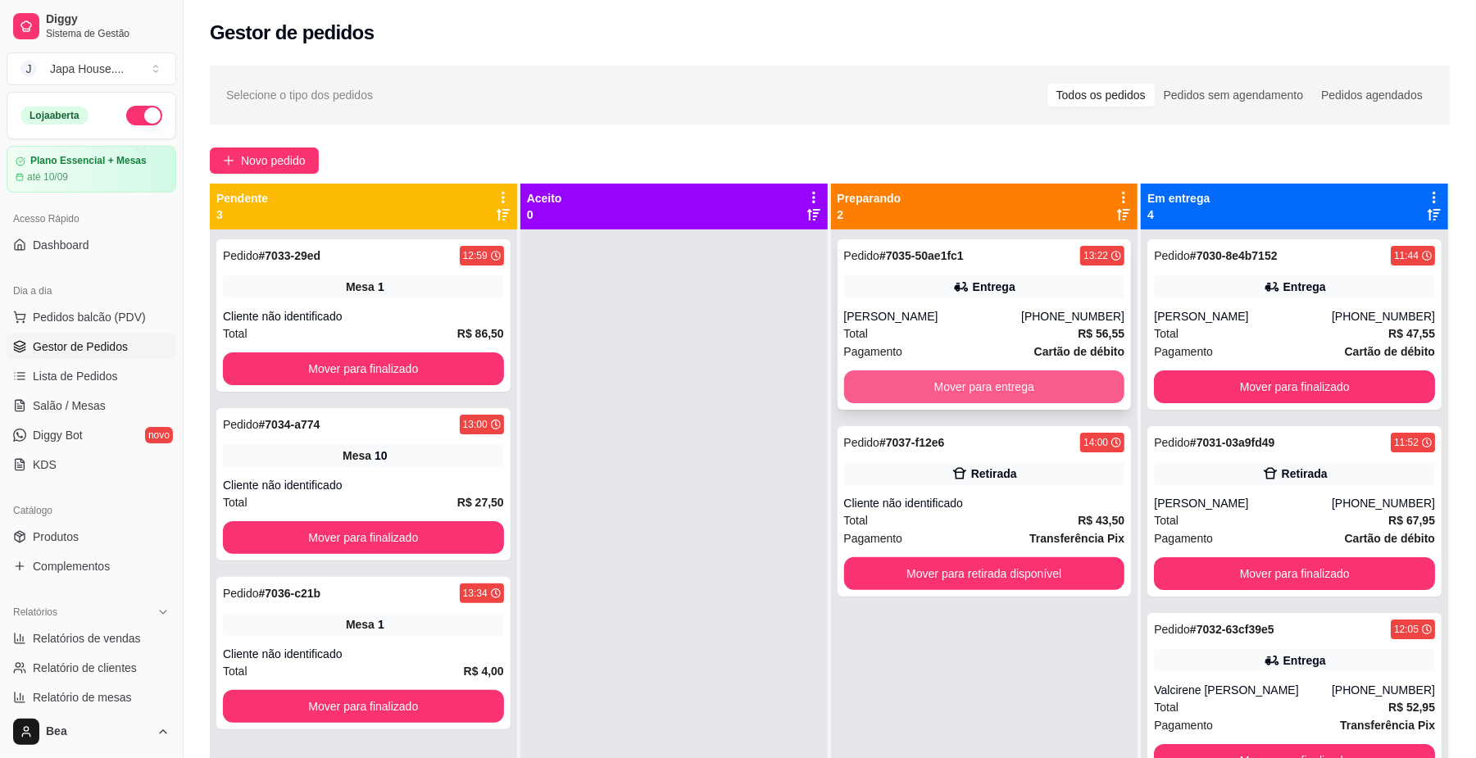
click at [1033, 393] on button "Mover para entrega" at bounding box center [984, 386] width 281 height 33
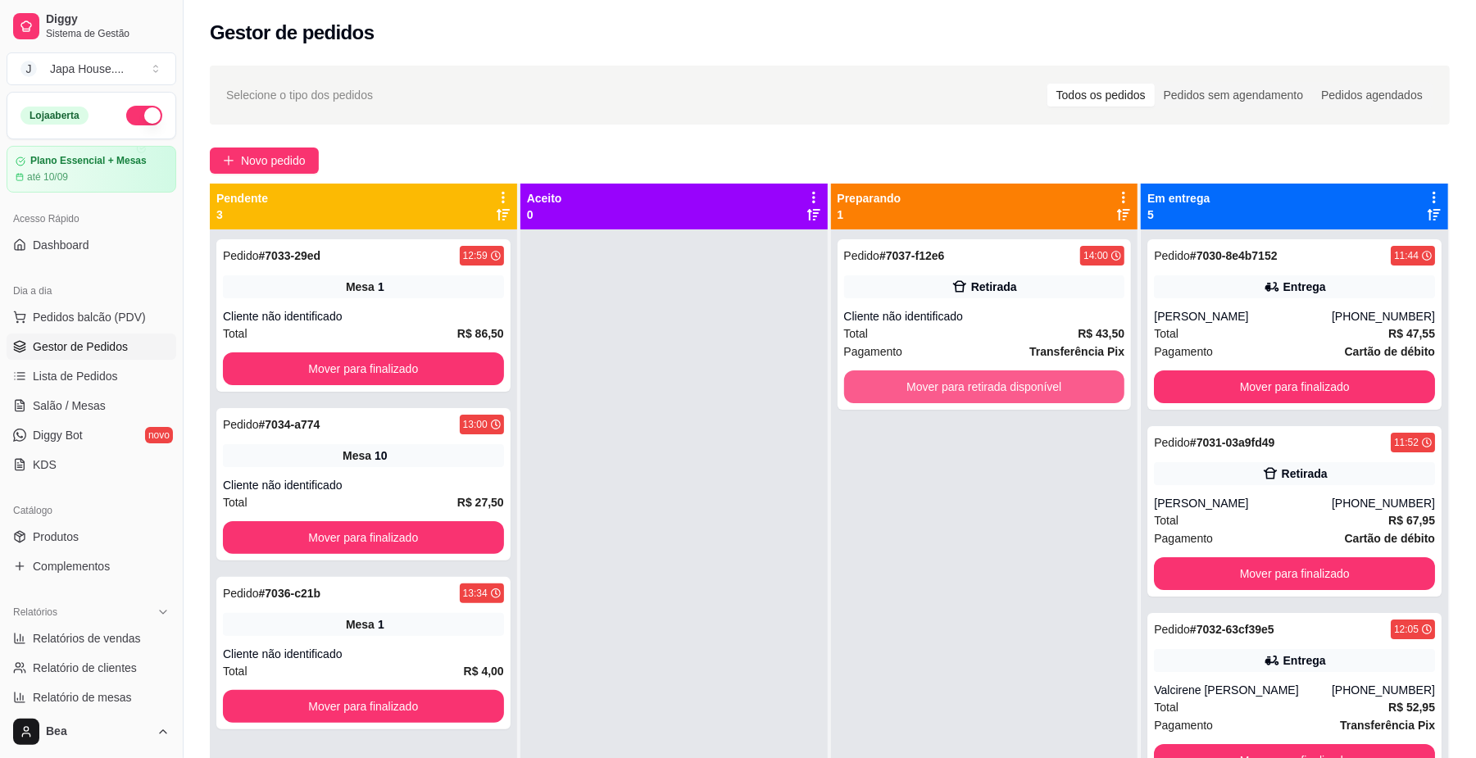
click at [1033, 393] on button "Mover para retirada disponível" at bounding box center [984, 386] width 281 height 33
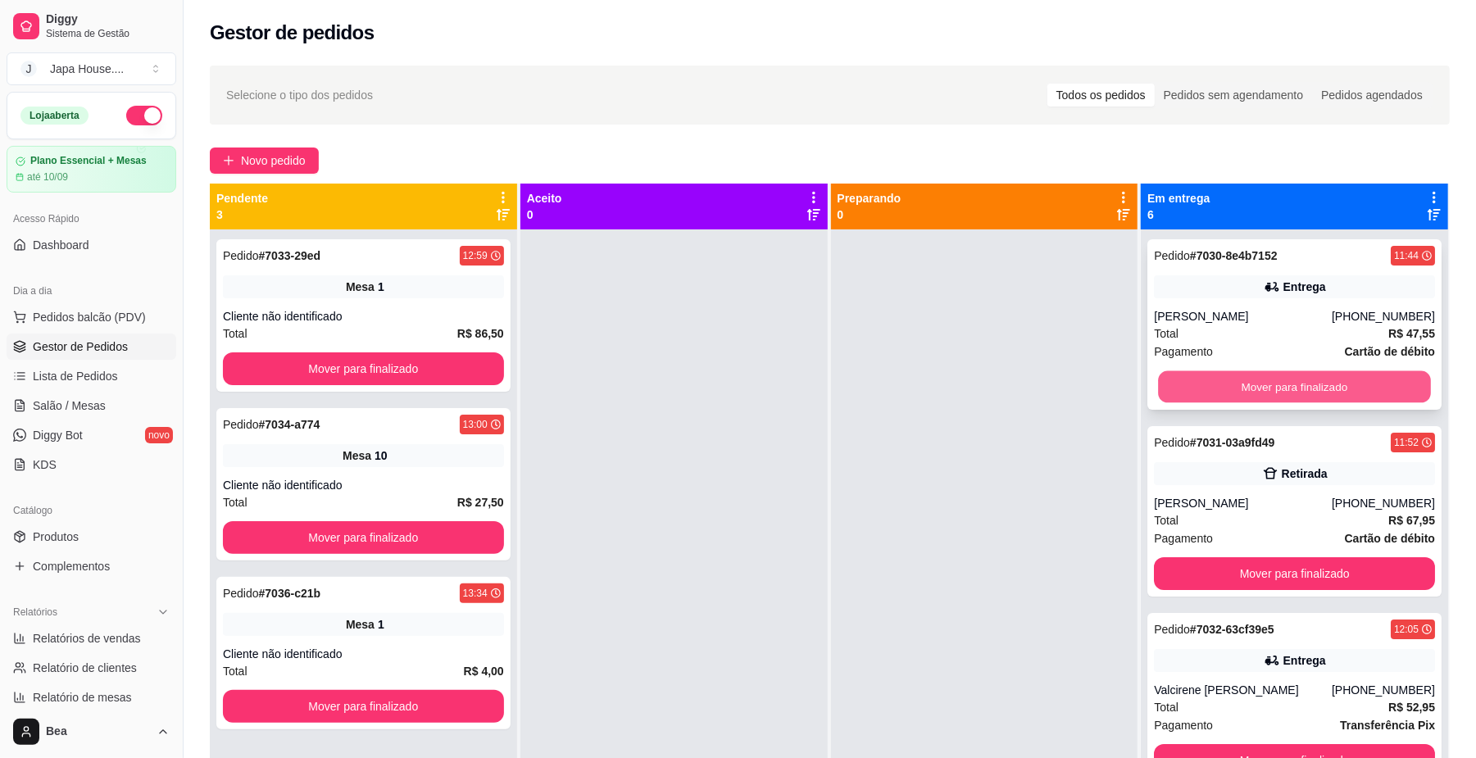
click at [1253, 379] on button "Mover para finalizado" at bounding box center [1294, 387] width 272 height 32
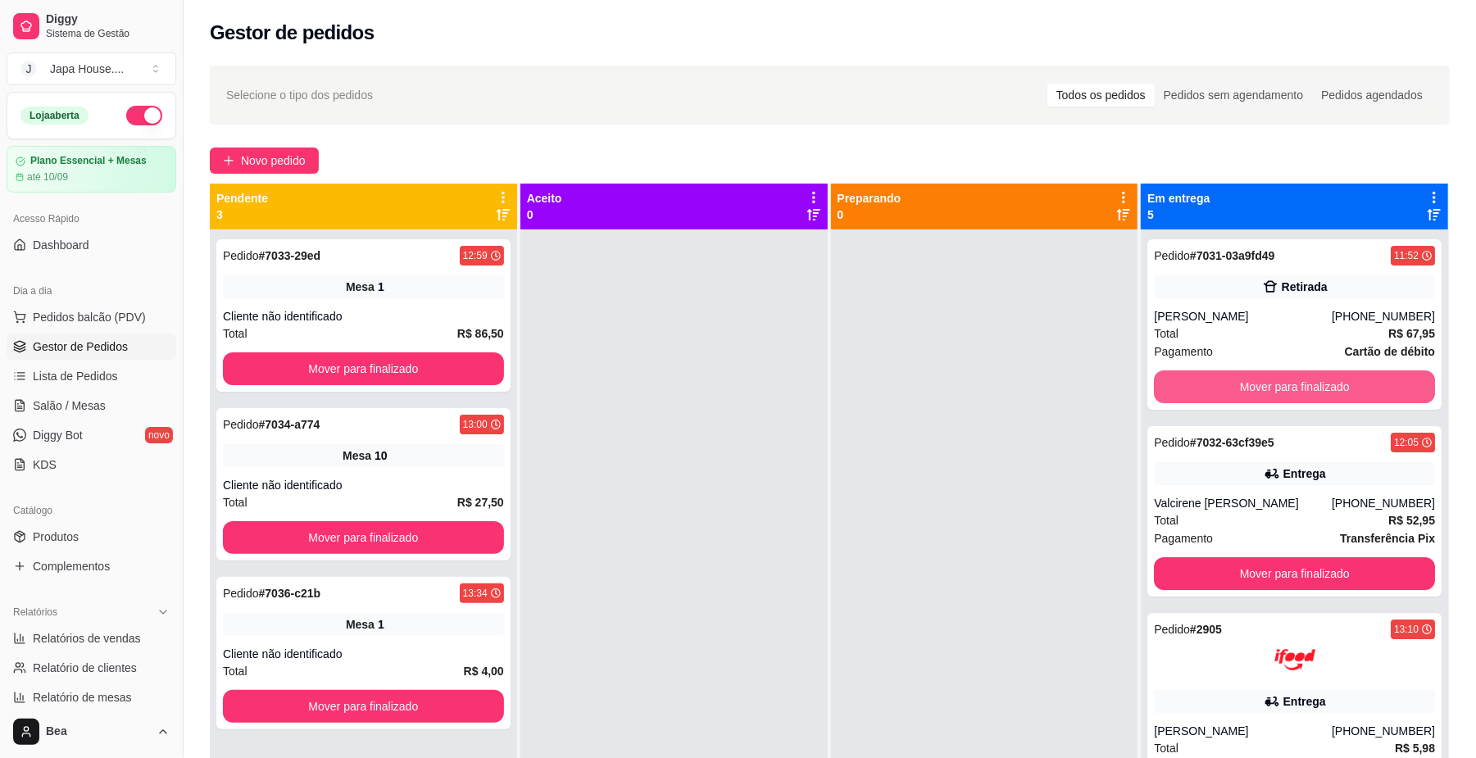
click at [1253, 379] on button "Mover para finalizado" at bounding box center [1294, 386] width 281 height 33
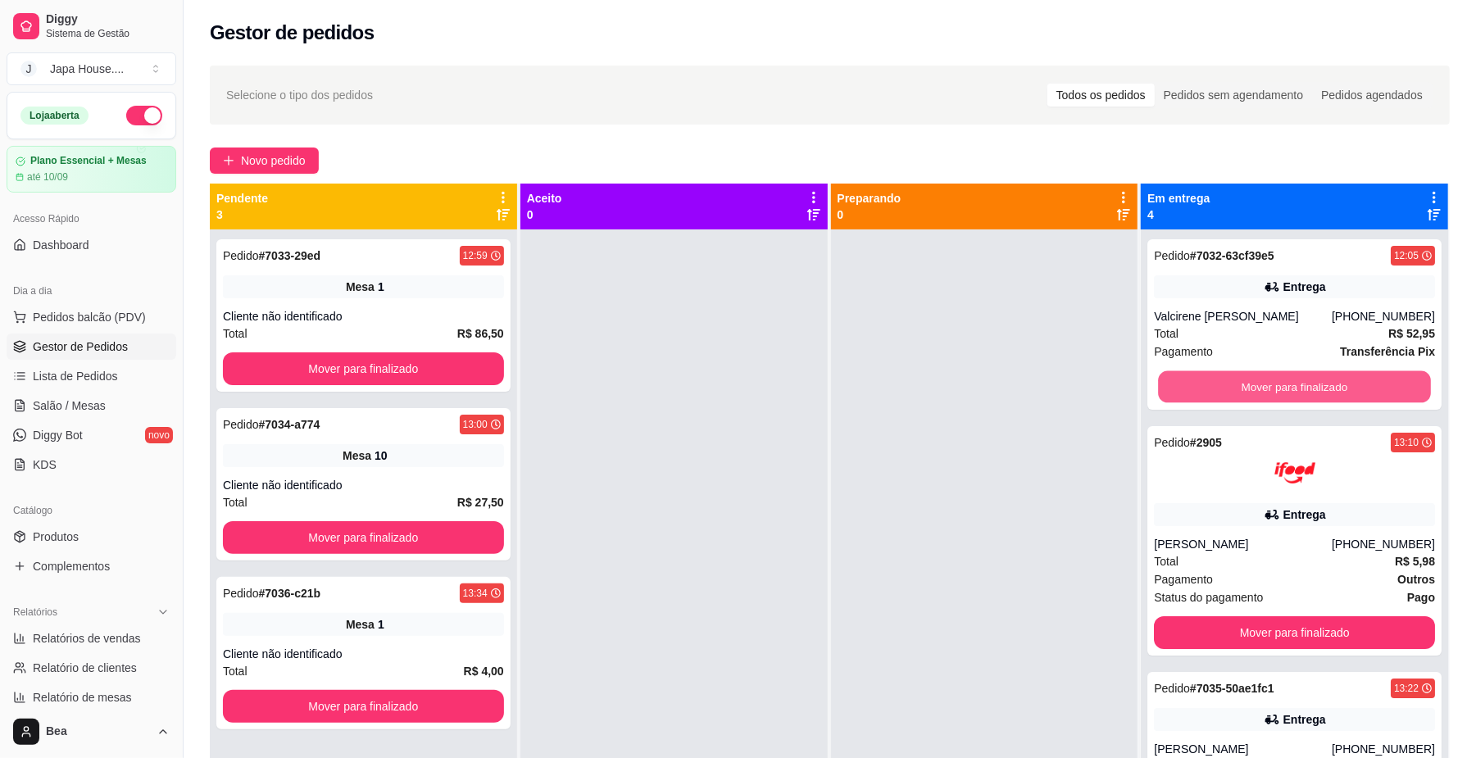
click at [1253, 379] on button "Mover para finalizado" at bounding box center [1294, 387] width 272 height 32
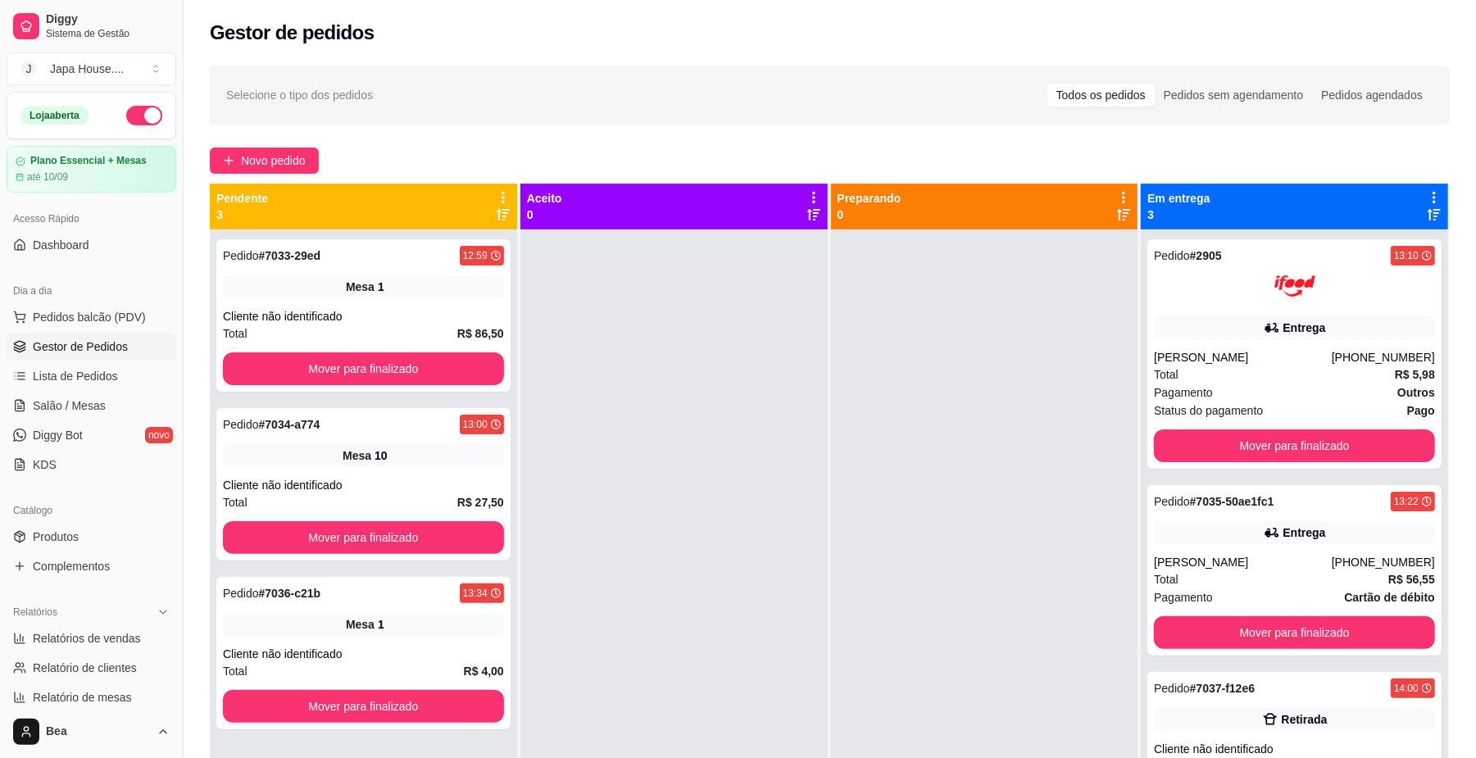
click at [1253, 379] on div "Total R$ 5,98" at bounding box center [1294, 374] width 281 height 18
click at [1255, 446] on button "Mover para finalizado" at bounding box center [1294, 445] width 281 height 33
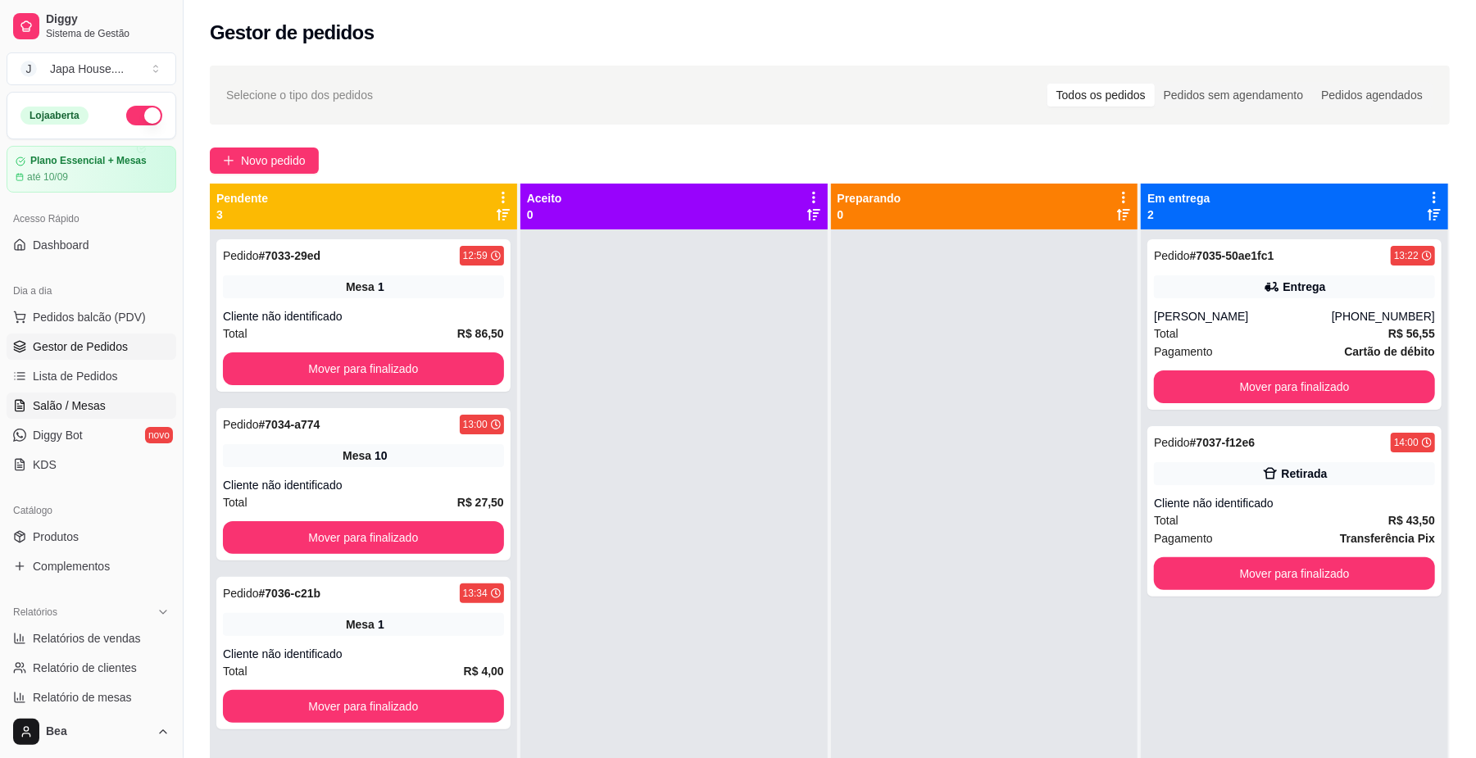
click at [116, 401] on link "Salão / Mesas" at bounding box center [92, 405] width 170 height 26
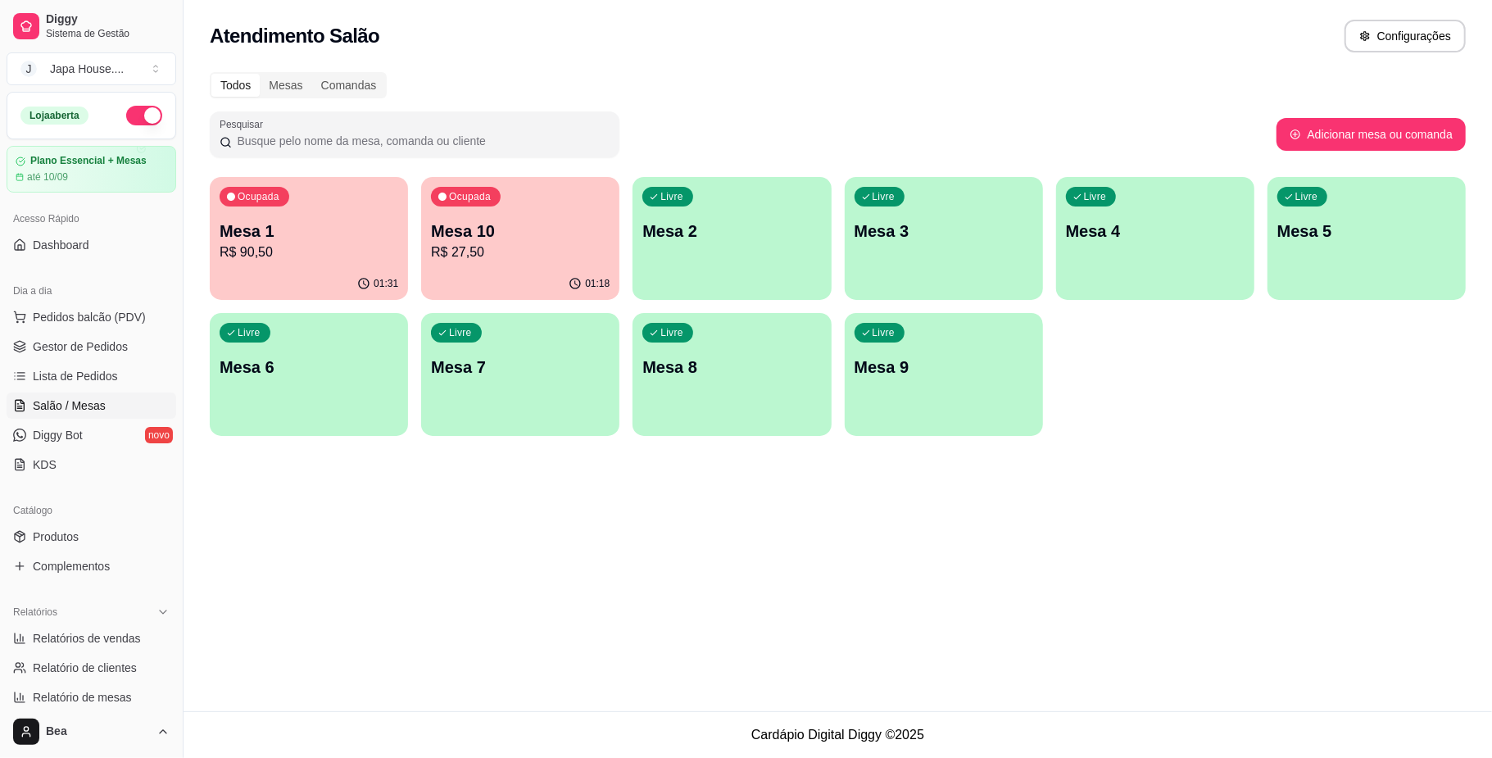
click at [344, 256] on p "R$ 90,50" at bounding box center [309, 253] width 179 height 20
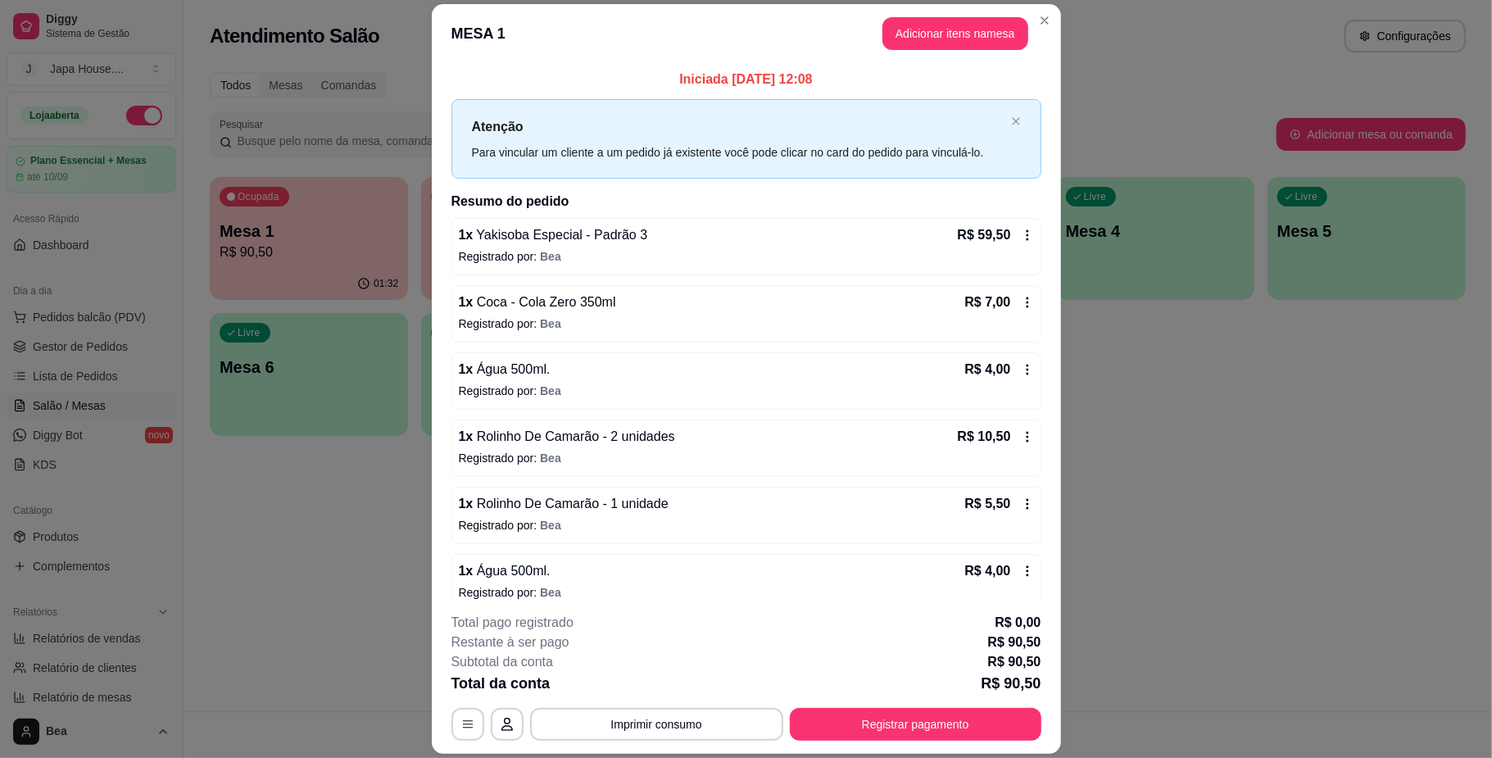
scroll to position [20, 0]
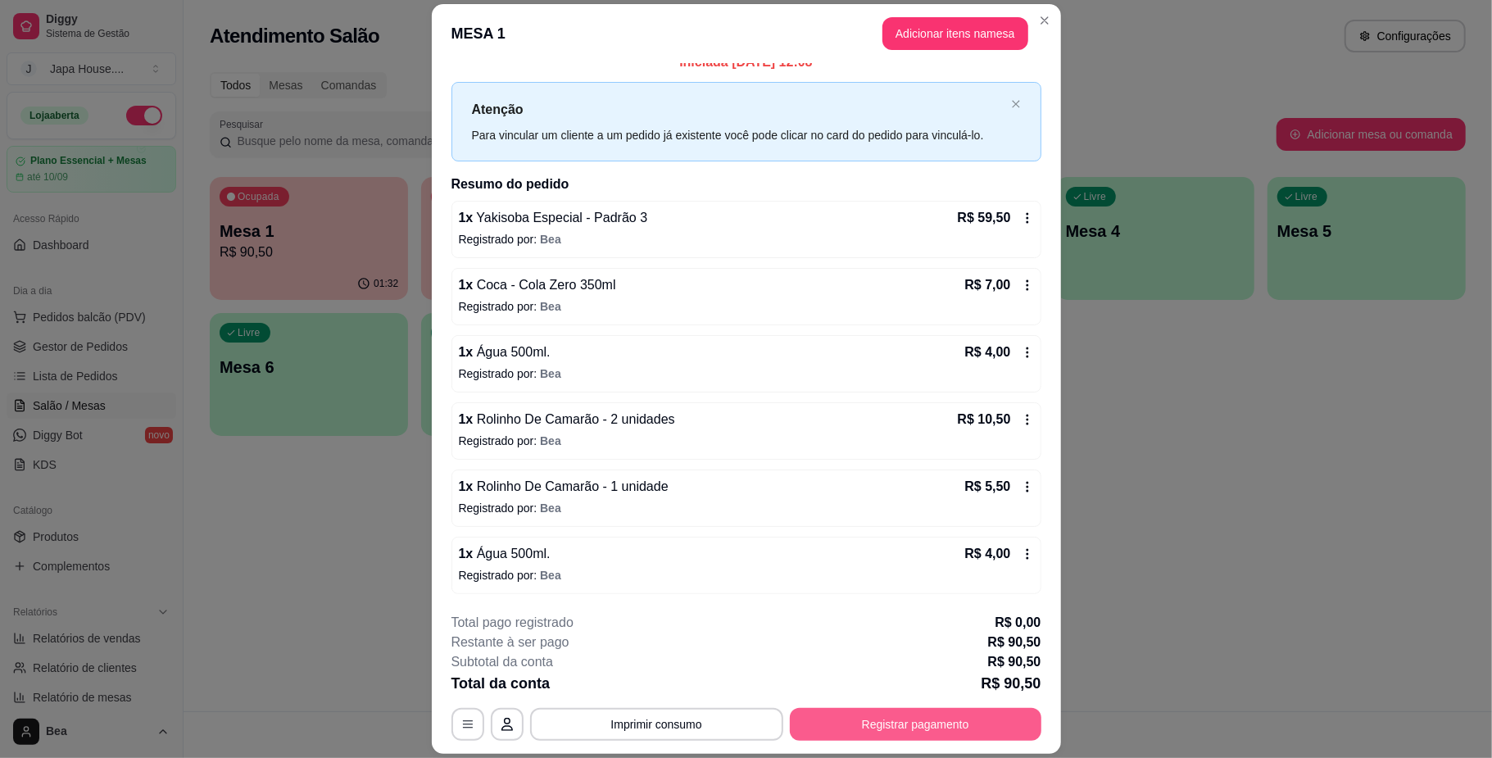
click at [902, 715] on button "Registrar pagamento" at bounding box center [916, 724] width 252 height 33
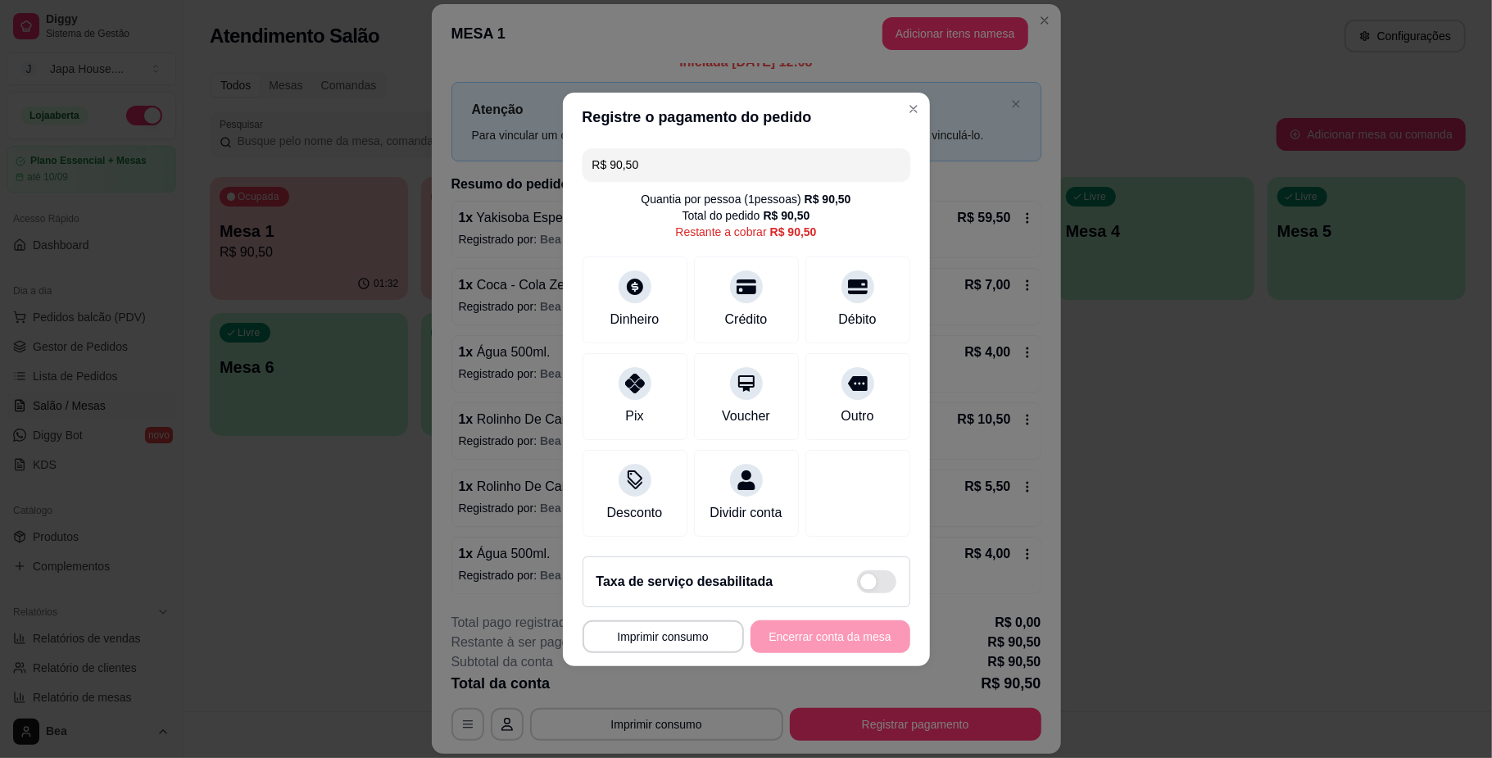
drag, startPoint x: 703, startPoint y: 154, endPoint x: 536, endPoint y: 180, distance: 169.2
click at [536, 180] on div "**********" at bounding box center [746, 379] width 1492 height 758
click at [744, 381] on div at bounding box center [746, 378] width 36 height 36
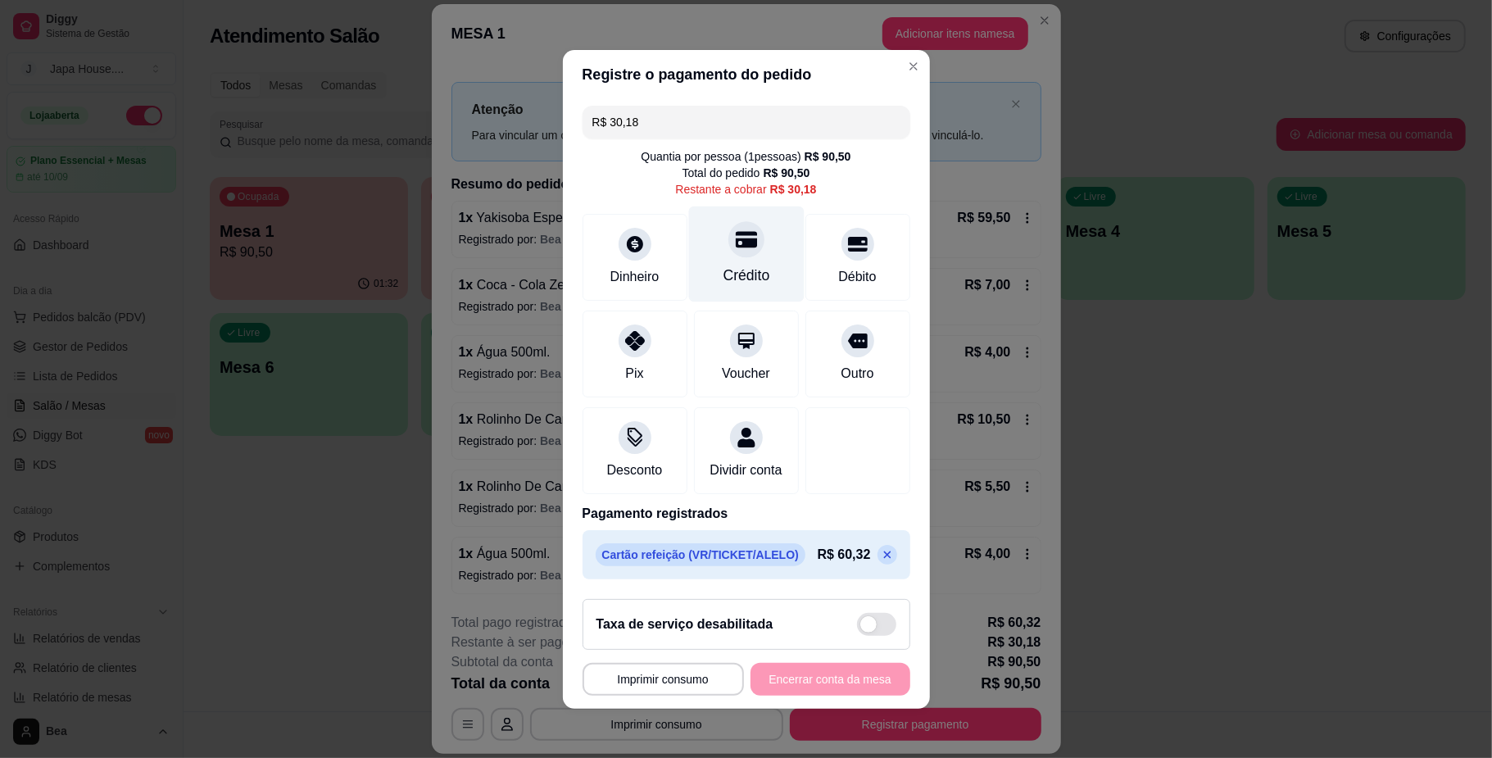
click at [699, 252] on div "Crédito" at bounding box center [746, 254] width 116 height 96
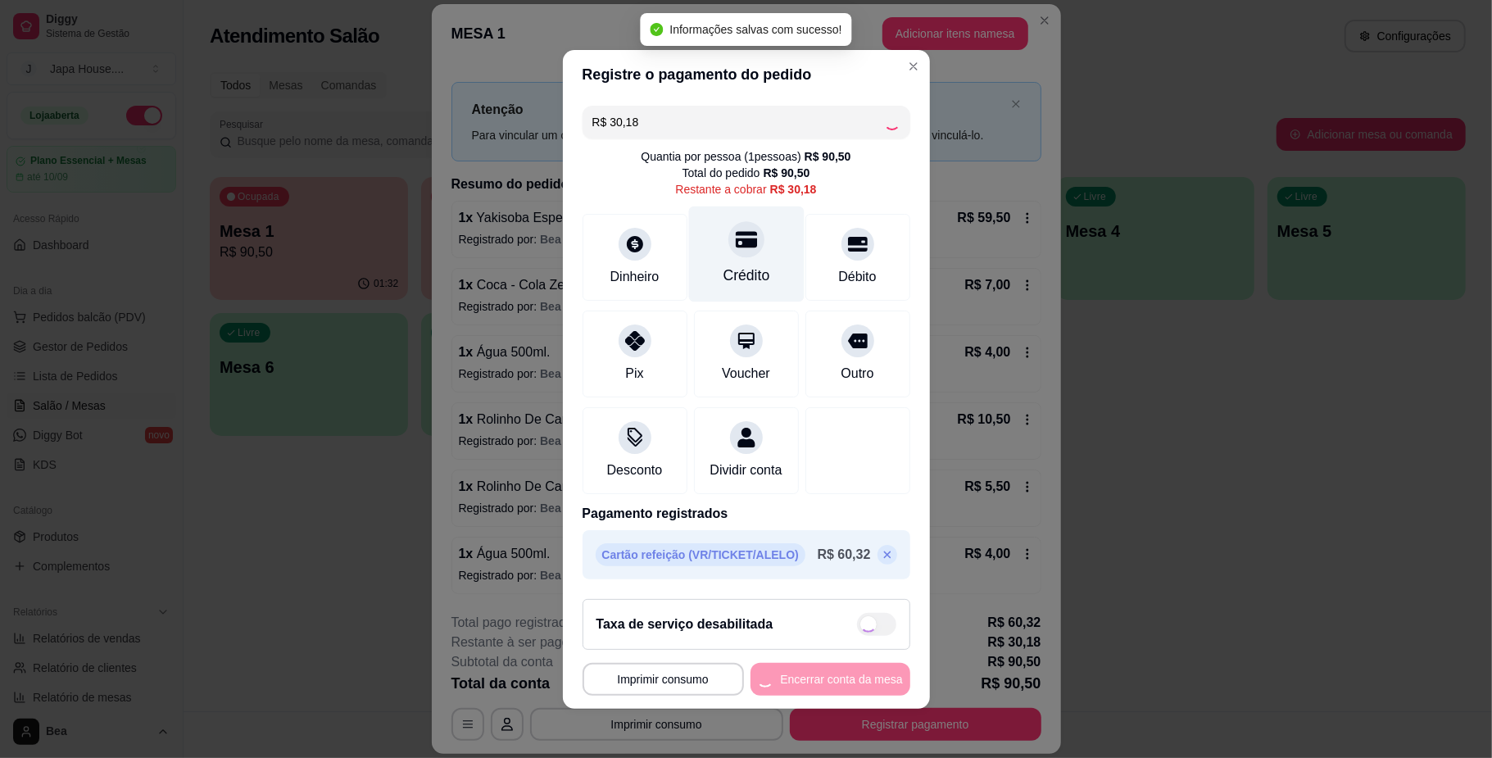
type input "R$ 0,00"
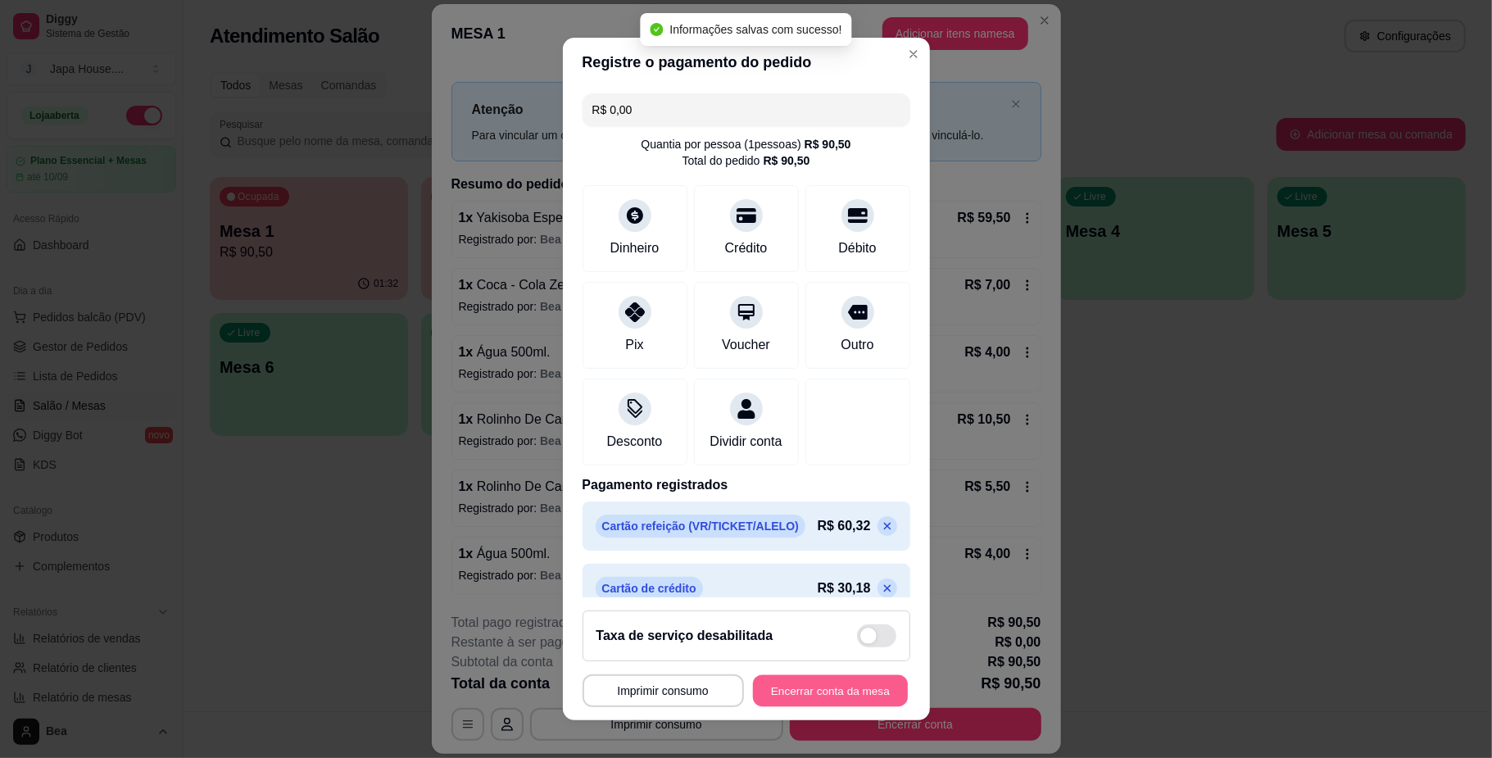
click at [862, 685] on button "Encerrar conta da mesa" at bounding box center [830, 690] width 155 height 32
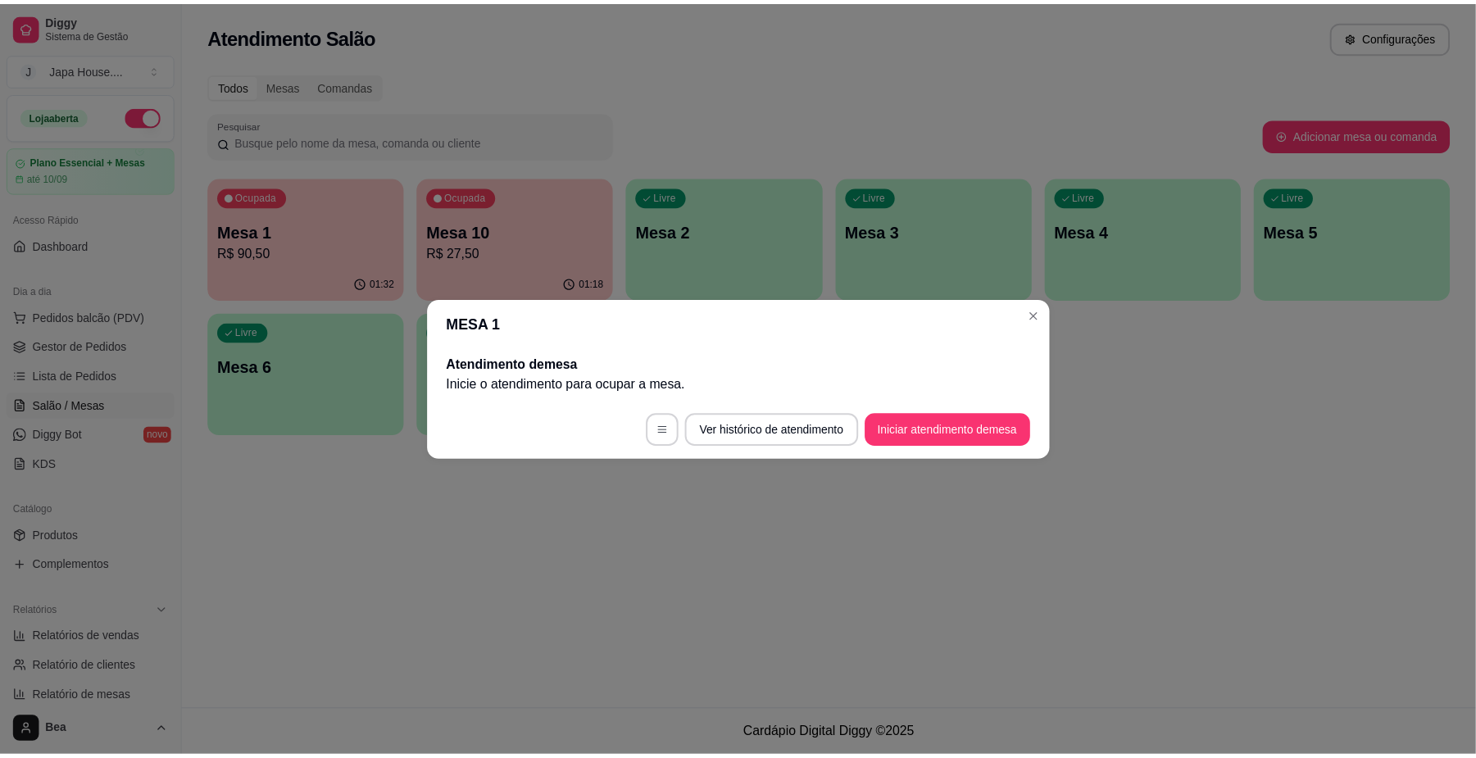
scroll to position [0, 0]
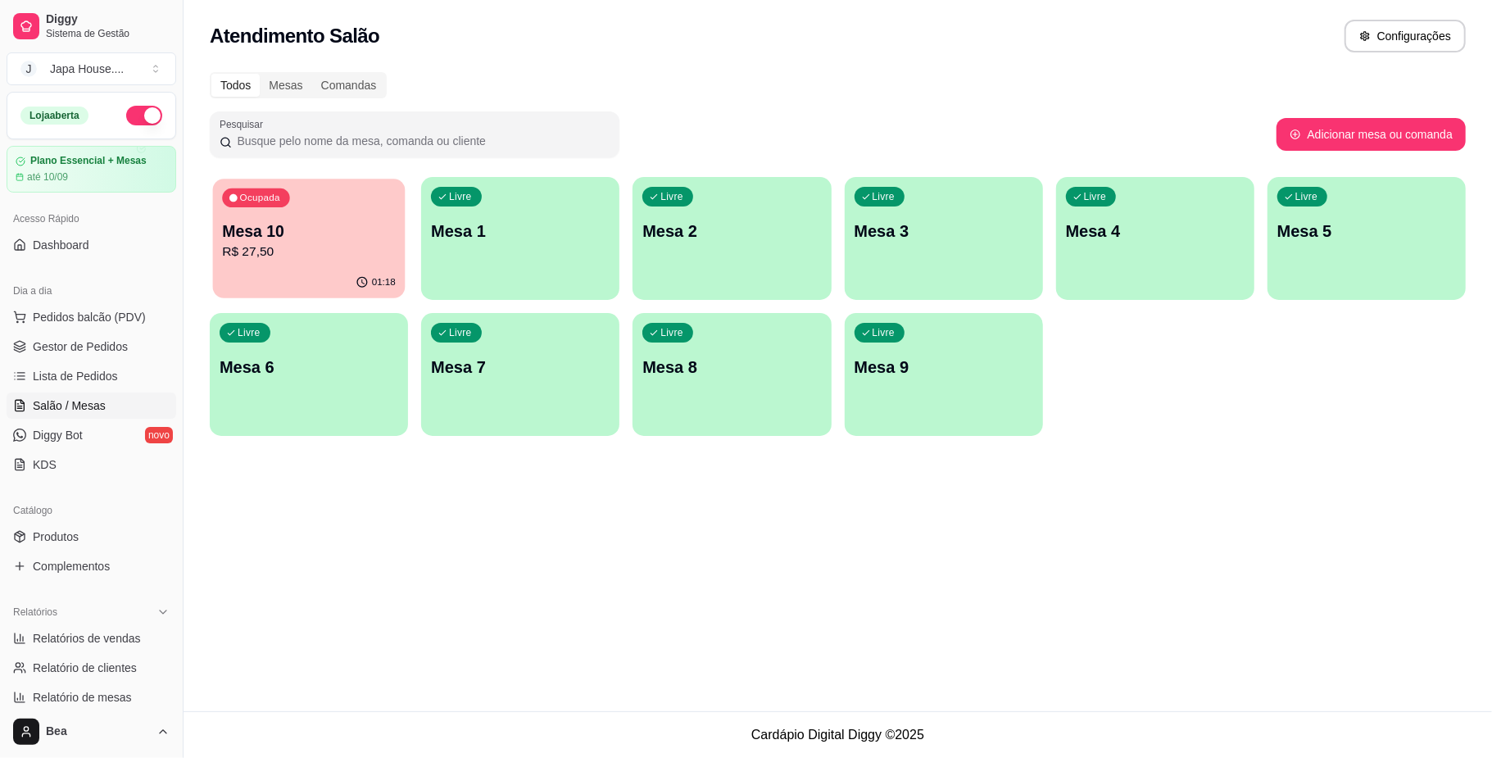
click at [300, 234] on p "Mesa 10" at bounding box center [309, 231] width 174 height 22
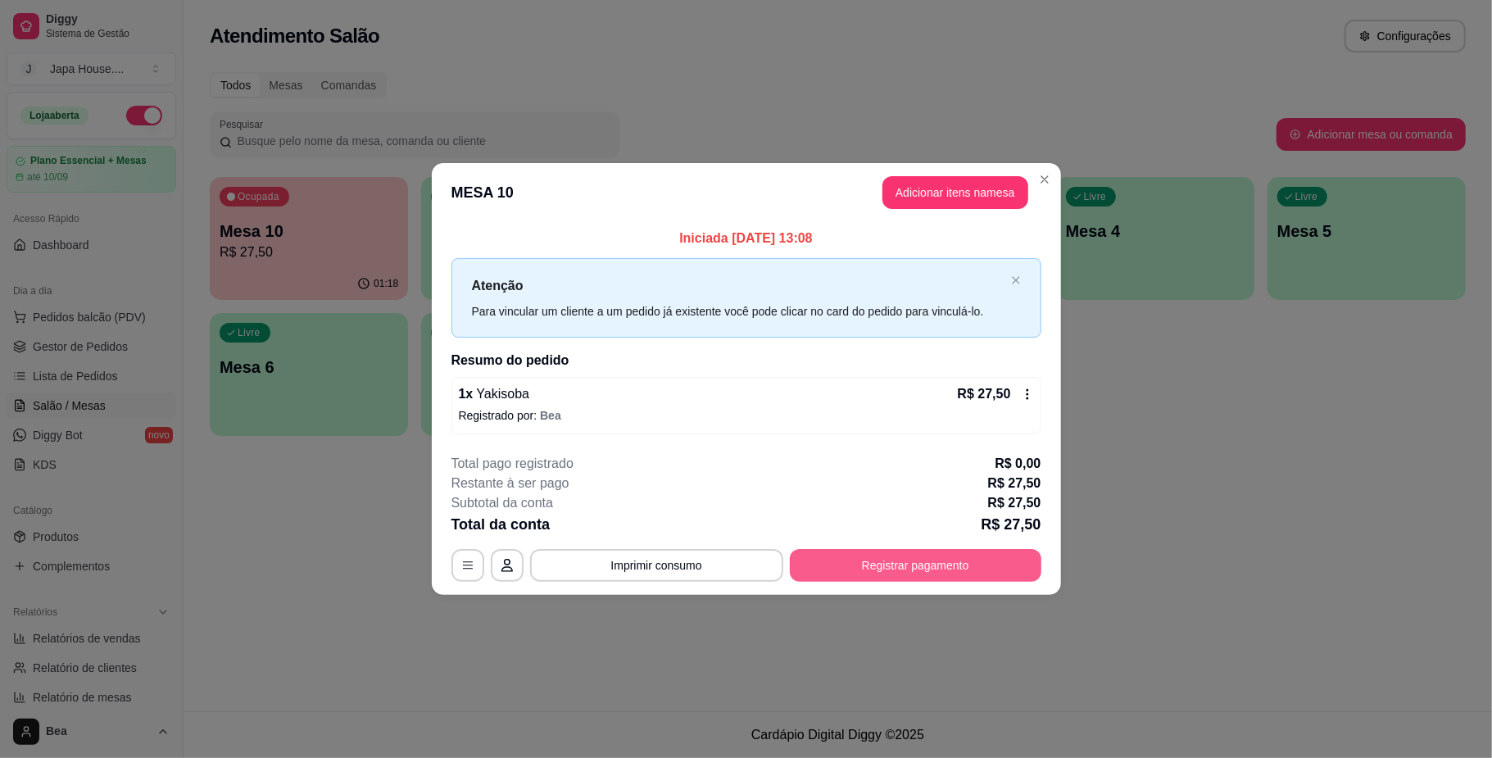
click at [836, 567] on button "Registrar pagamento" at bounding box center [916, 565] width 252 height 33
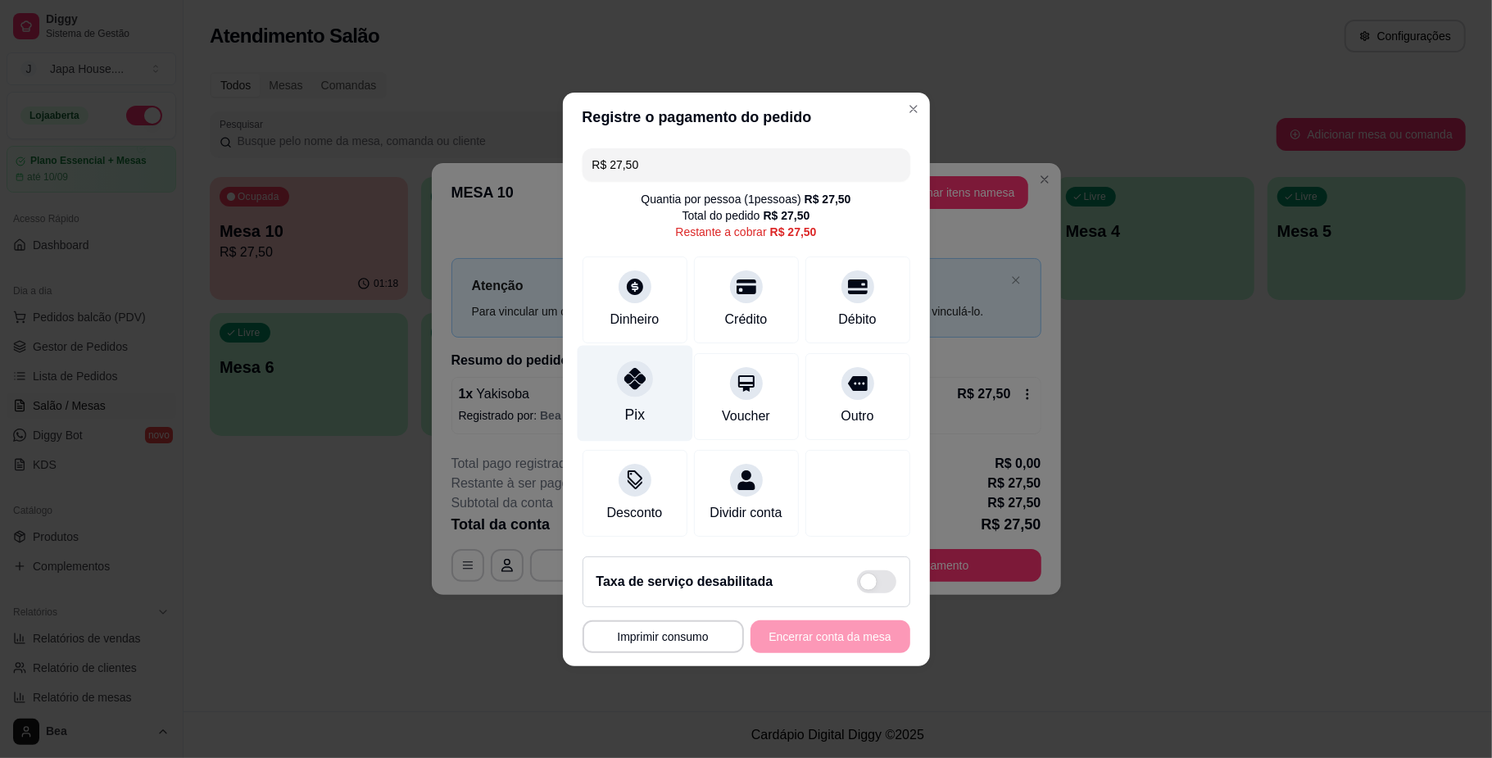
click at [657, 393] on div "Pix" at bounding box center [635, 393] width 116 height 96
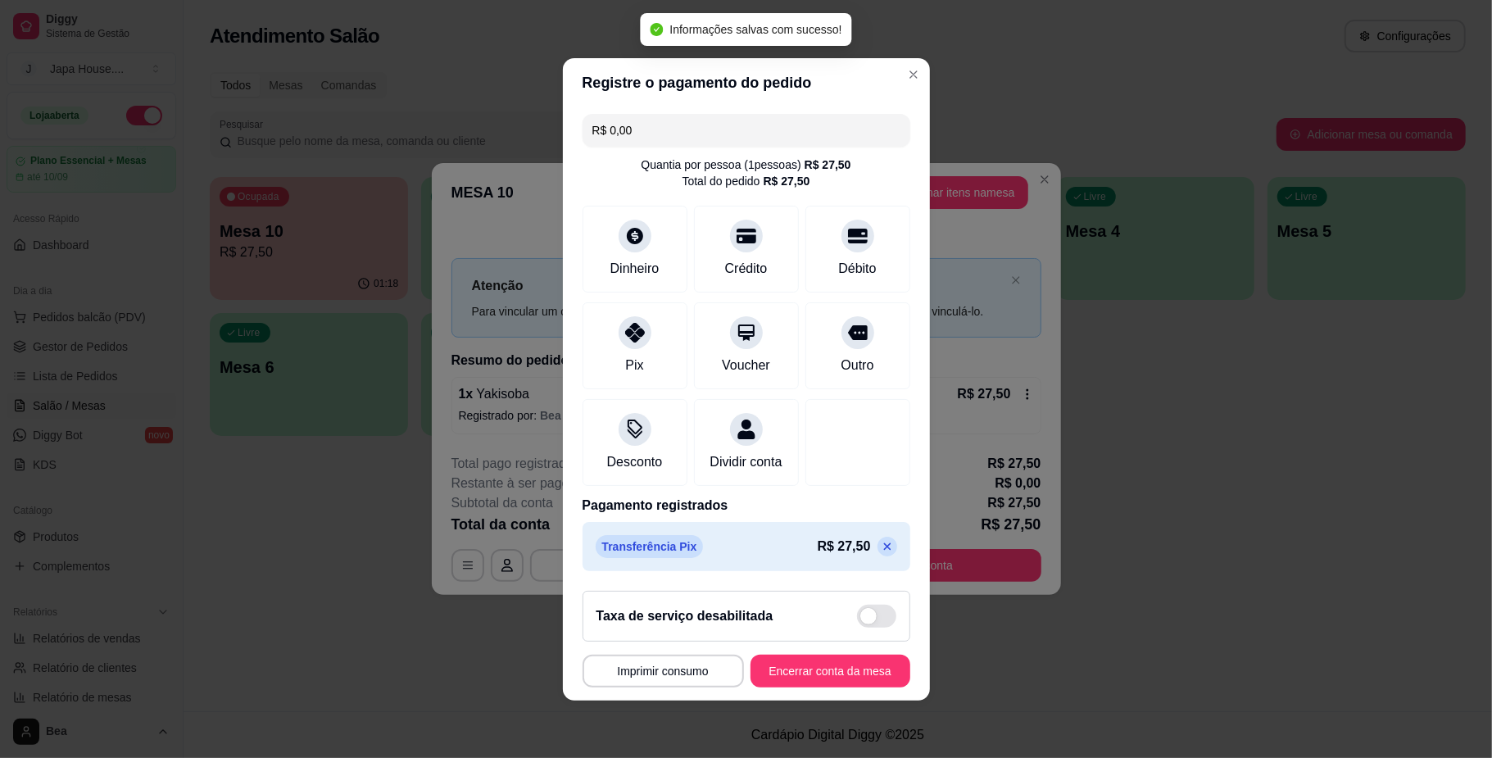
type input "R$ 0,00"
click at [857, 676] on button "Encerrar conta da mesa" at bounding box center [830, 671] width 155 height 32
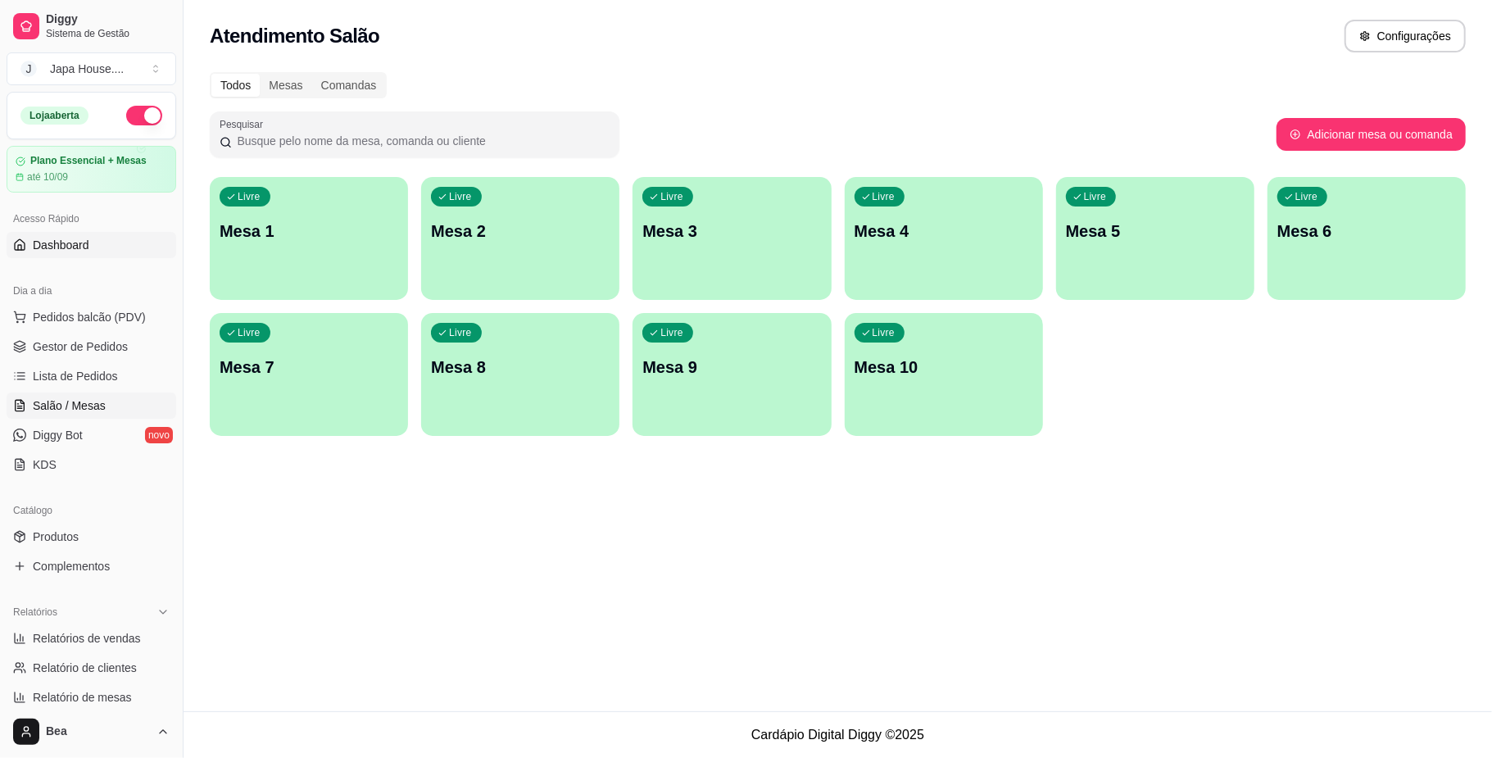
click at [60, 243] on span "Dashboard" at bounding box center [61, 245] width 57 height 16
